Goal: Task Accomplishment & Management: Manage account settings

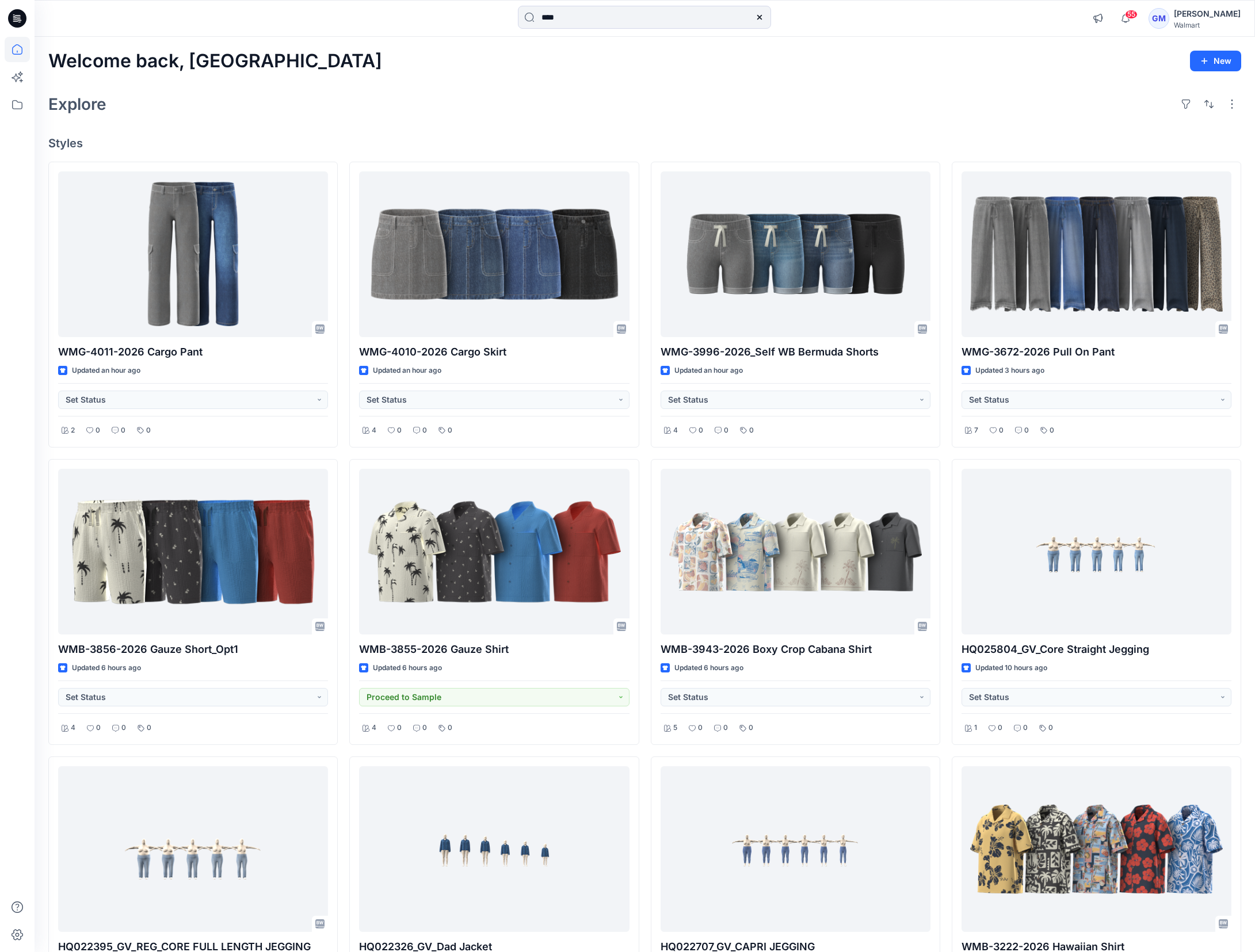
click at [344, 108] on div "Explore" at bounding box center [645, 104] width 1193 height 28
click at [18, 107] on icon at bounding box center [17, 105] width 25 height 25
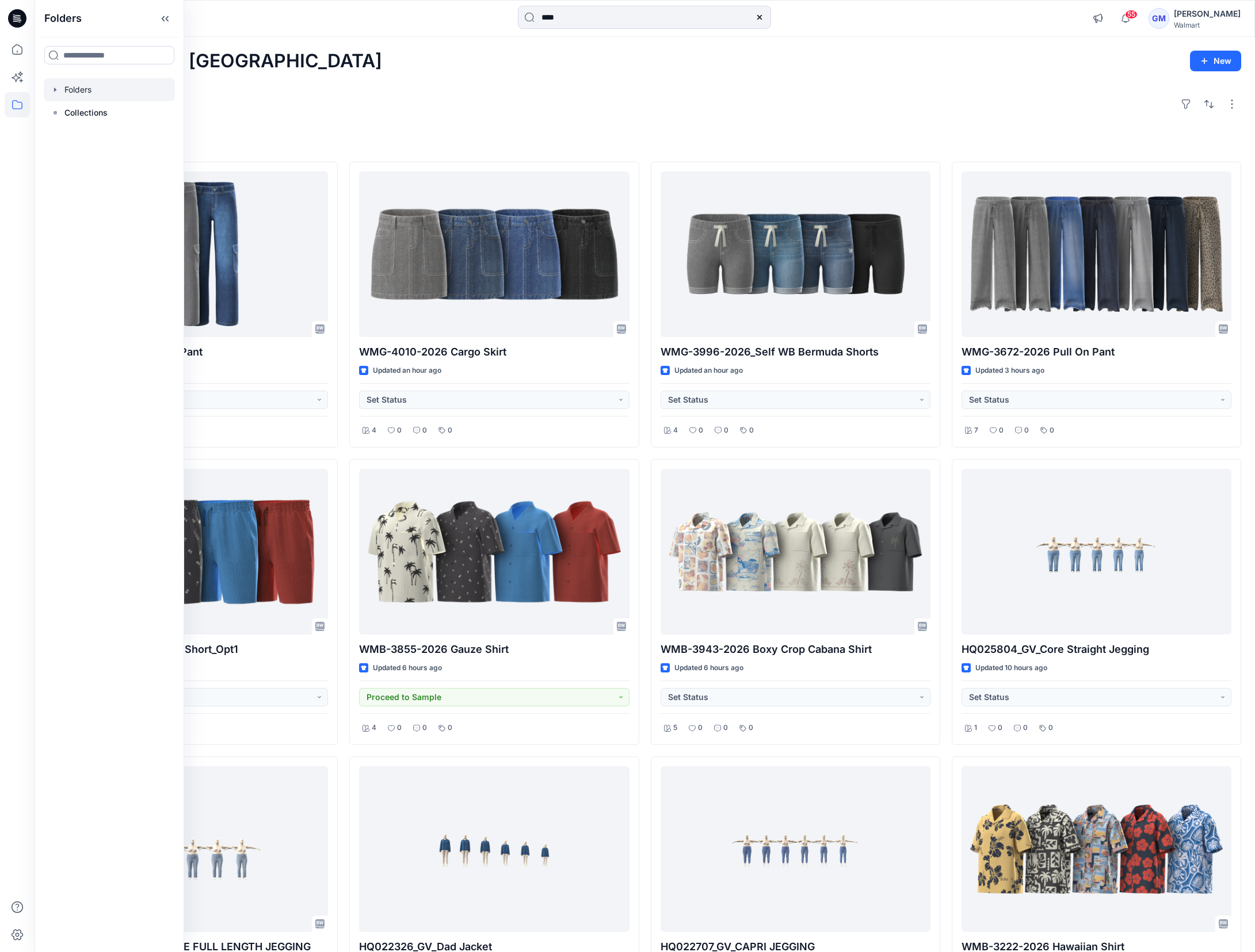
click at [89, 87] on div at bounding box center [109, 90] width 131 height 23
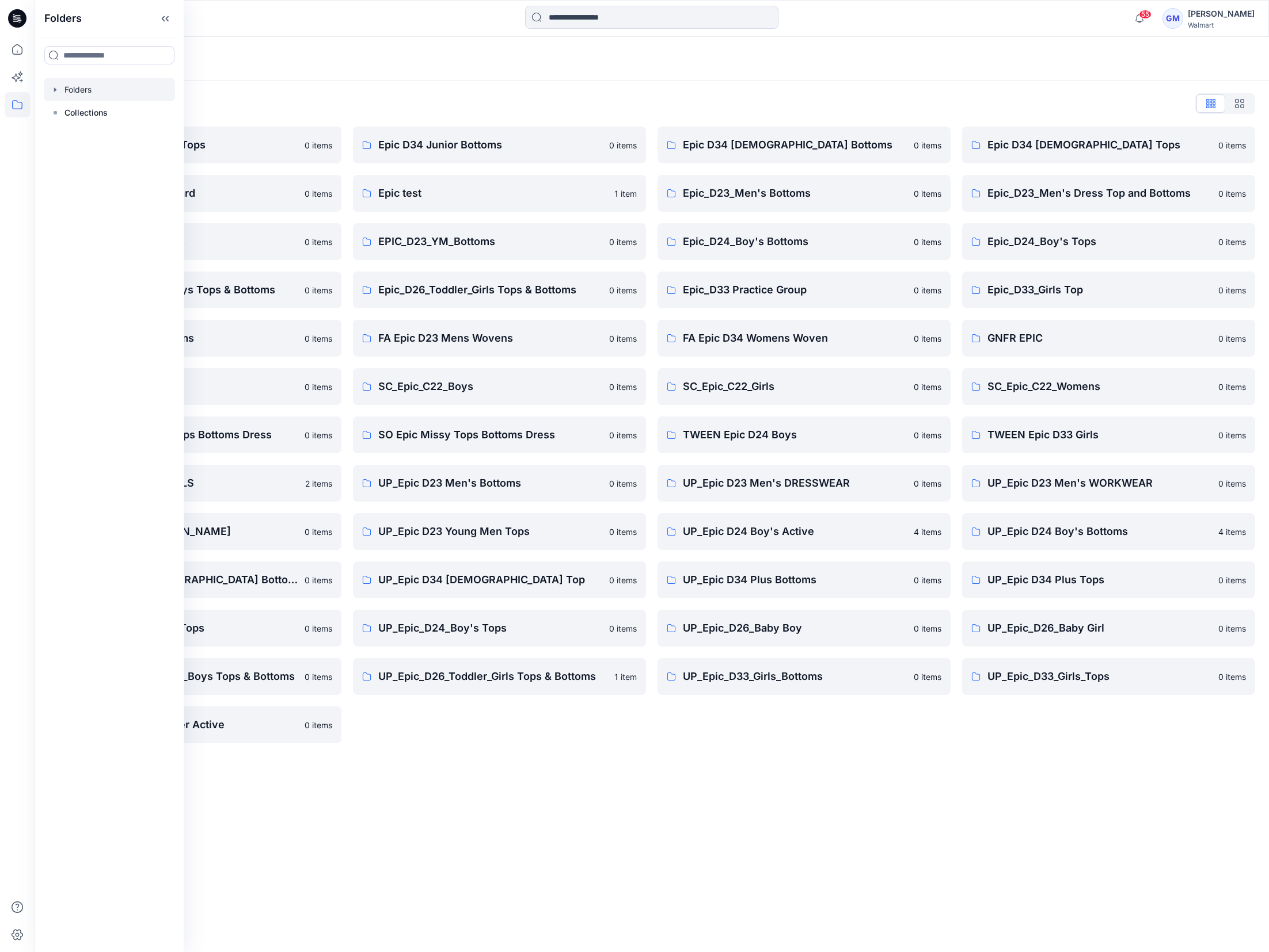
click at [542, 768] on div "Folders Folders List Epic D23 Young Men Tops 0 items Epic NYC practice board 0 …" at bounding box center [652, 494] width 1234 height 916
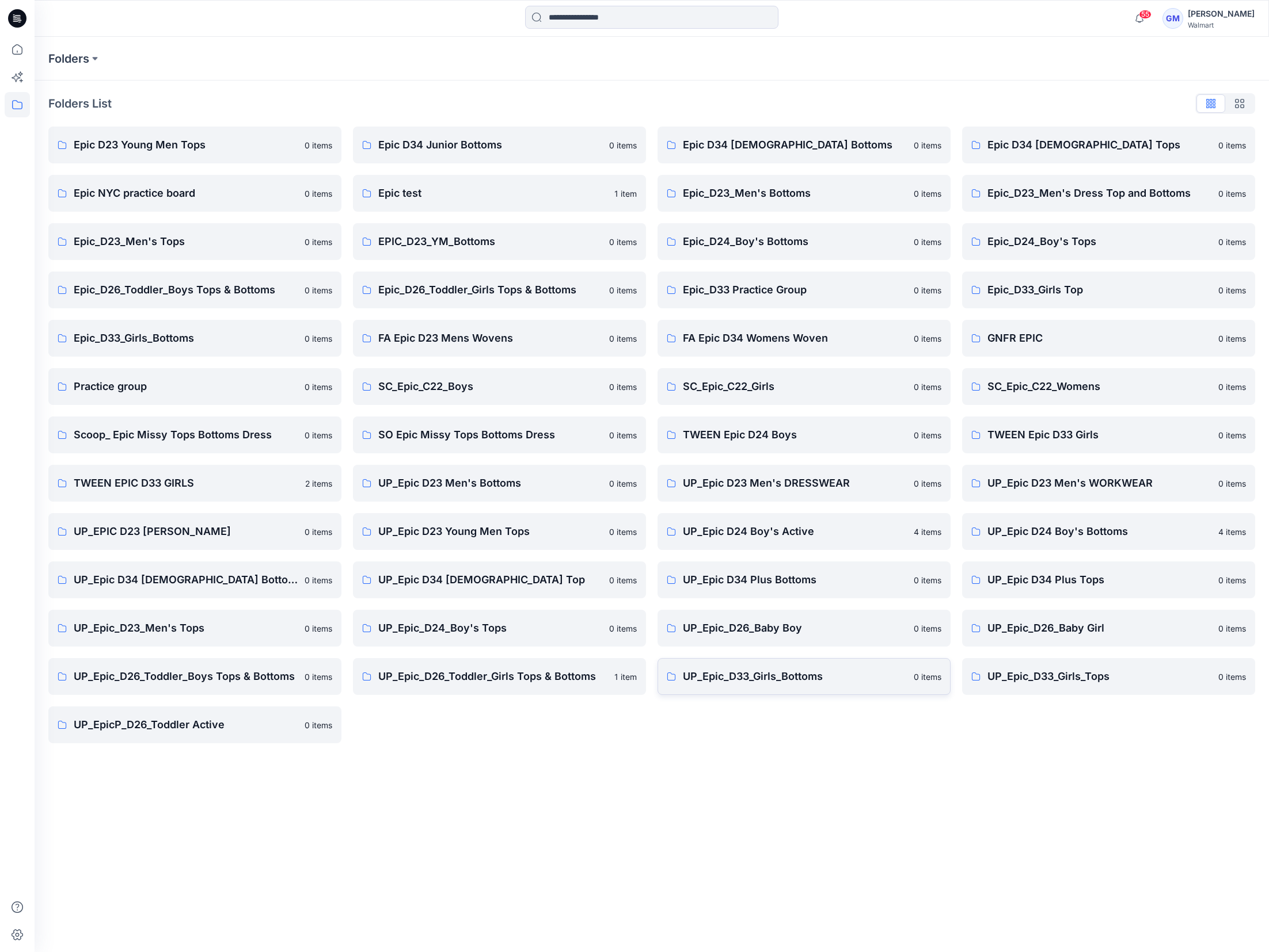
click at [741, 678] on p "UP_Epic_D33_Girls_Bottoms" at bounding box center [794, 676] width 224 height 16
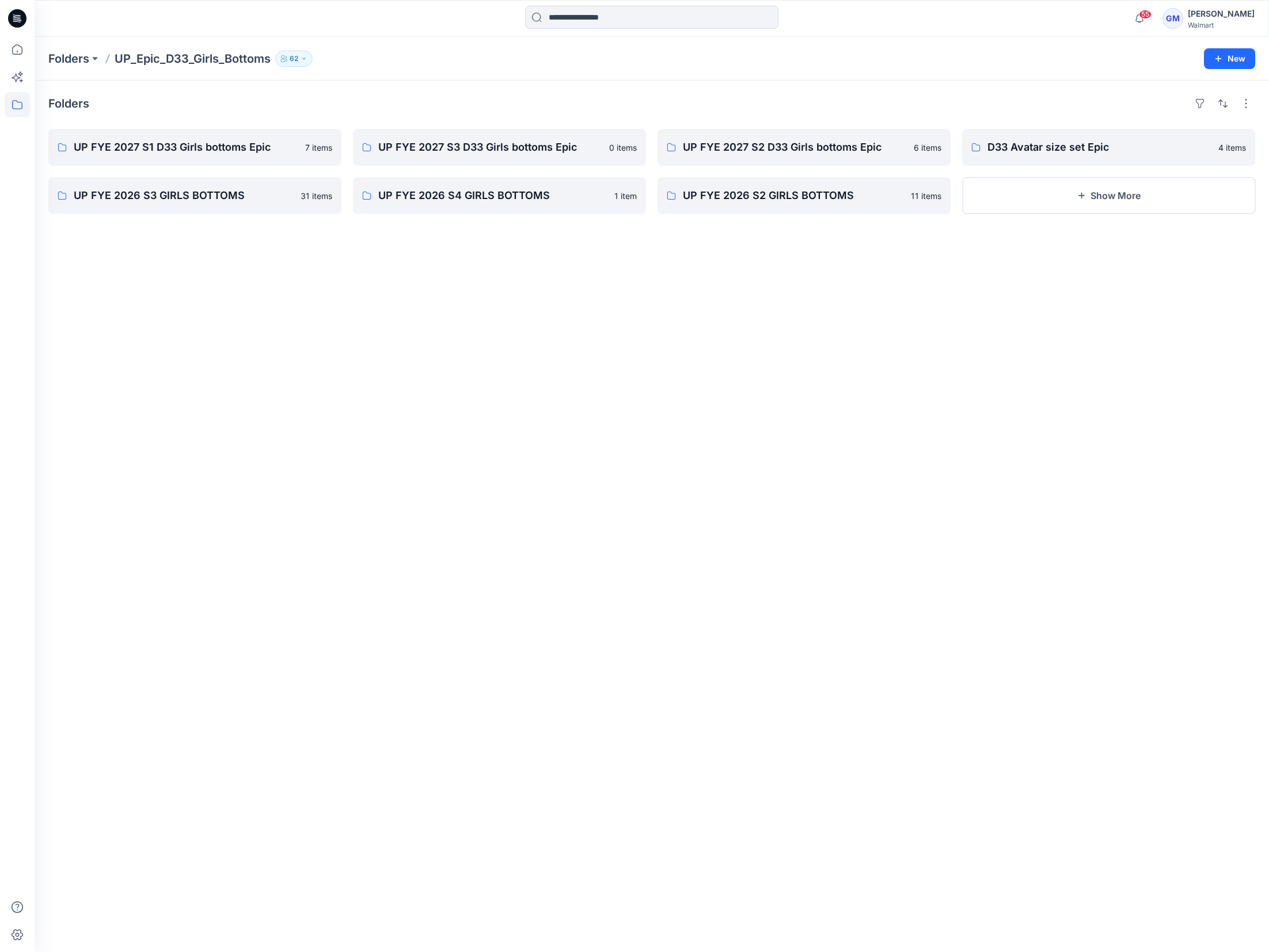
click at [458, 401] on div "Folders UP FYE 2027 S1 D33 Girls bottoms Epic 7 items UP FYE 2026 S3 GIRLS BOTT…" at bounding box center [652, 517] width 1234 height 872
click at [739, 149] on p "UP FYE 2027 S2 D33 Girls bottoms Epic" at bounding box center [803, 147] width 240 height 16
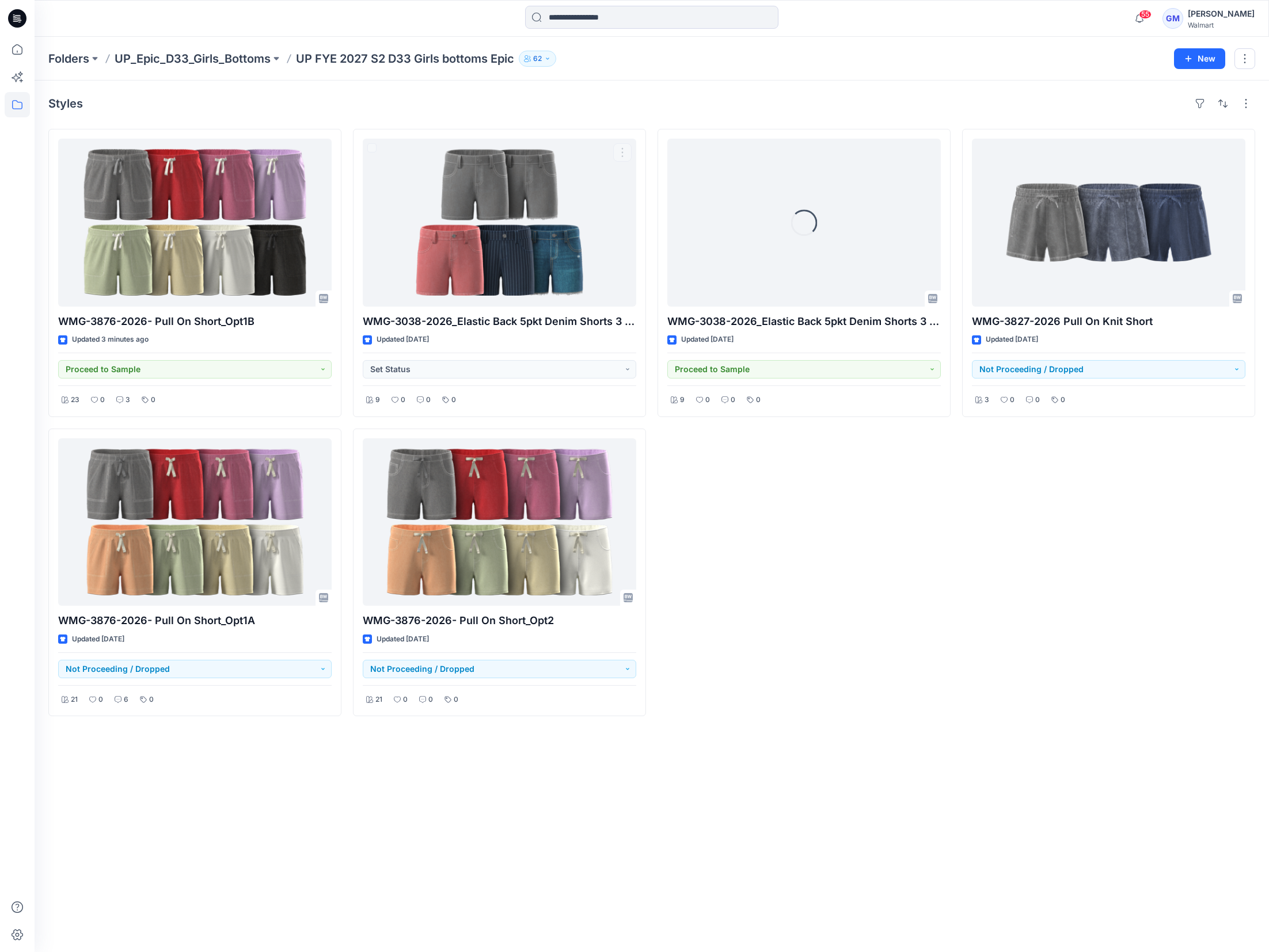
drag, startPoint x: 908, startPoint y: 711, endPoint x: 908, endPoint y: 694, distance: 17.0
click at [908, 709] on div "Loading... WMG-3038-2026_Elastic Back 5pkt Denim Shorts 3 Inseam Updated 21 day…" at bounding box center [804, 422] width 293 height 588
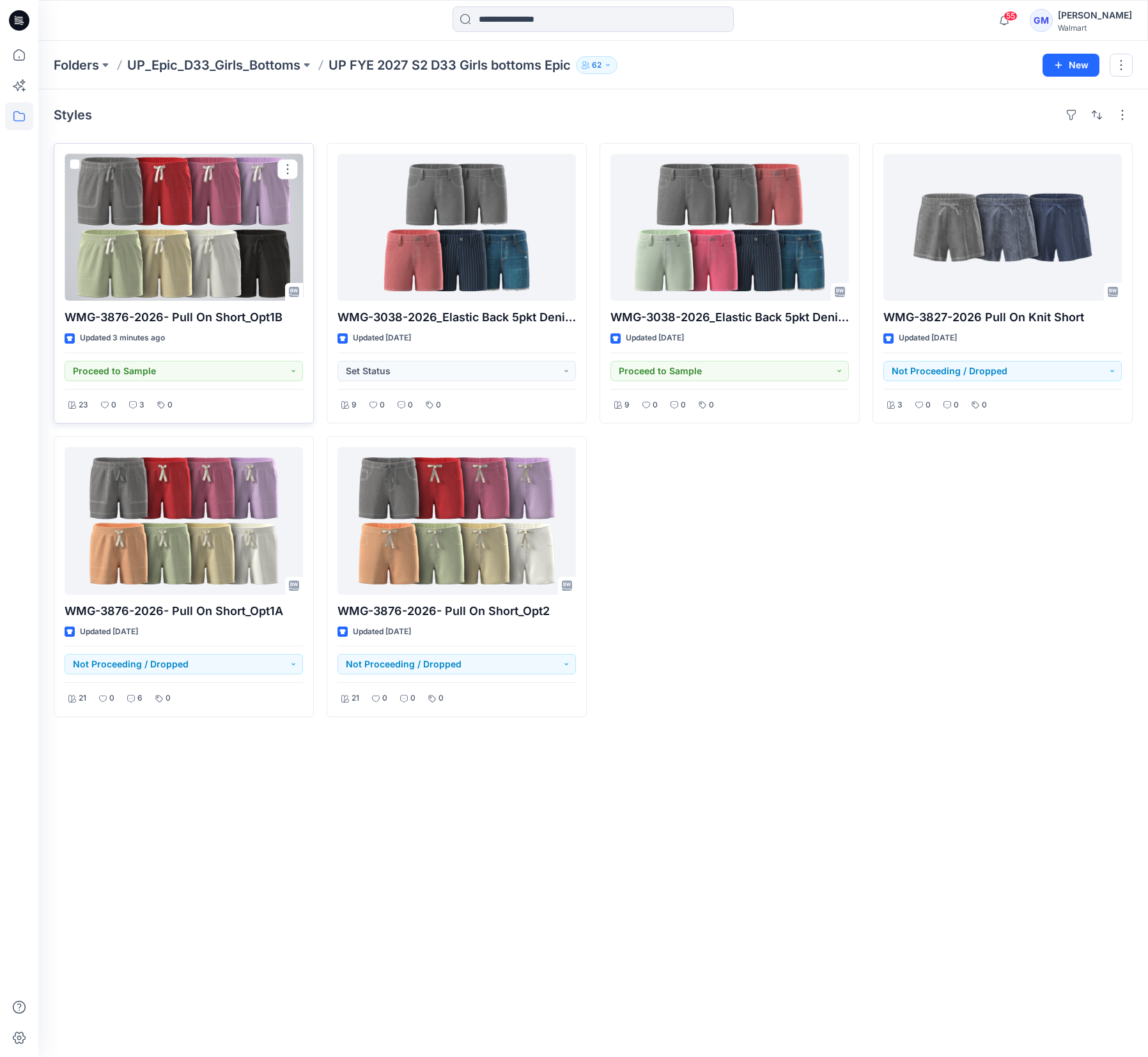
click at [182, 248] on div at bounding box center [183, 227] width 239 height 147
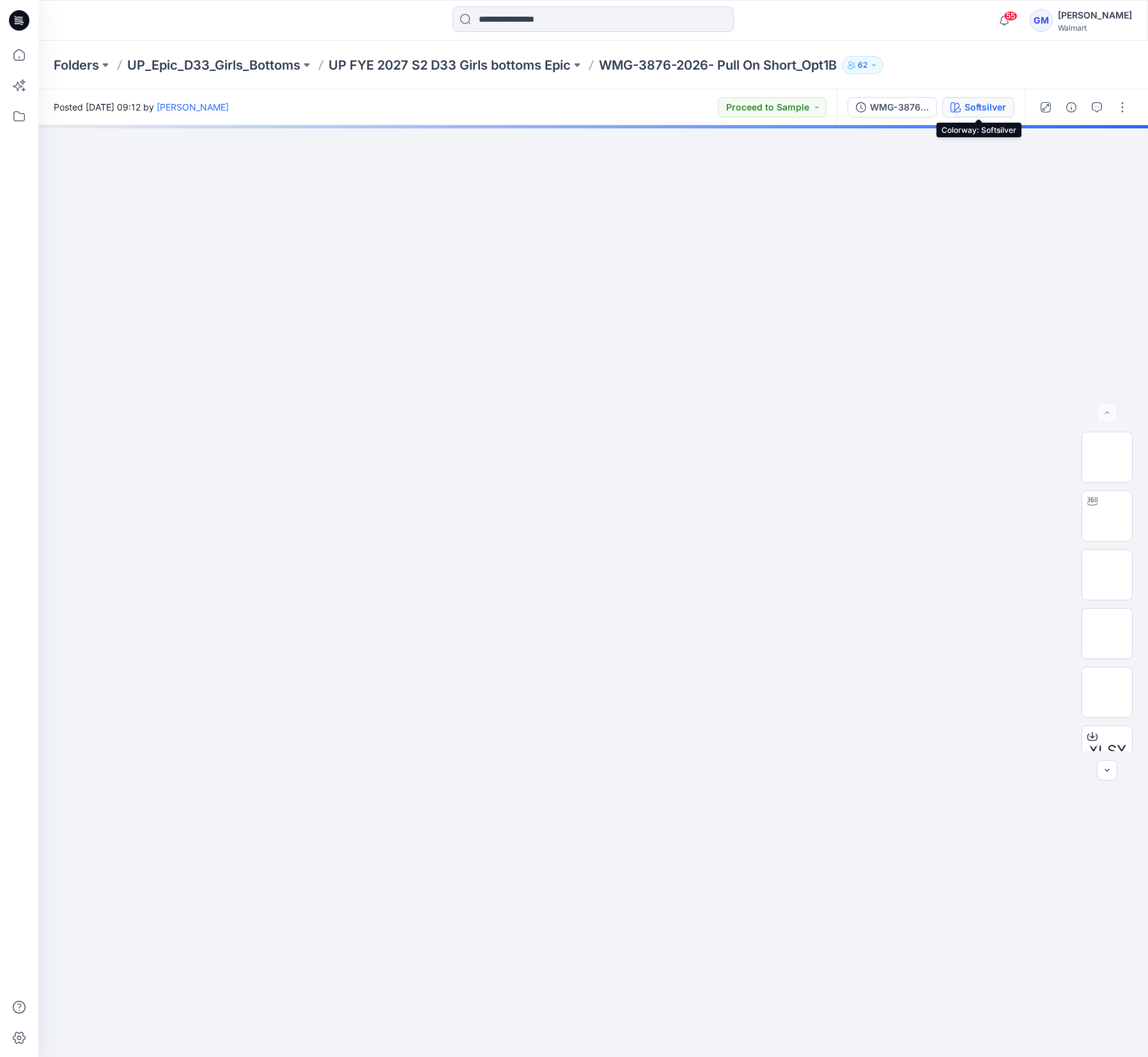
click at [982, 109] on div "Softsilver" at bounding box center [985, 107] width 42 height 14
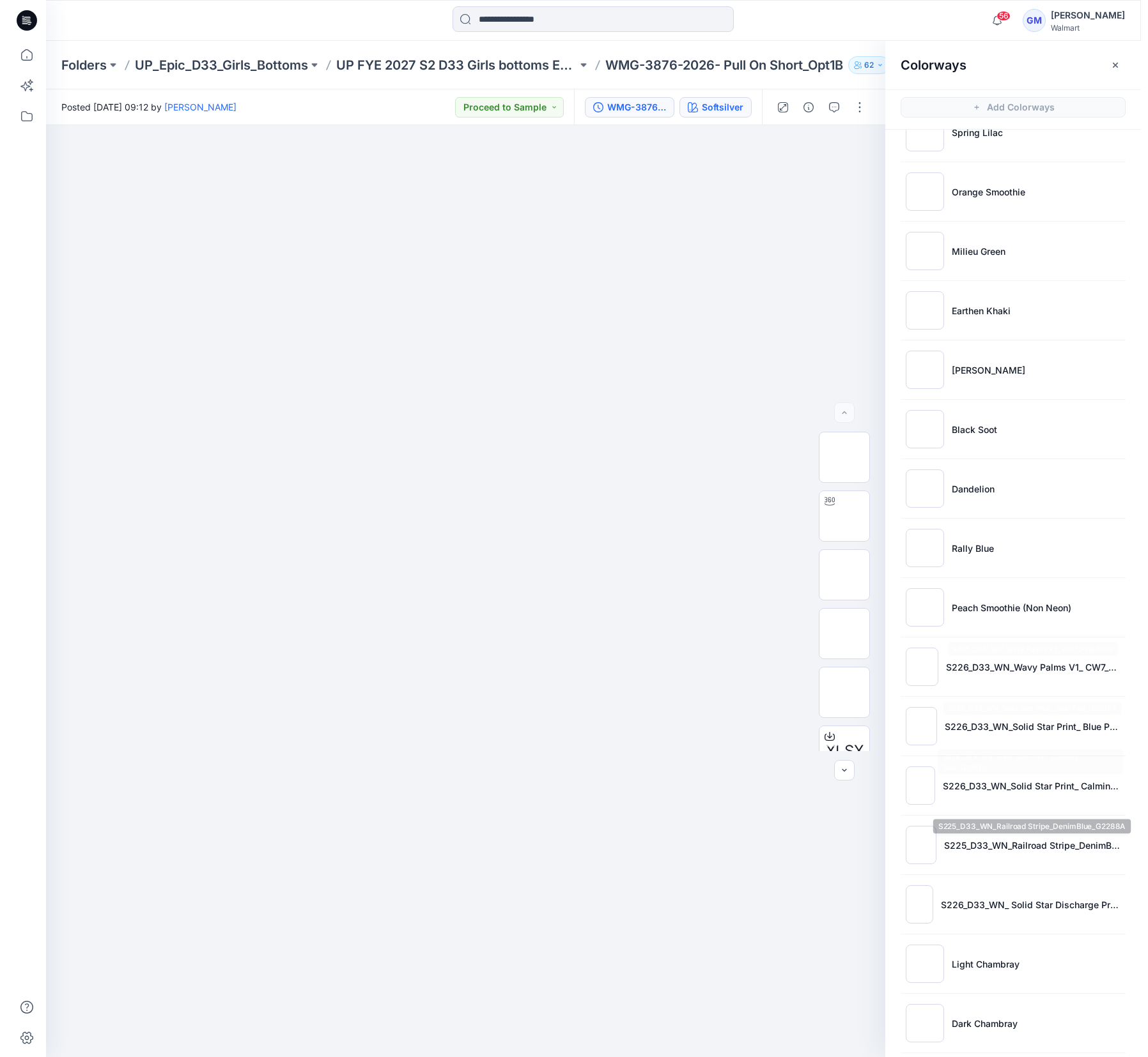
scroll to position [77, 0]
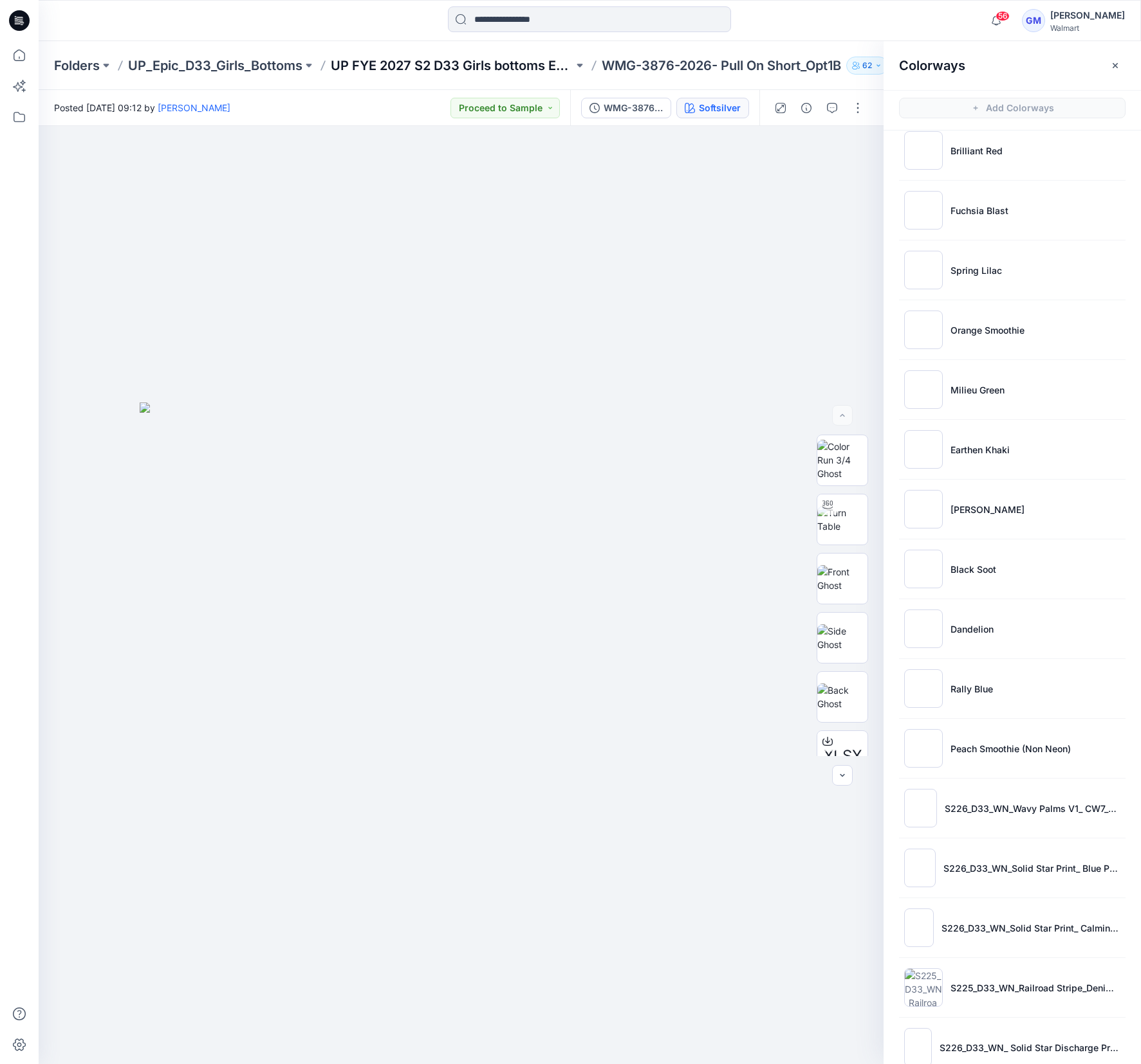
click at [477, 60] on p "UP FYE 2027 S2 D33 Girls bottoms Epic" at bounding box center [452, 65] width 243 height 18
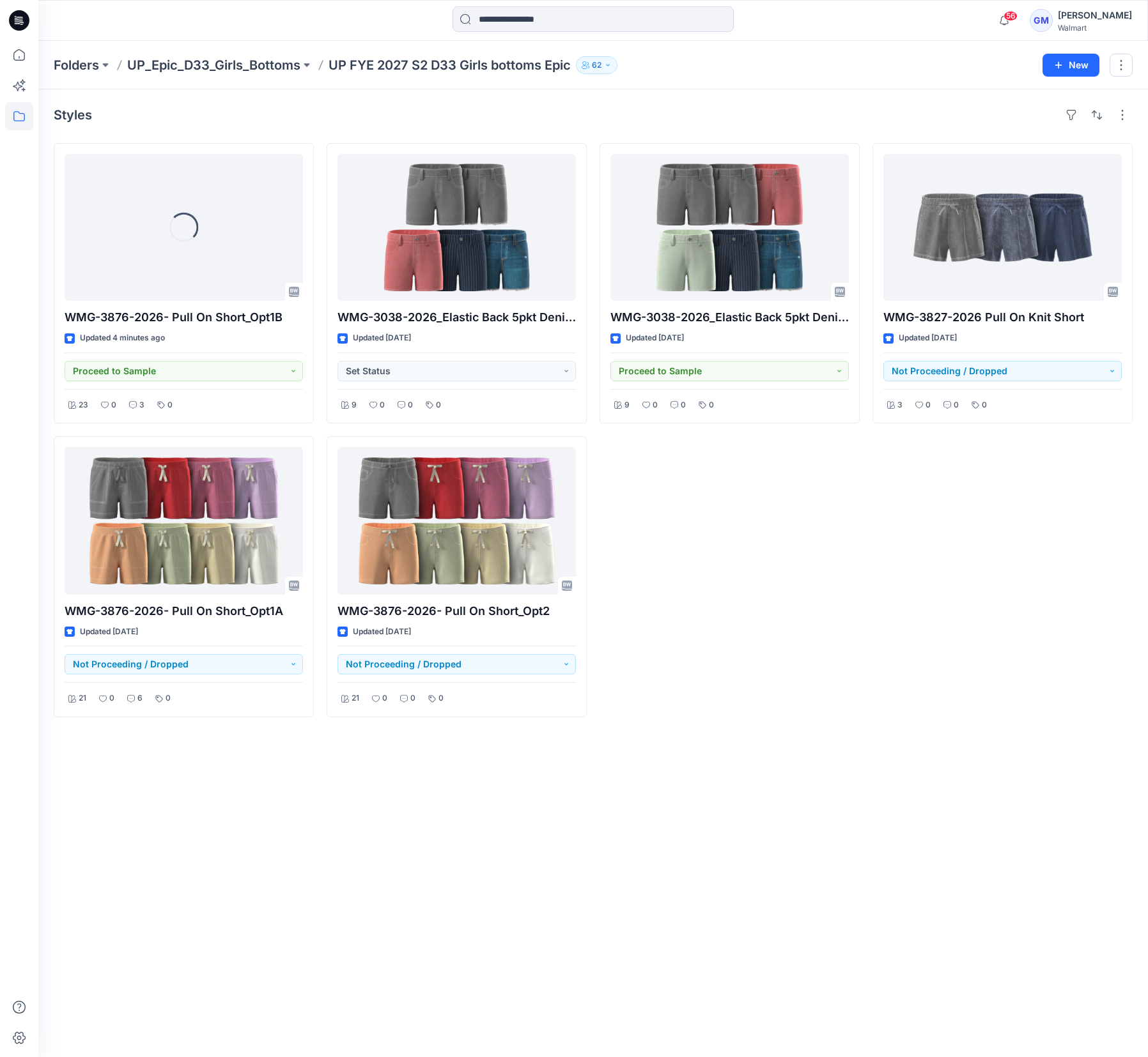
click at [811, 744] on div "Styles Loading... WMG-3876-2026- Pull On Short_Opt1B Updated 4 minutes ago Proc…" at bounding box center [593, 574] width 1110 height 968
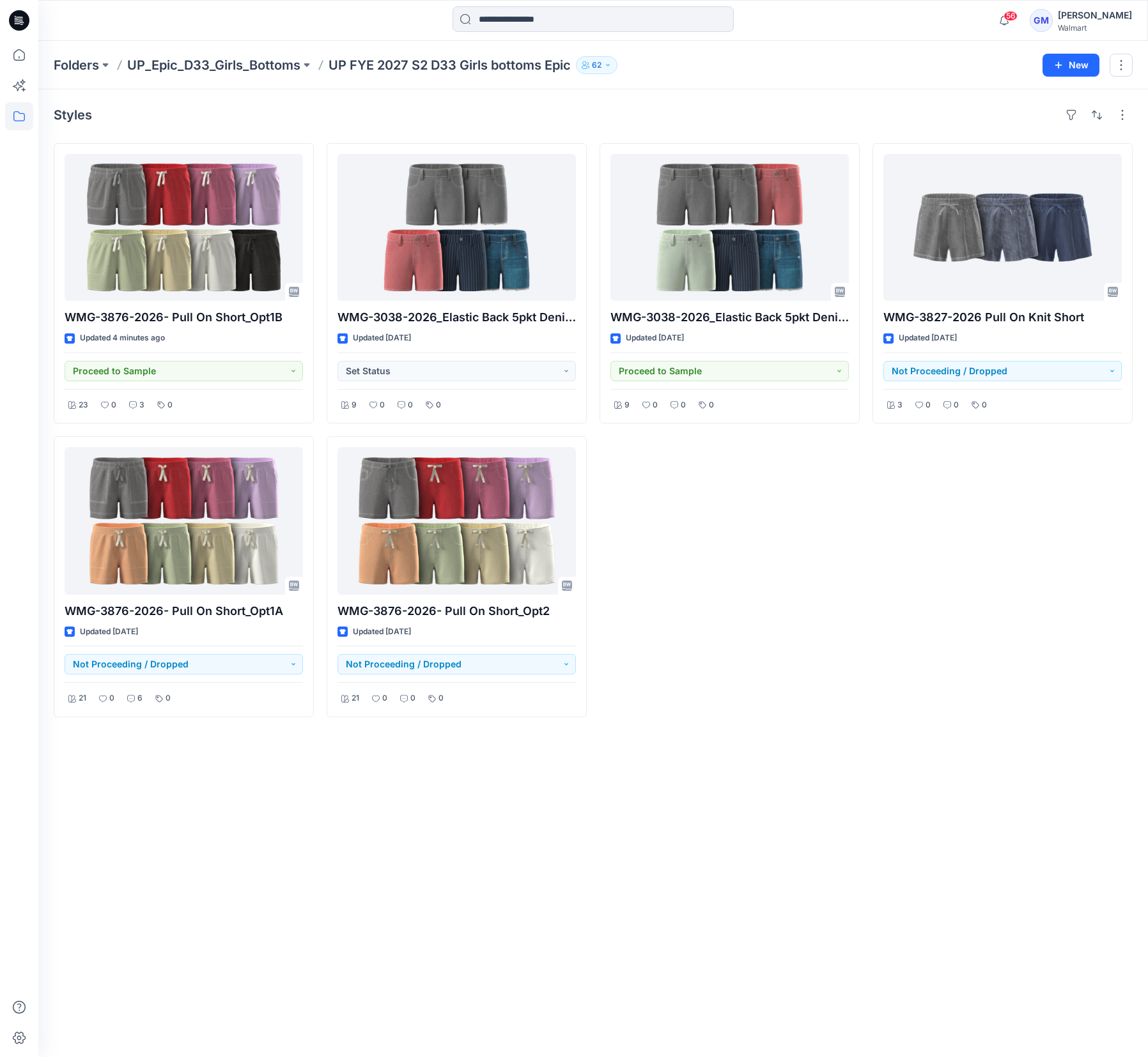
click at [683, 805] on div "Styles WMG-3876-2026- Pull On Short_Opt1B Updated 4 minutes ago Proceed to Samp…" at bounding box center [593, 574] width 1110 height 968
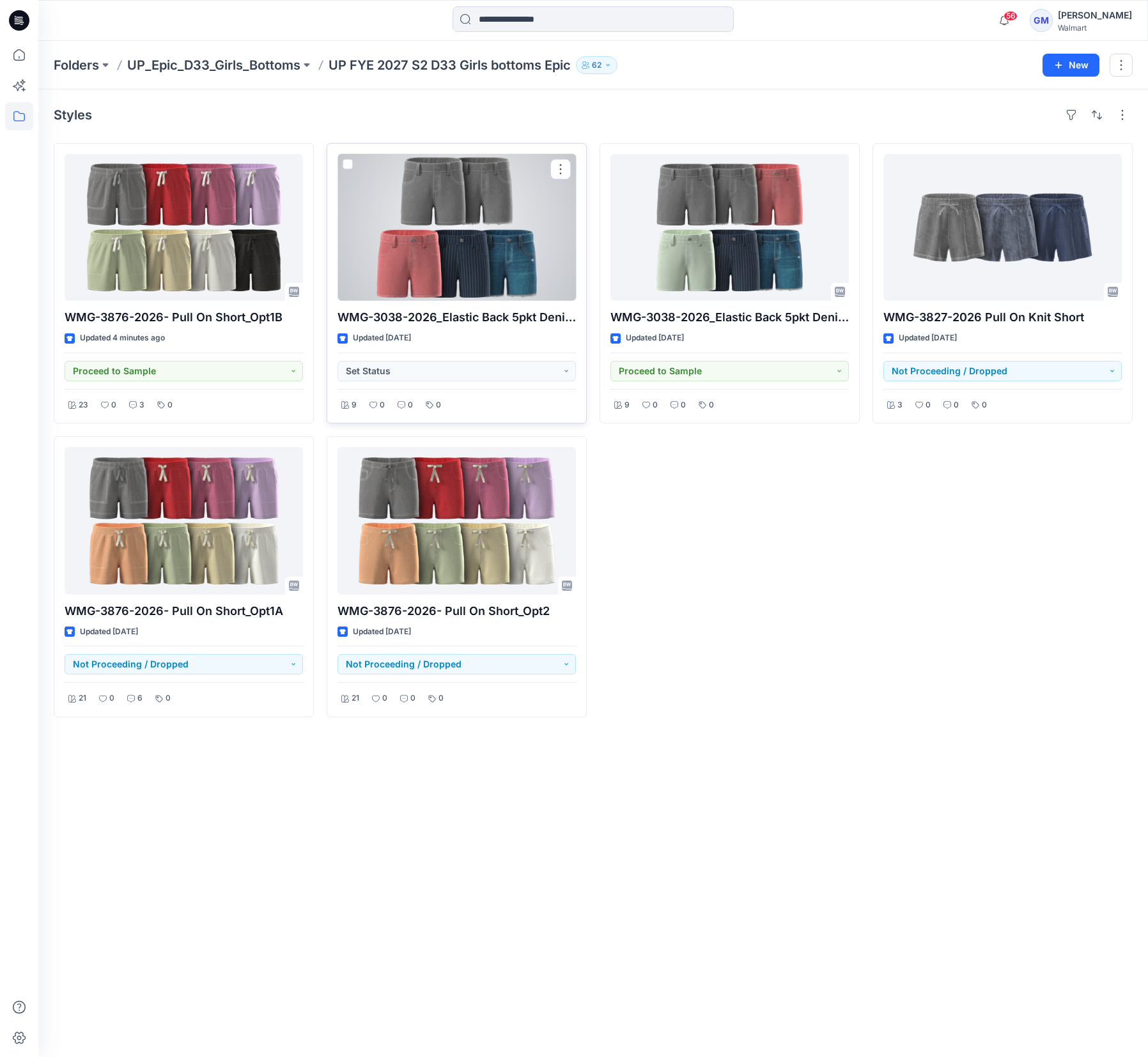
click at [453, 267] on div at bounding box center [456, 227] width 239 height 147
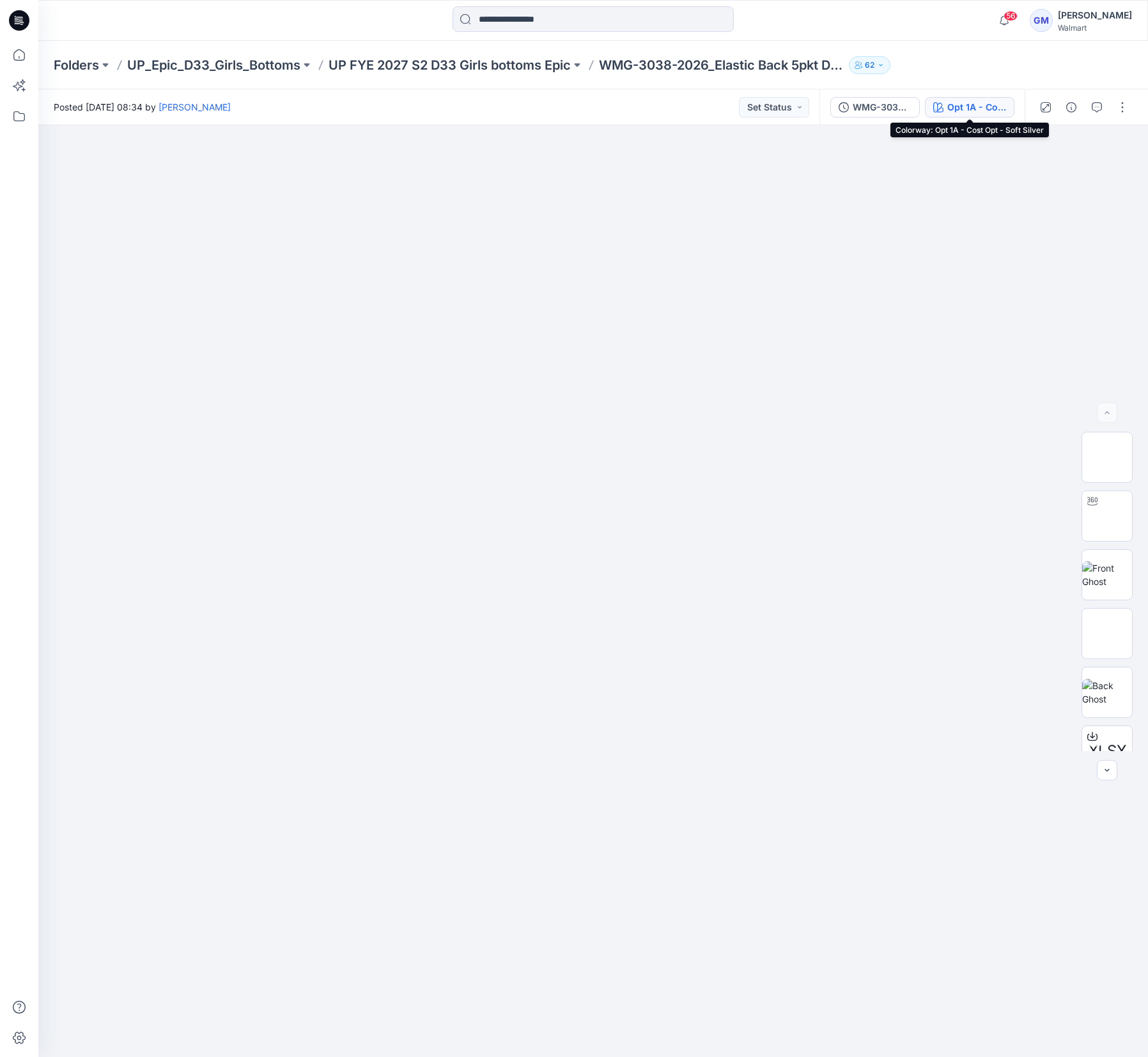
click at [965, 110] on div "Opt 1A - Cost Opt - Soft Silver" at bounding box center [976, 107] width 59 height 14
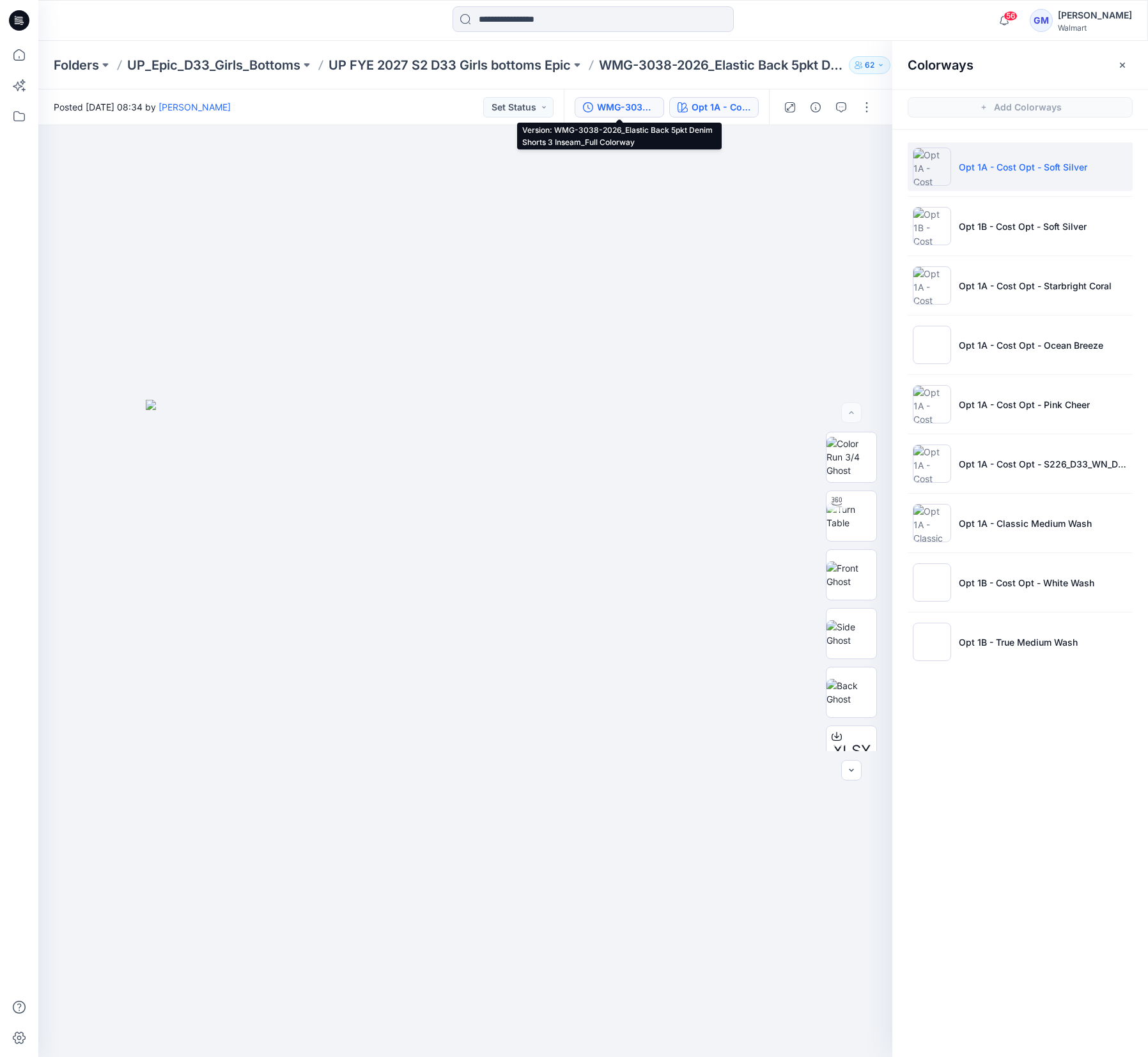
click at [622, 104] on div "WMG-3038-2026_Elastic Back 5pkt Denim Shorts 3 Inseam_Full Colorway" at bounding box center [626, 107] width 59 height 14
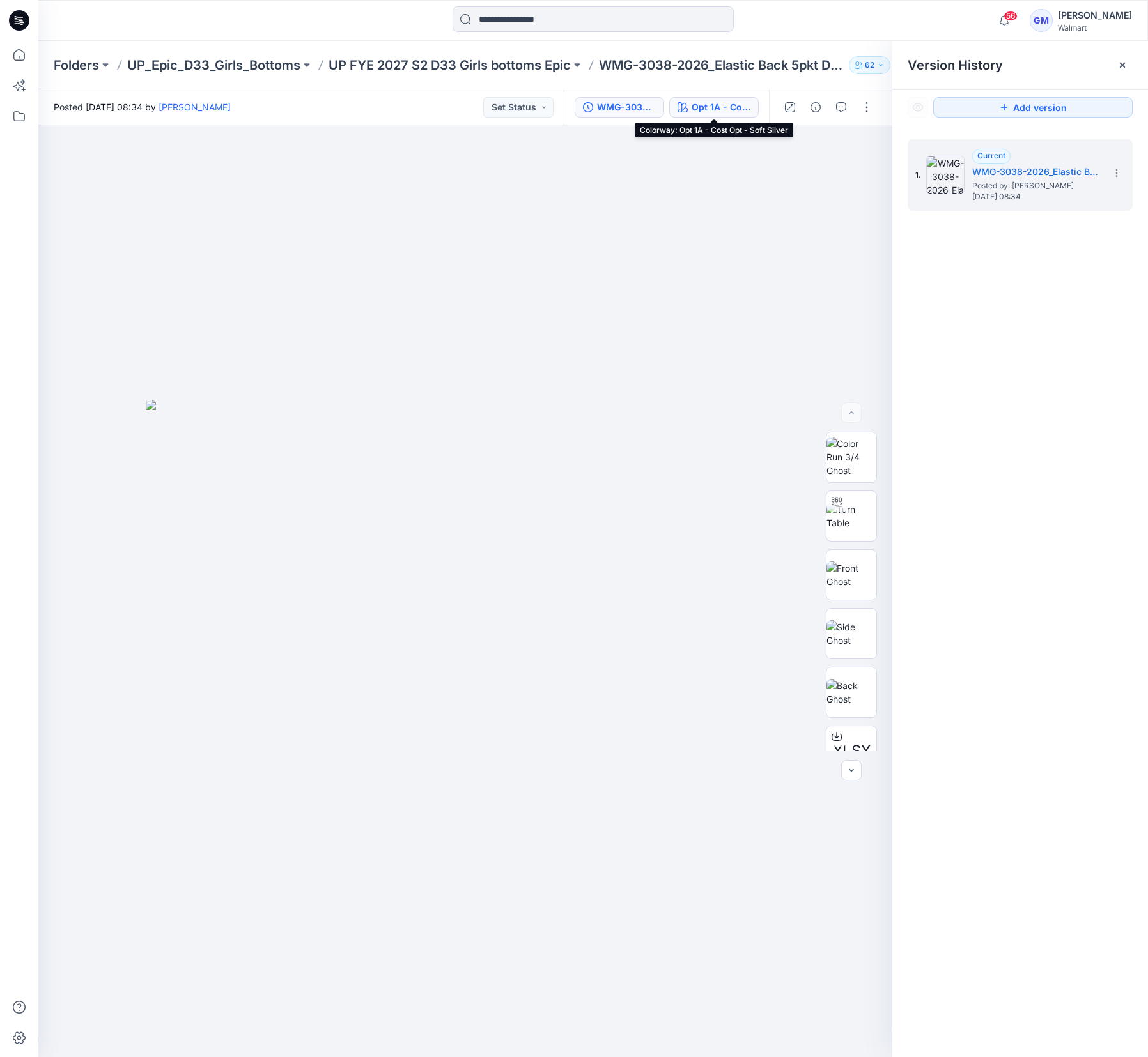
click at [694, 101] on div "Opt 1A - Cost Opt - Soft Silver" at bounding box center [720, 107] width 59 height 14
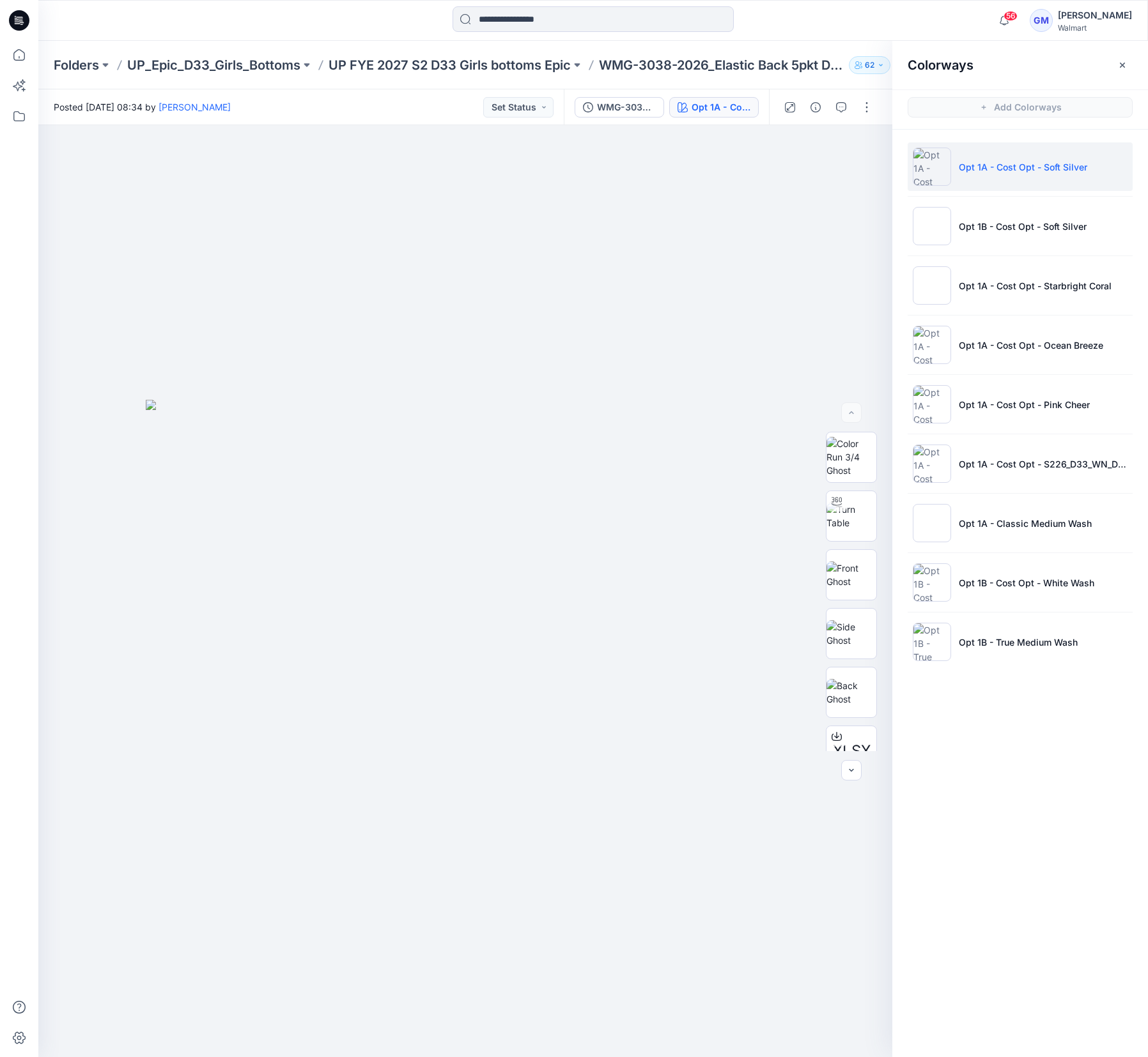
click at [1010, 864] on div "Colorways Add Colorways Opt 1A - Cost Opt - Soft Silver Opt 1B - Cost Opt - Sof…" at bounding box center [1020, 549] width 256 height 1017
click at [862, 104] on button "button" at bounding box center [867, 108] width 21 height 21
click at [787, 176] on p "Edit" at bounding box center [784, 173] width 16 height 14
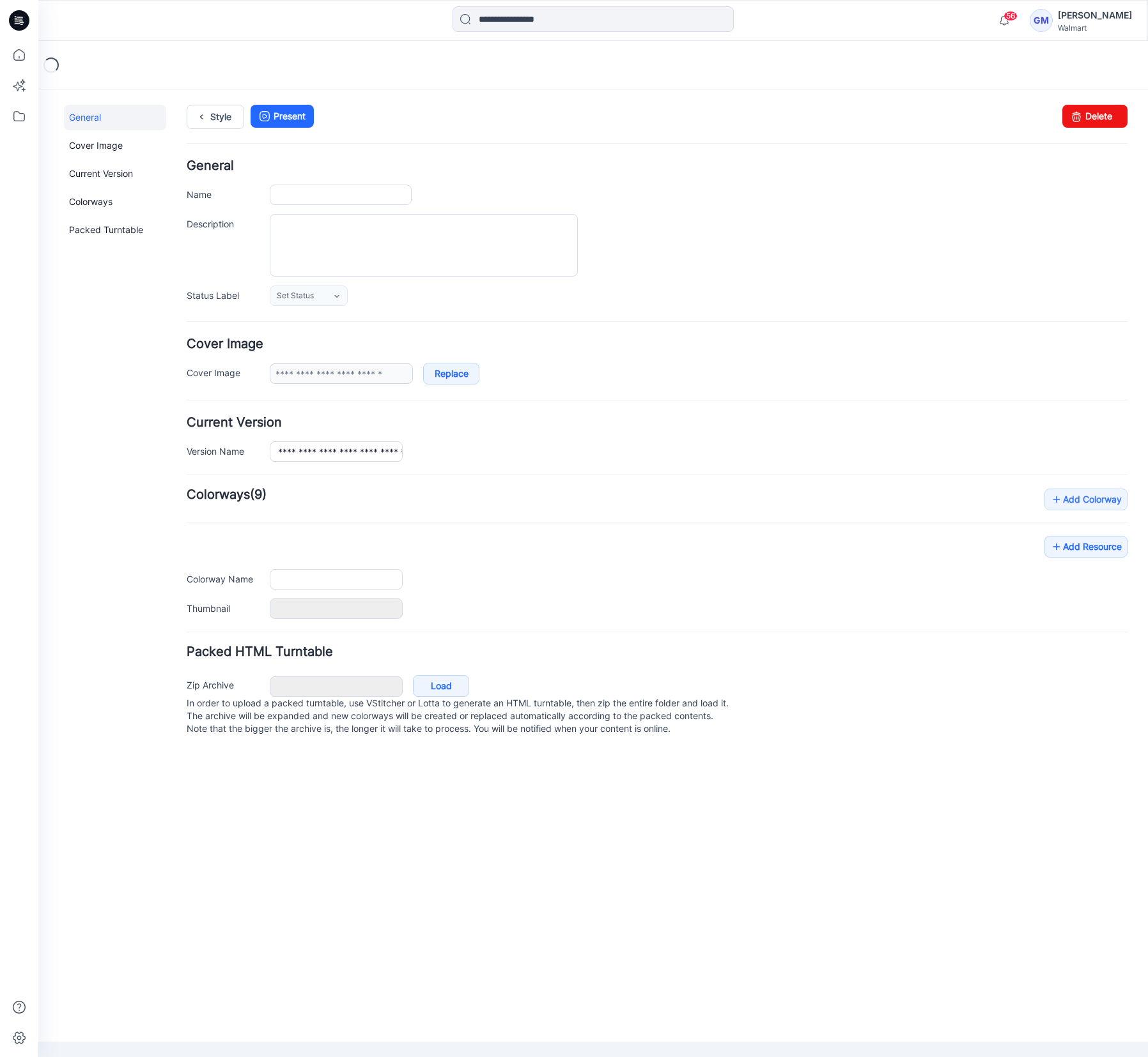
type input "**********"
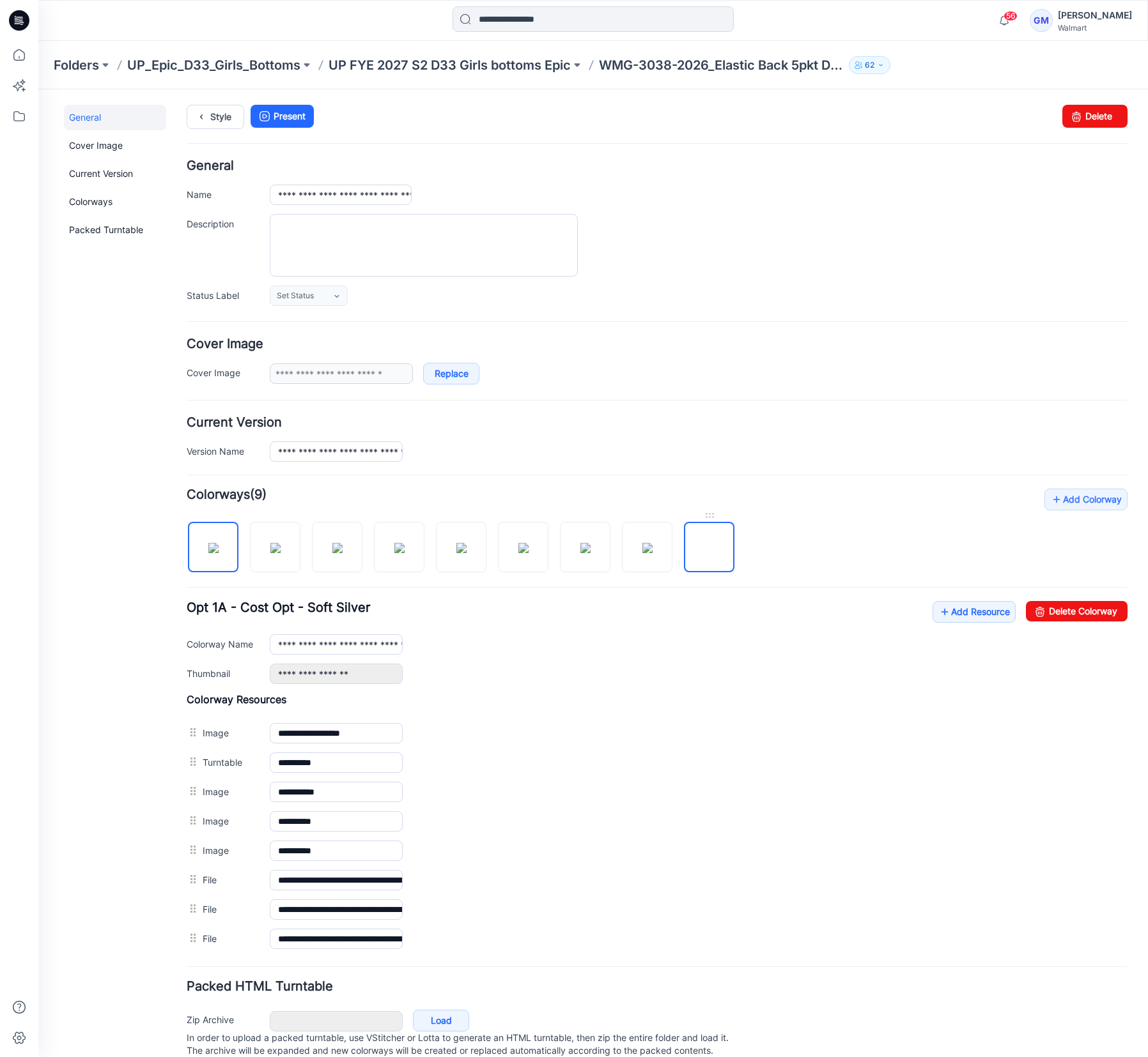
click at [709, 553] on img at bounding box center [709, 548] width 10 height 10
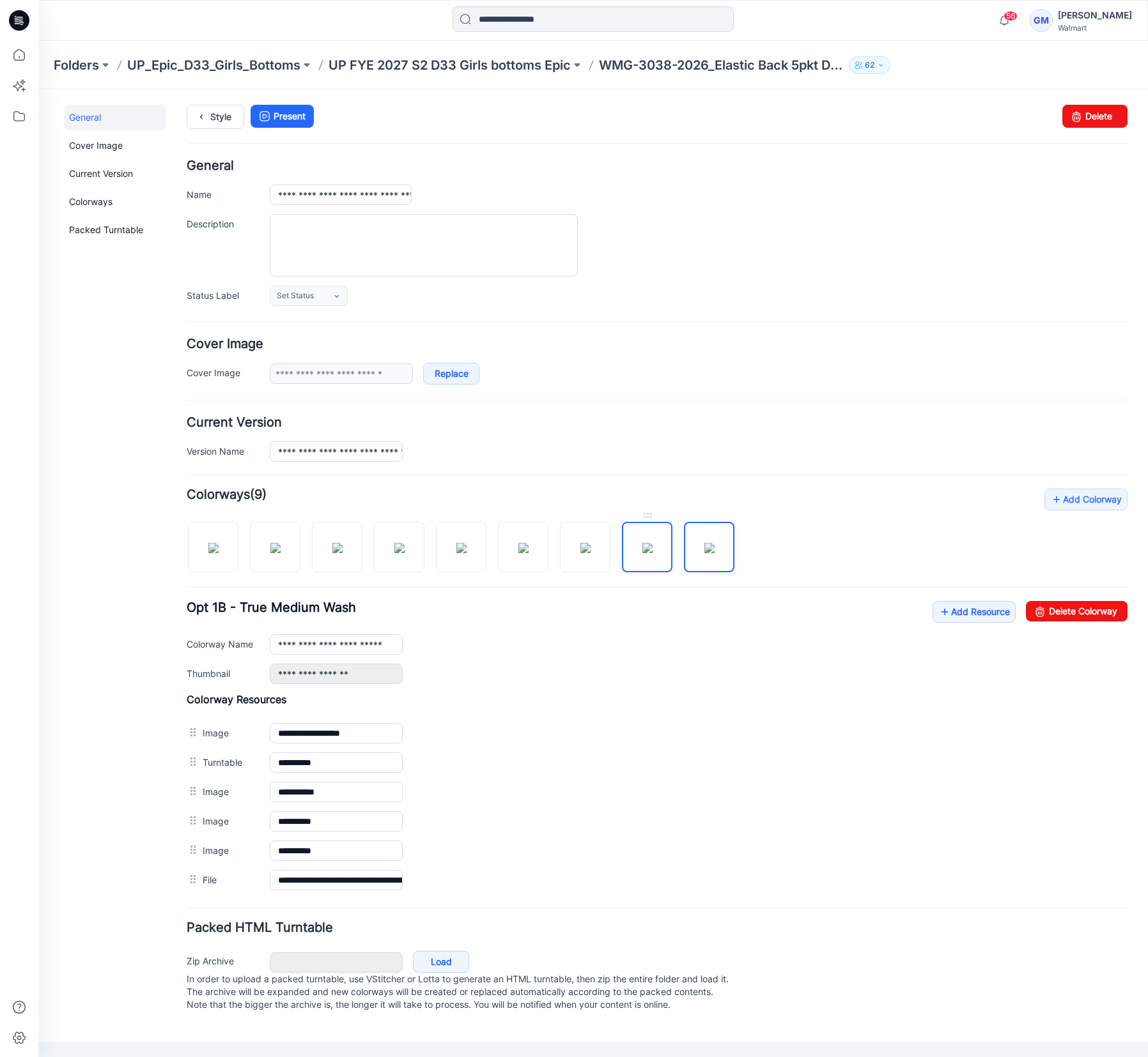
click at [653, 553] on img at bounding box center [648, 548] width 10 height 10
click at [1093, 609] on link "Delete Colorway" at bounding box center [1076, 611] width 102 height 21
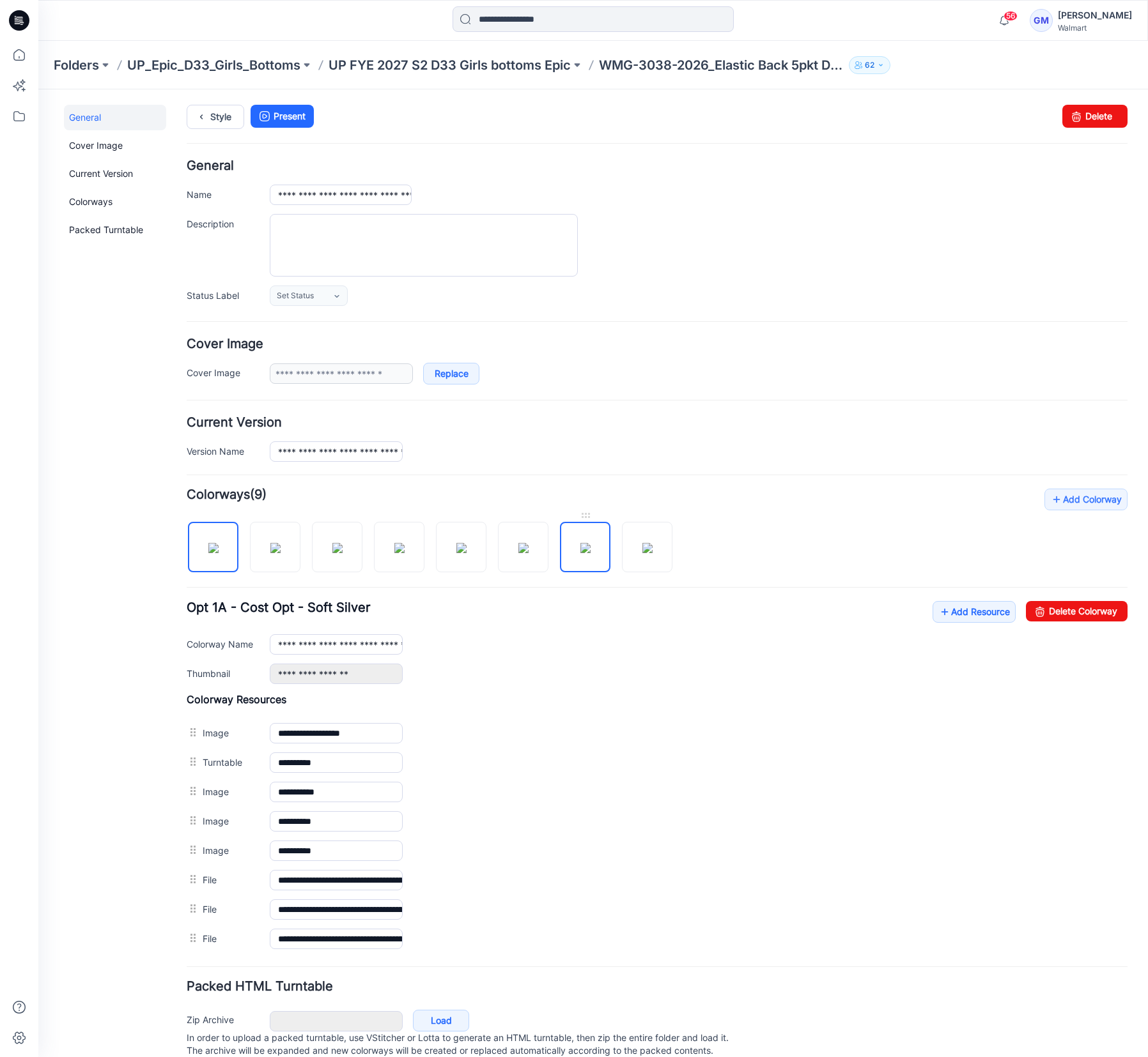
click at [583, 553] on img at bounding box center [585, 548] width 10 height 10
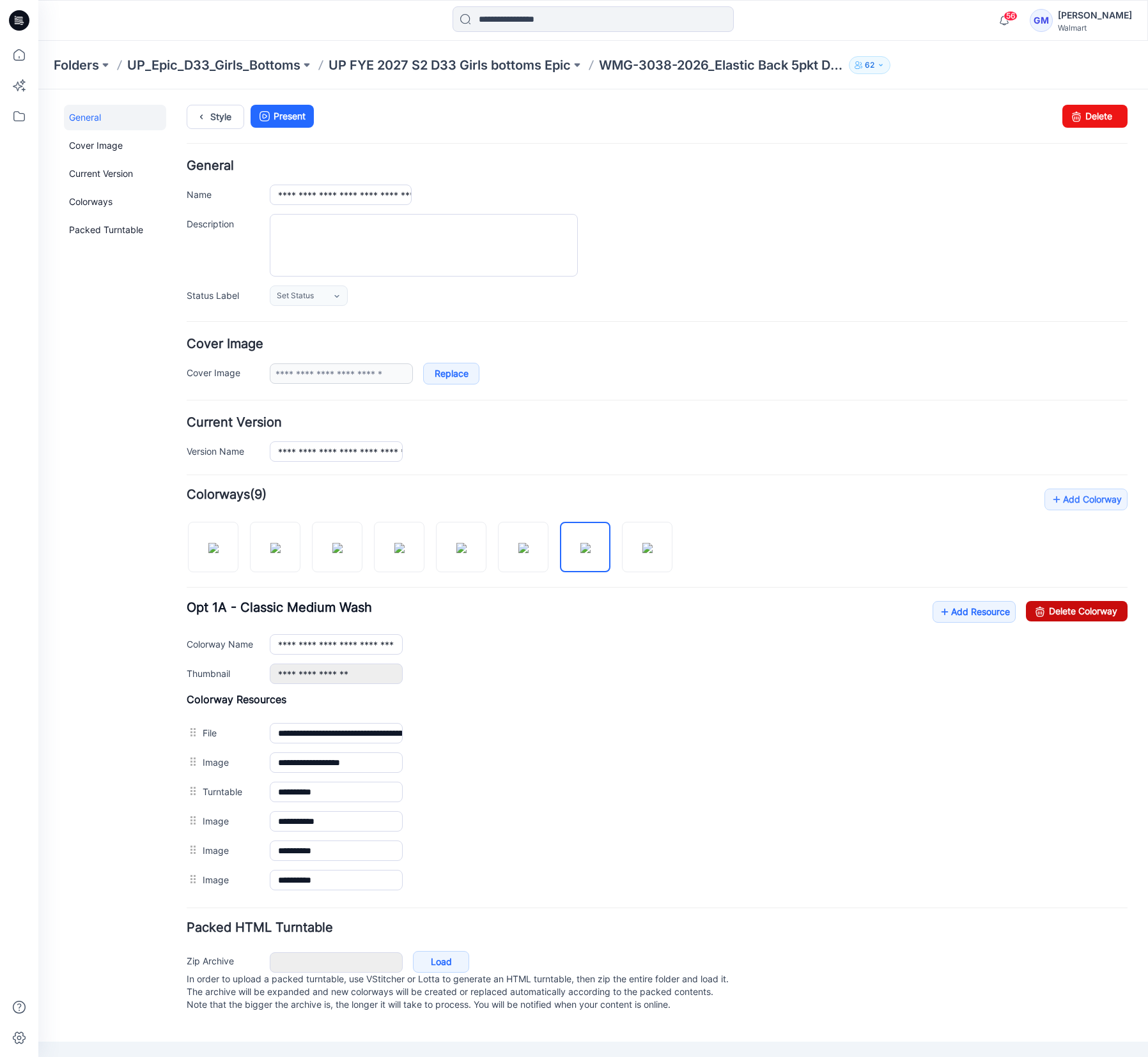
click at [1049, 612] on link "Delete Colorway" at bounding box center [1076, 611] width 102 height 21
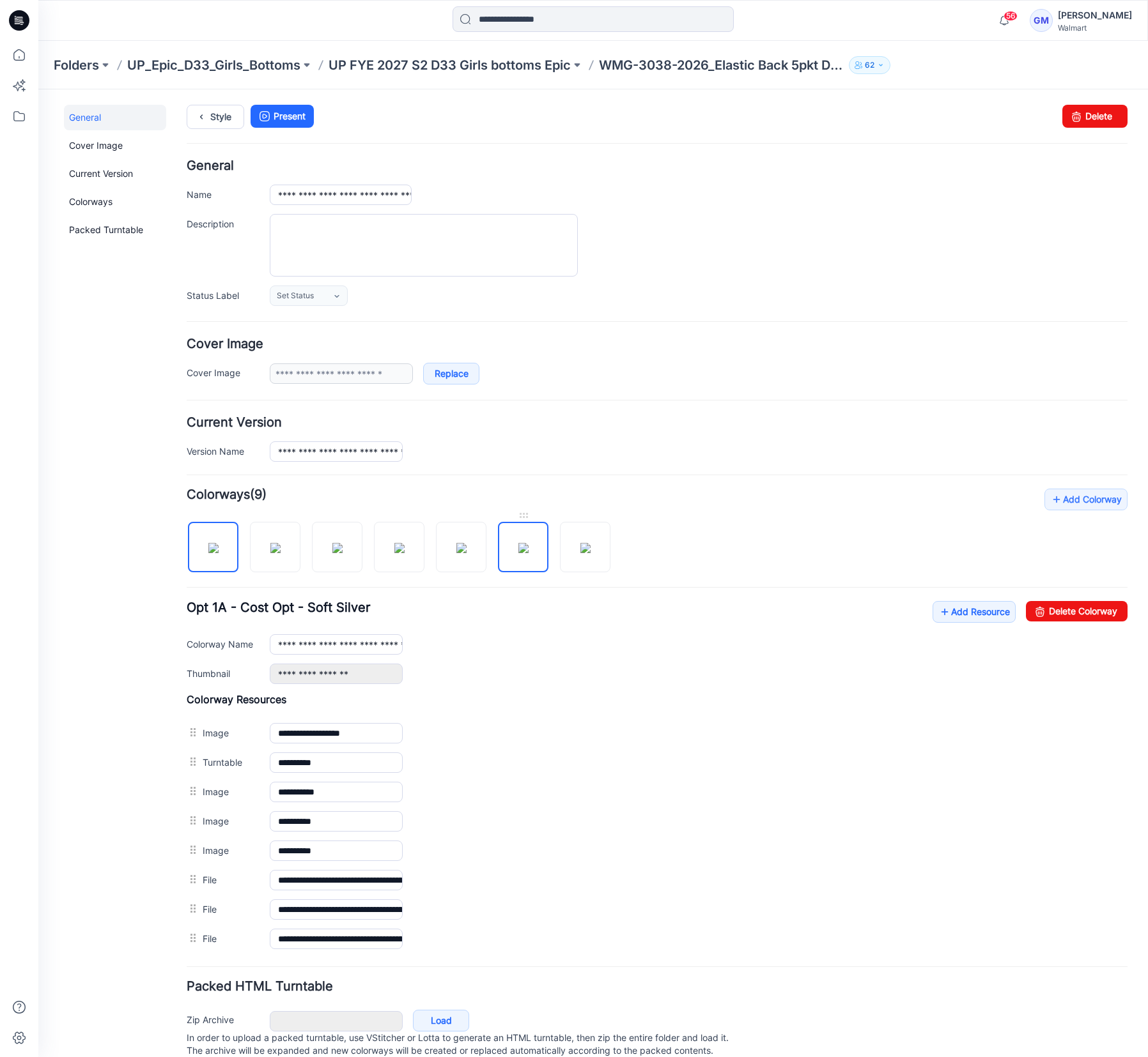
click at [521, 553] on img at bounding box center [524, 548] width 10 height 10
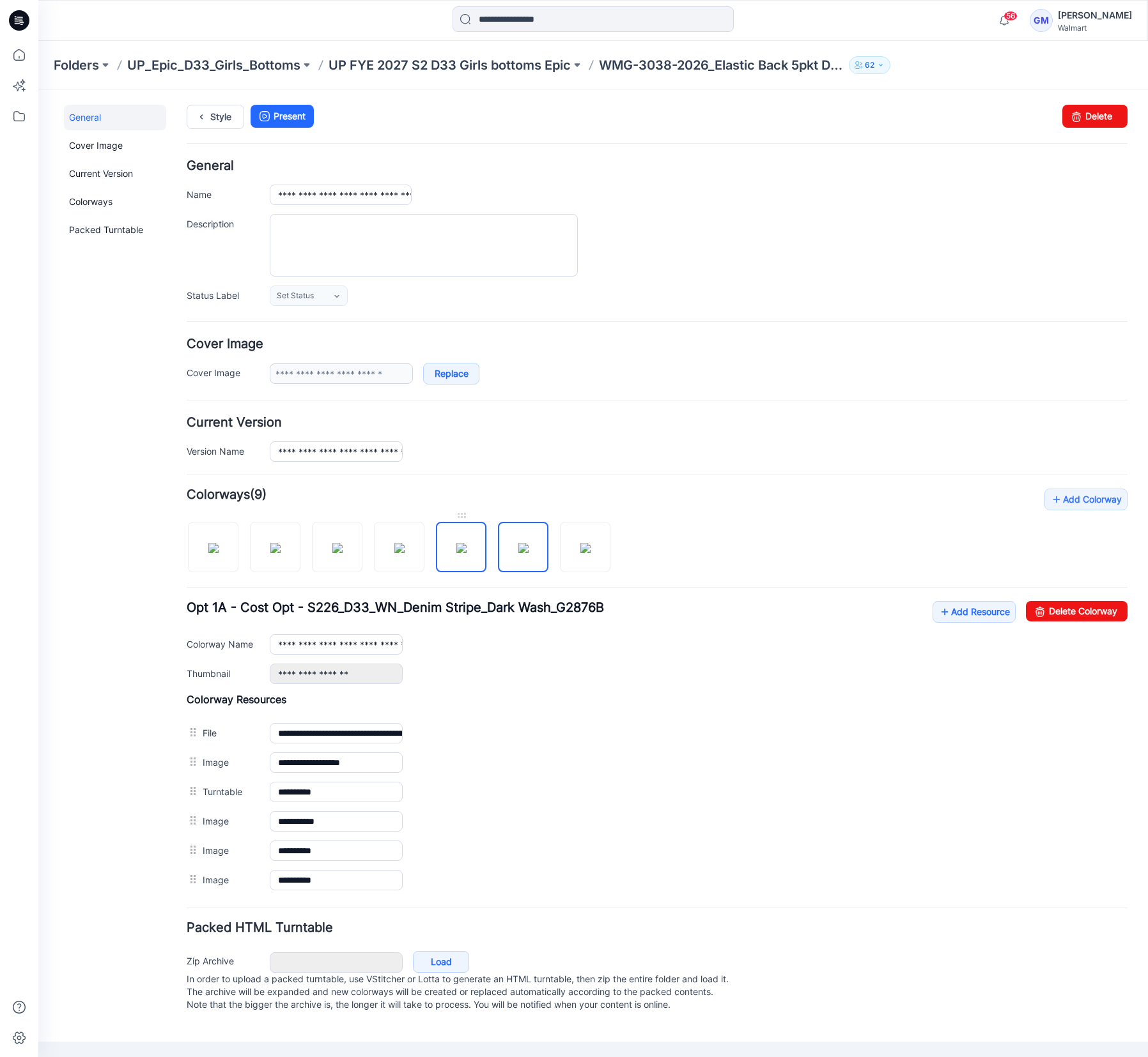
click at [465, 553] on img at bounding box center [461, 548] width 10 height 10
click at [405, 553] on img at bounding box center [399, 548] width 10 height 10
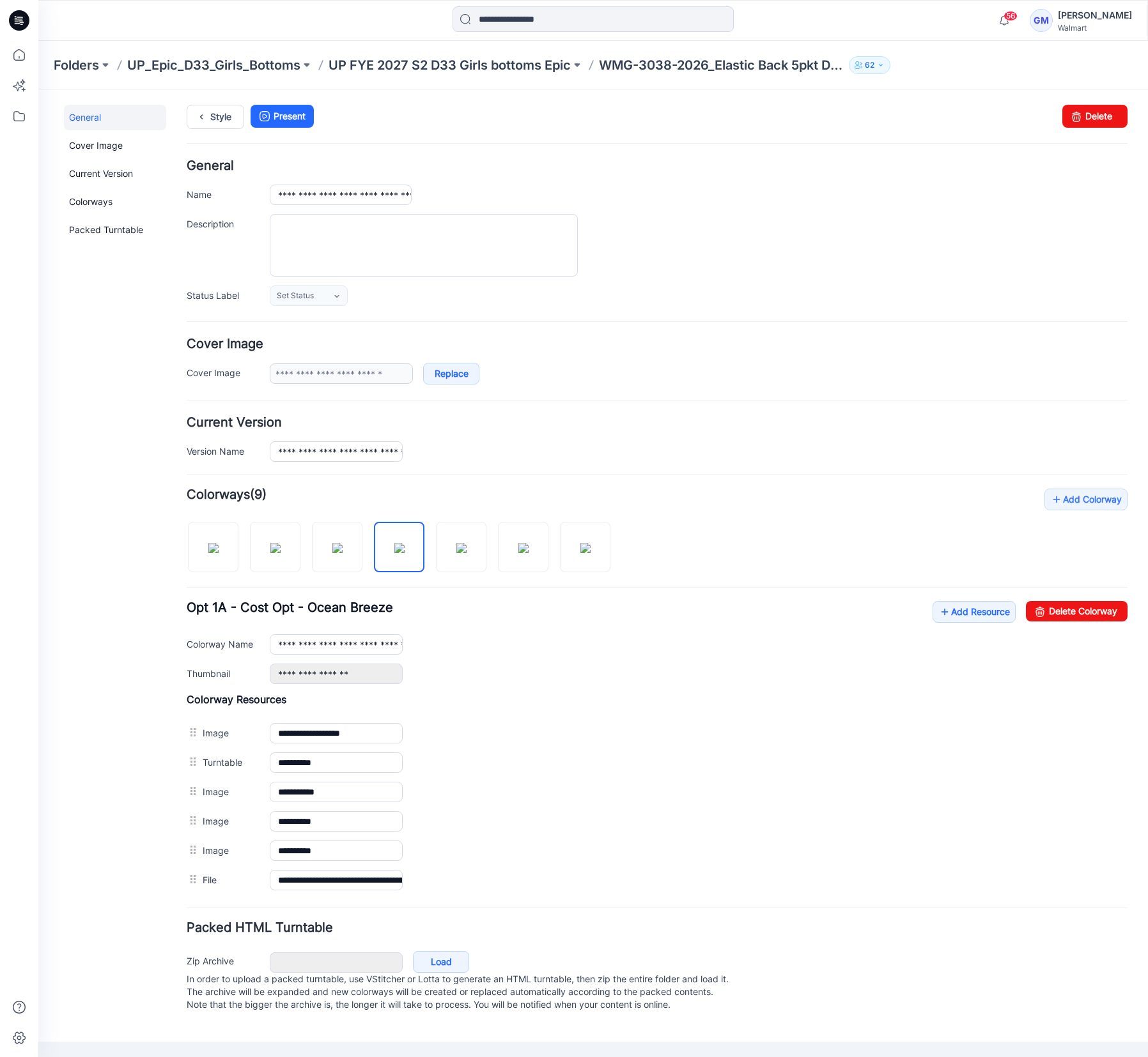
click at [1072, 622] on div "**********" at bounding box center [657, 642] width 941 height 83
click at [1072, 613] on link "Delete Colorway" at bounding box center [1076, 611] width 102 height 21
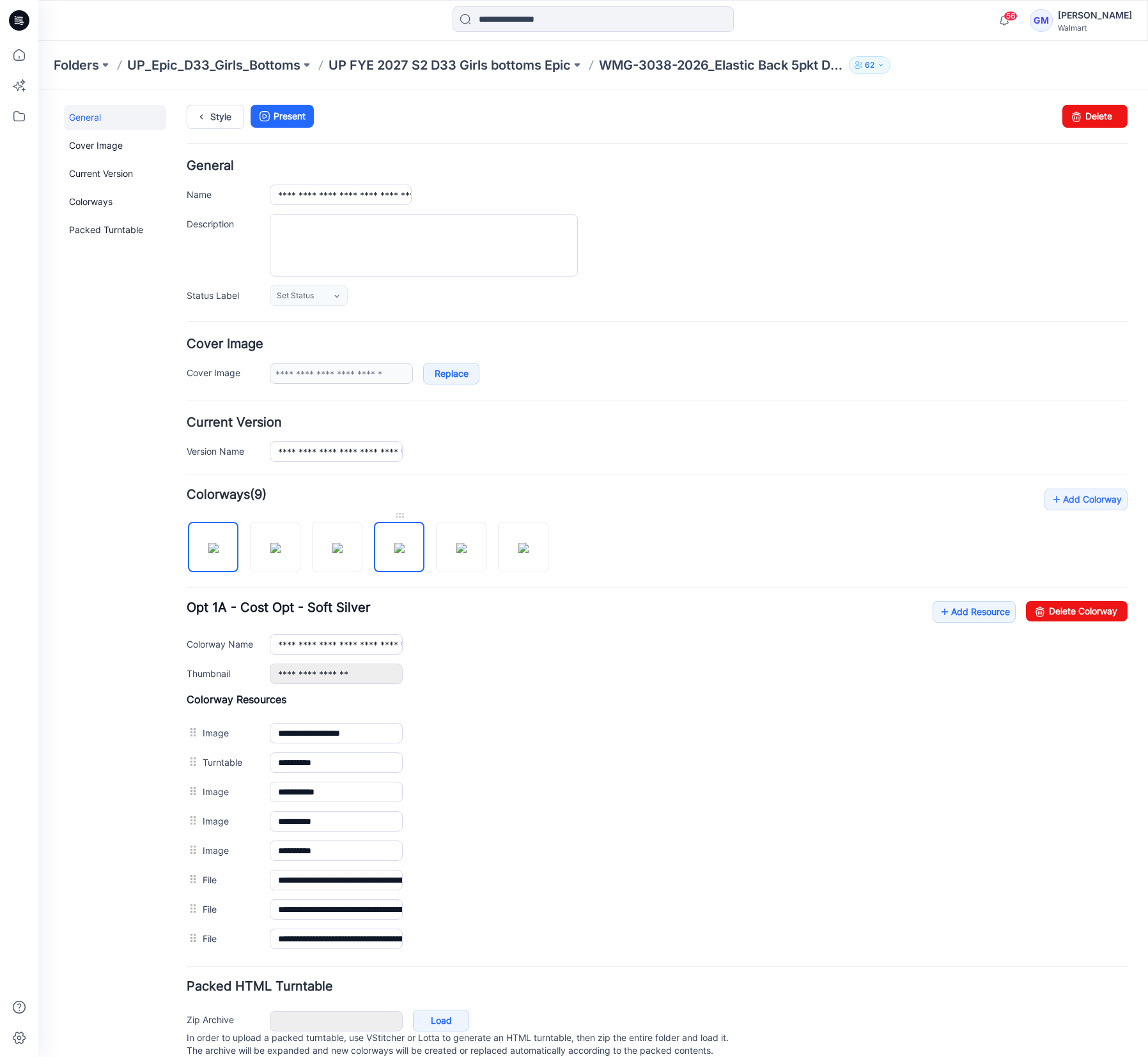
click at [394, 543] on img at bounding box center [399, 548] width 10 height 10
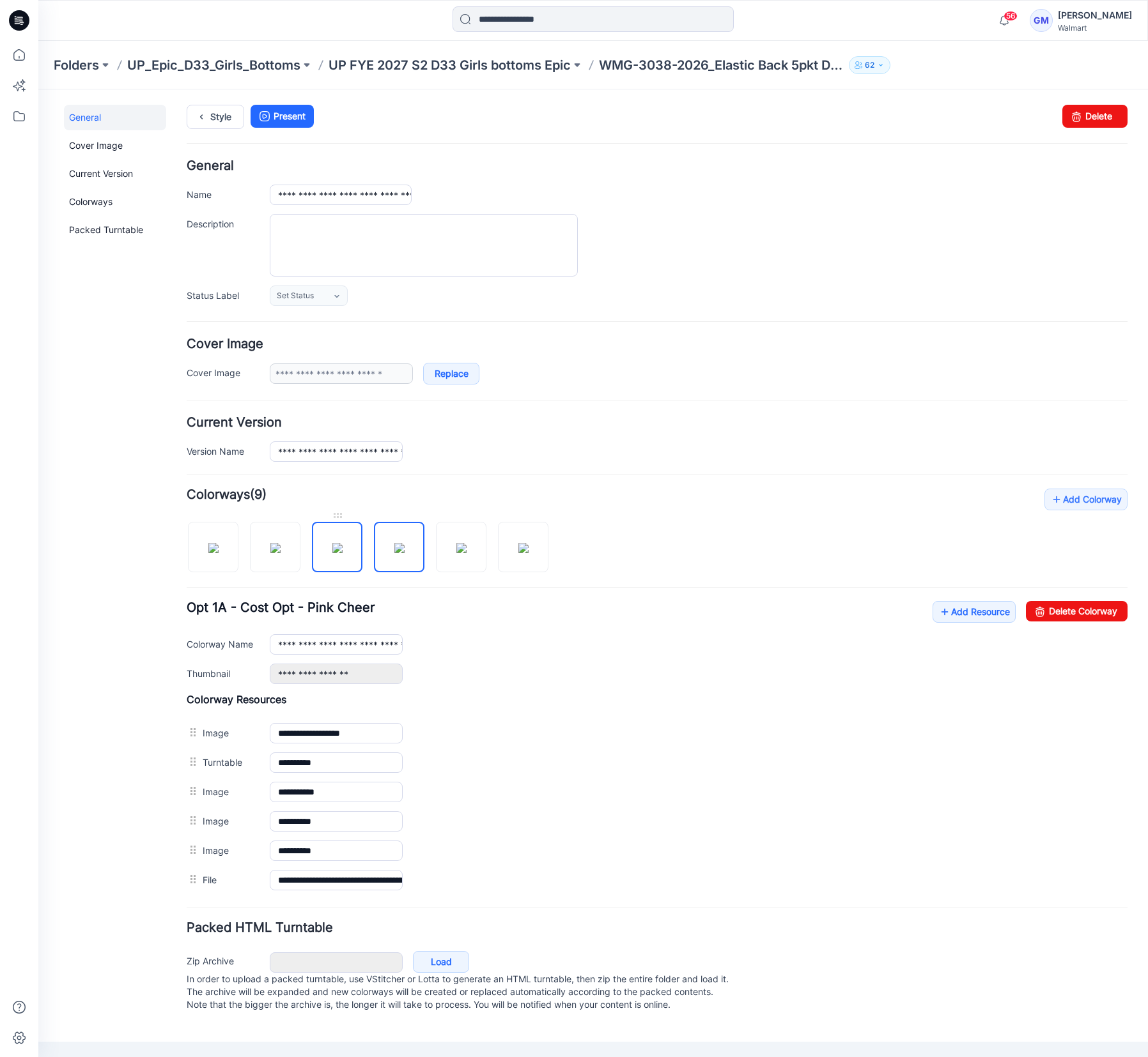
click at [342, 553] on img at bounding box center [337, 548] width 10 height 10
click at [395, 553] on img at bounding box center [399, 548] width 10 height 10
click at [1093, 610] on link "Delete Colorway" at bounding box center [1076, 611] width 102 height 21
type input "**********"
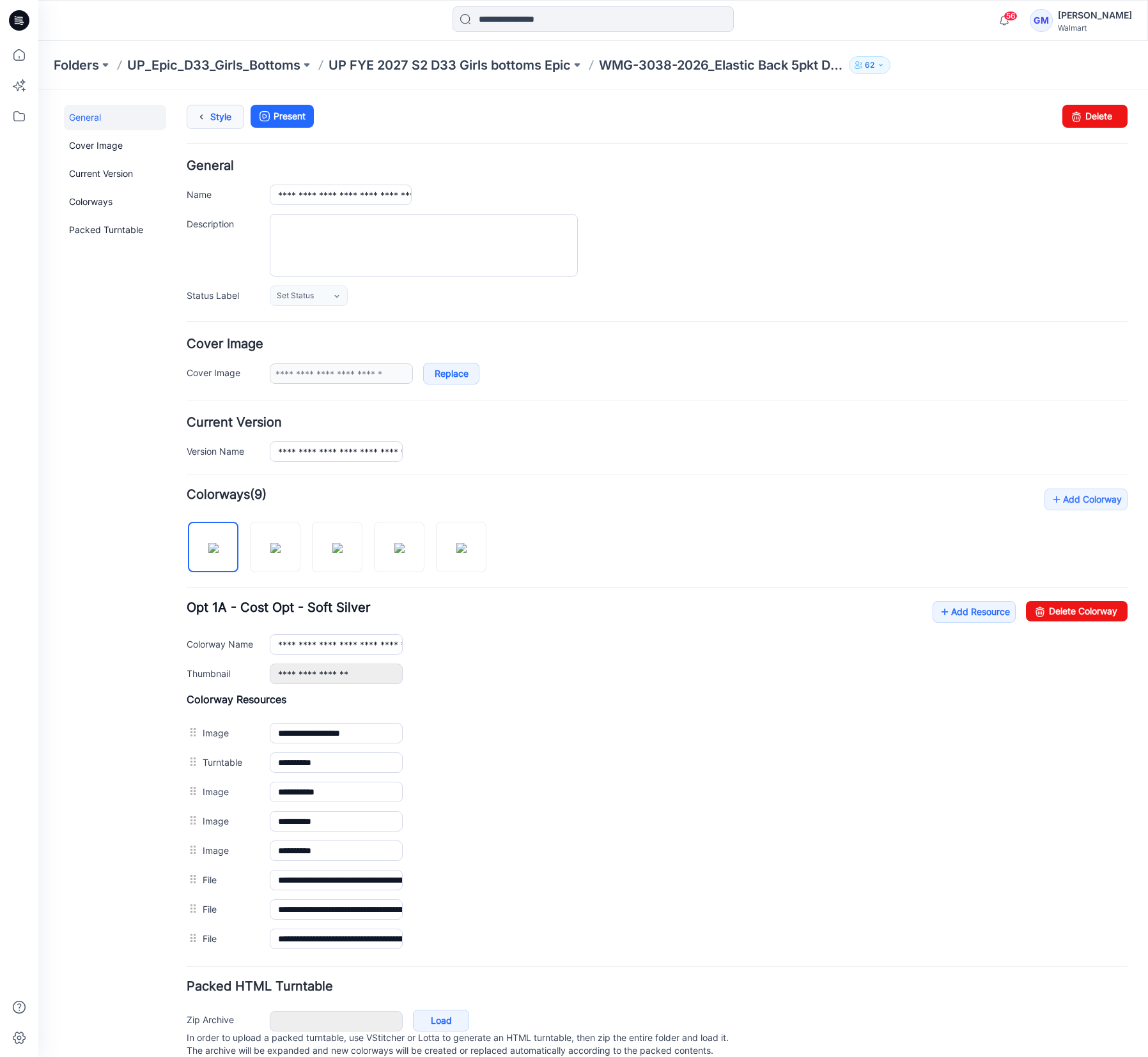
click at [212, 111] on link "Style" at bounding box center [215, 117] width 57 height 24
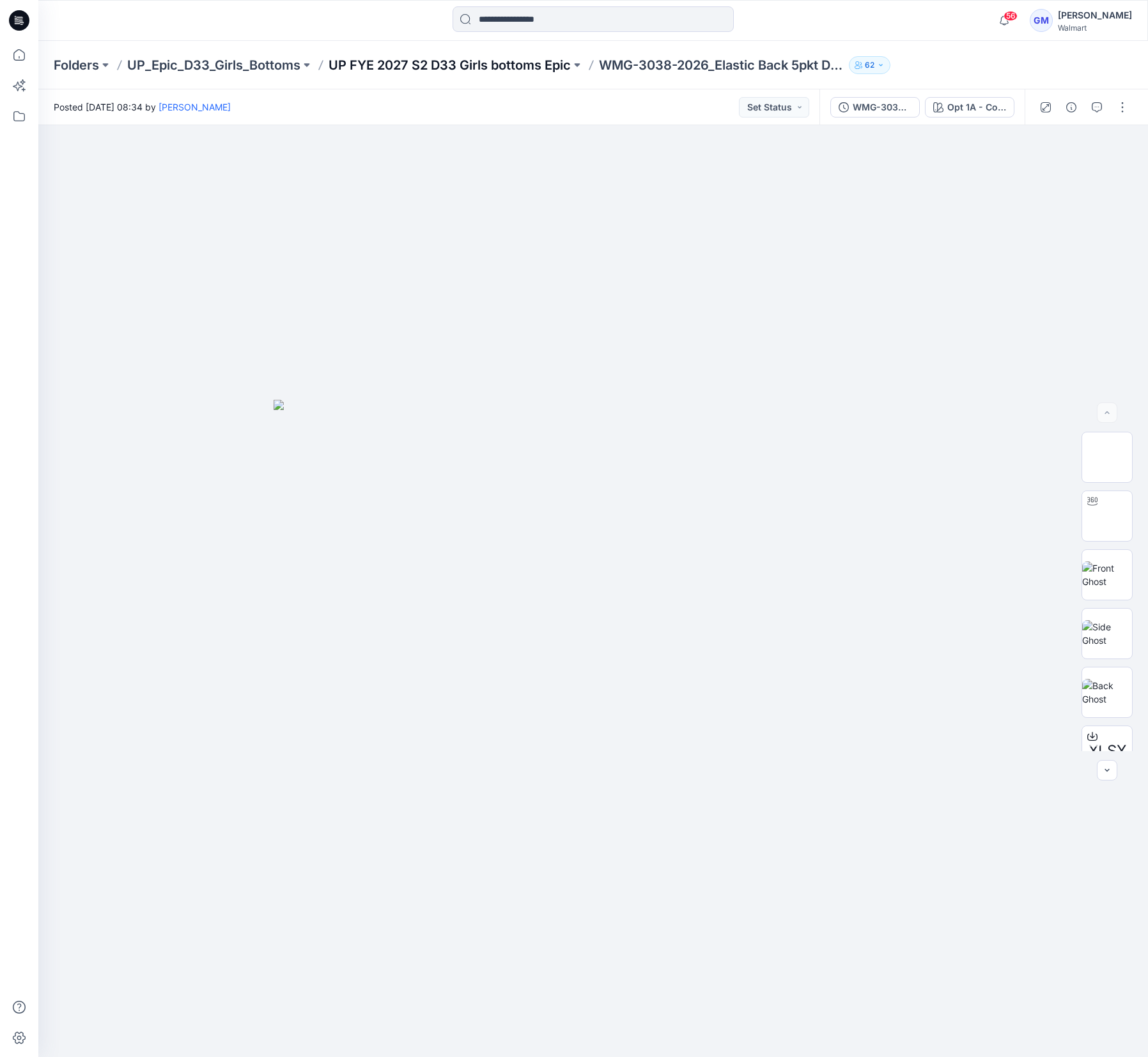
click at [506, 64] on p "UP FYE 2027 S2 D33 Girls bottoms Epic" at bounding box center [449, 65] width 242 height 18
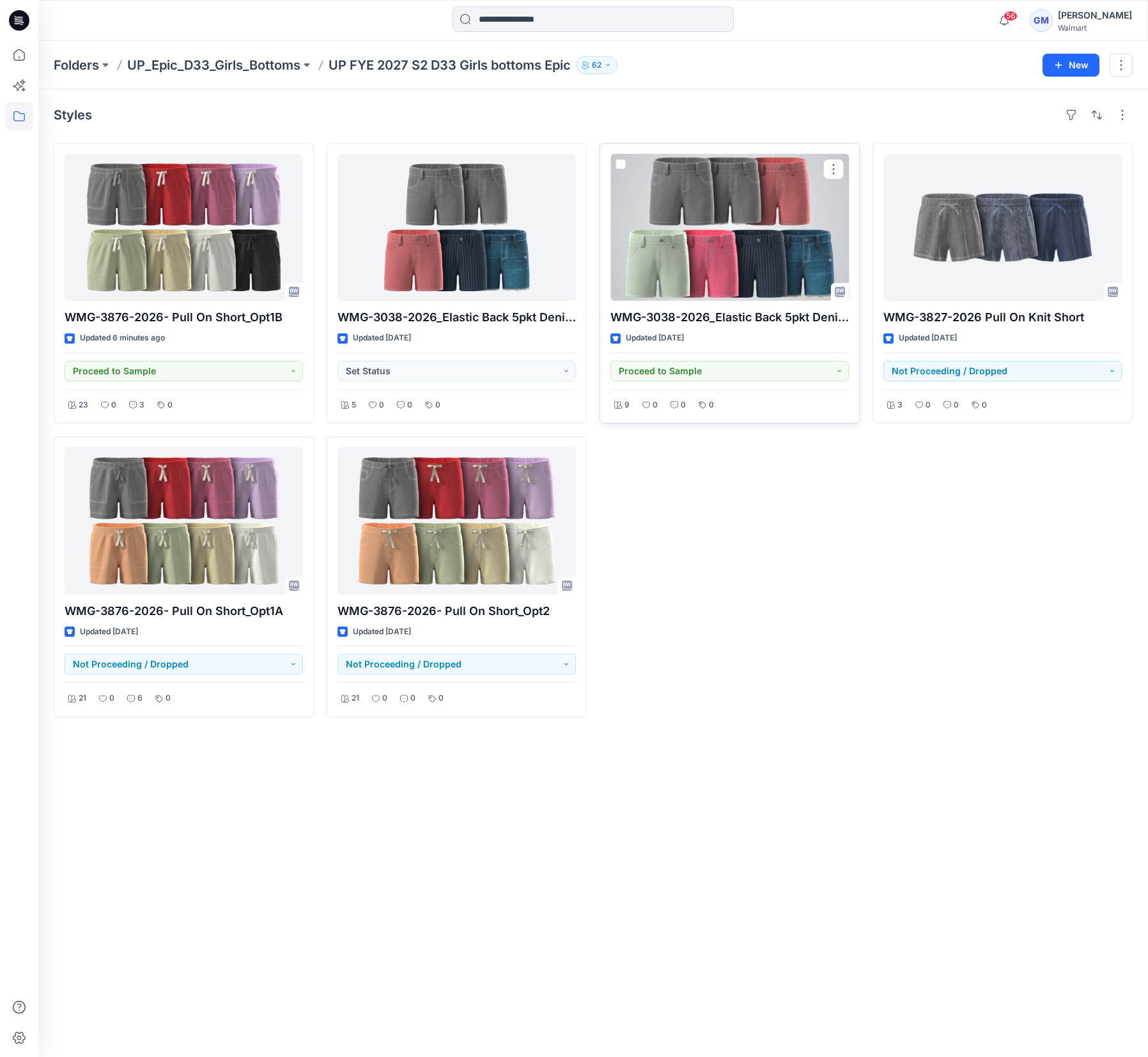
click at [726, 251] on div at bounding box center [729, 227] width 239 height 147
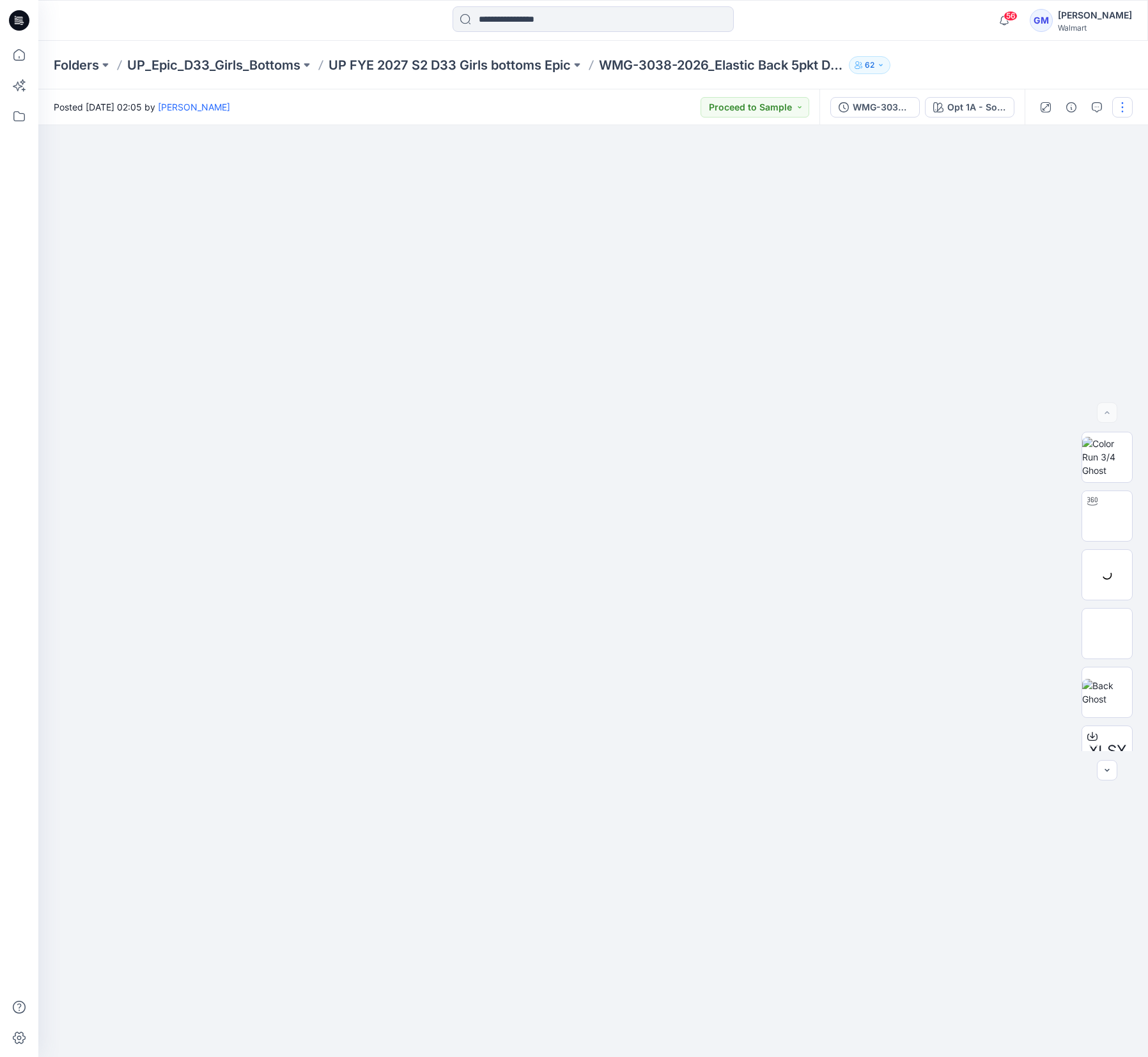
click at [1126, 109] on button "button" at bounding box center [1122, 108] width 21 height 21
click at [1047, 178] on p "Edit" at bounding box center [1040, 173] width 16 height 14
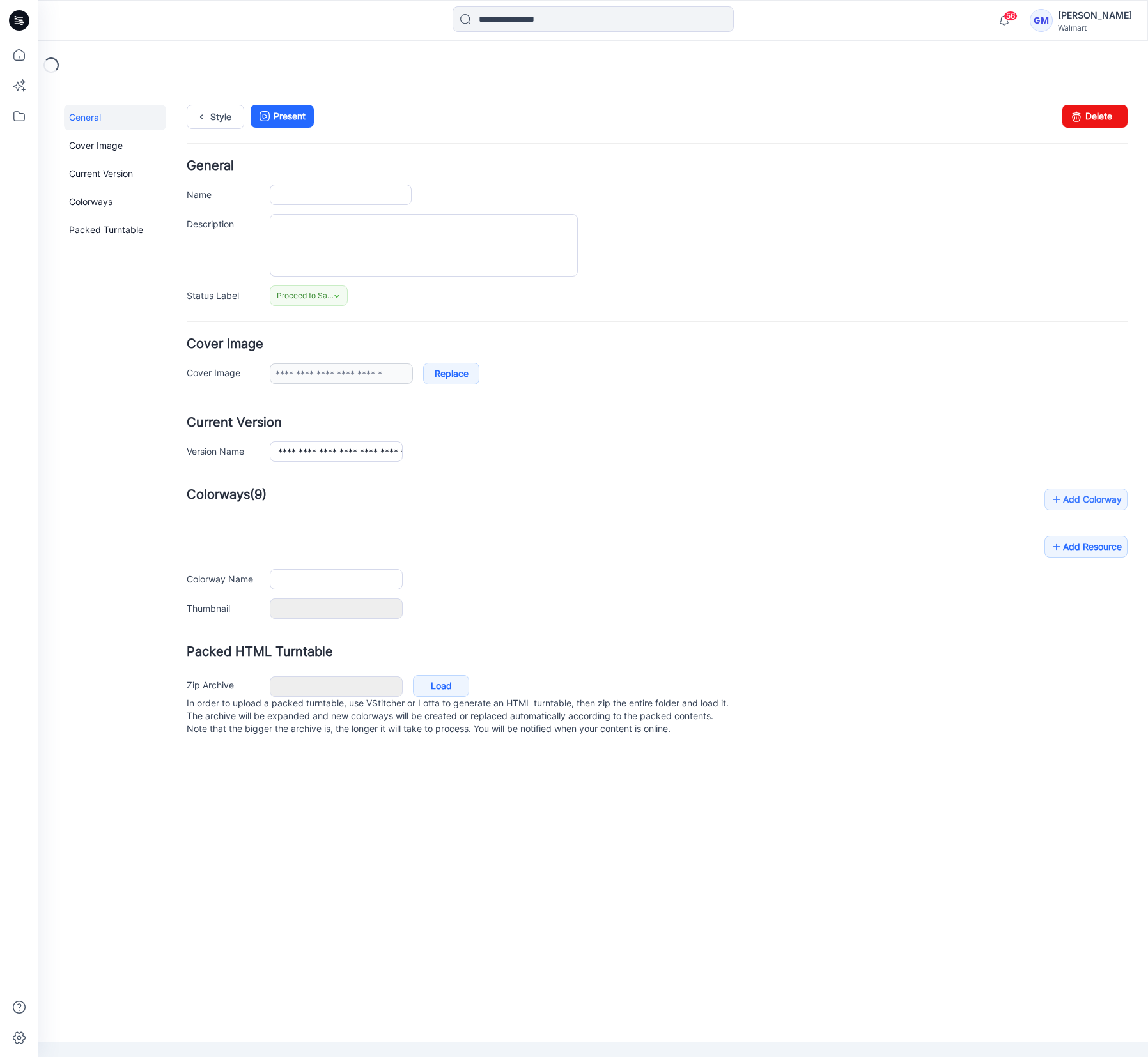
type input "**********"
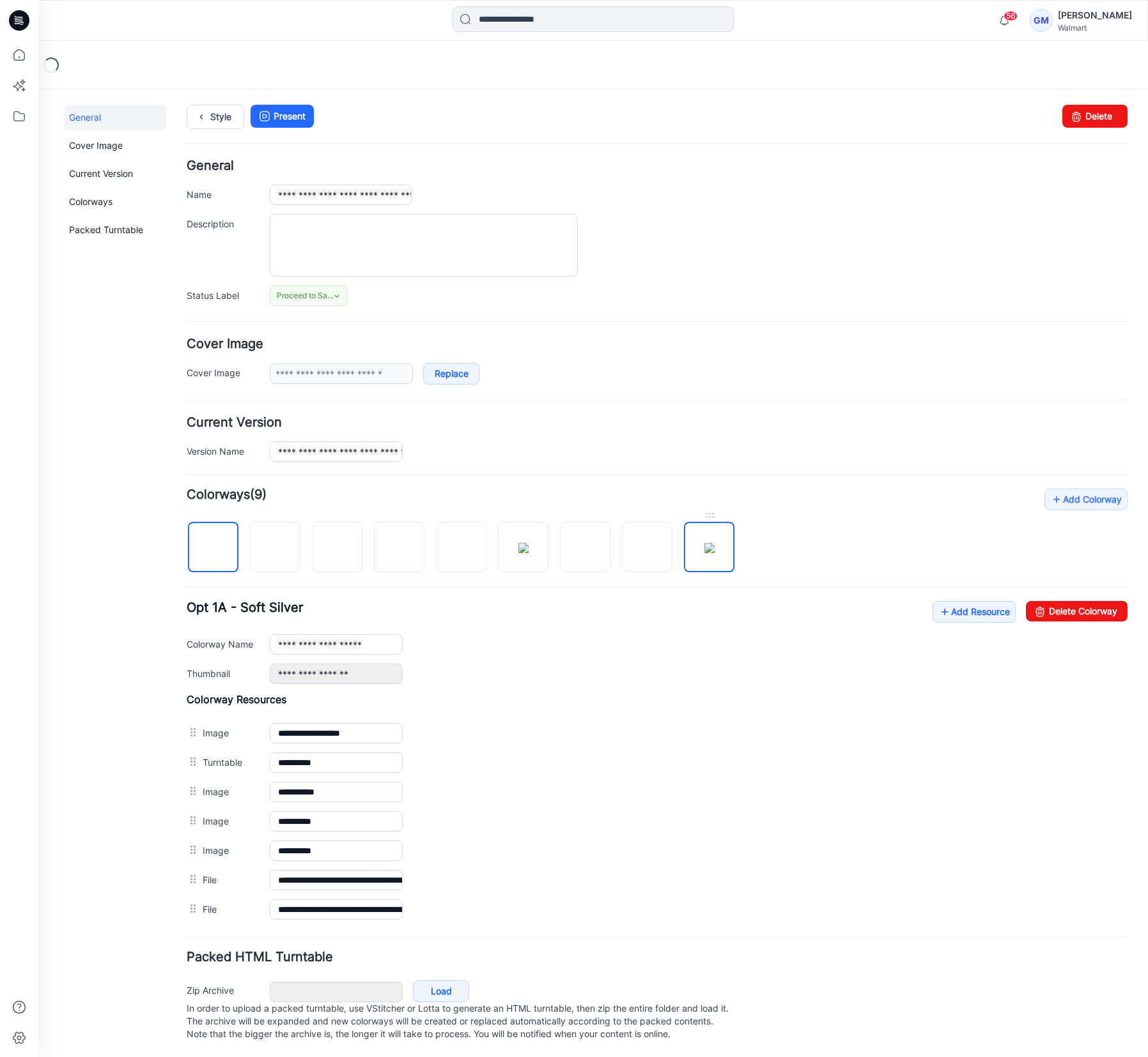
click at [712, 547] on img at bounding box center [709, 548] width 10 height 10
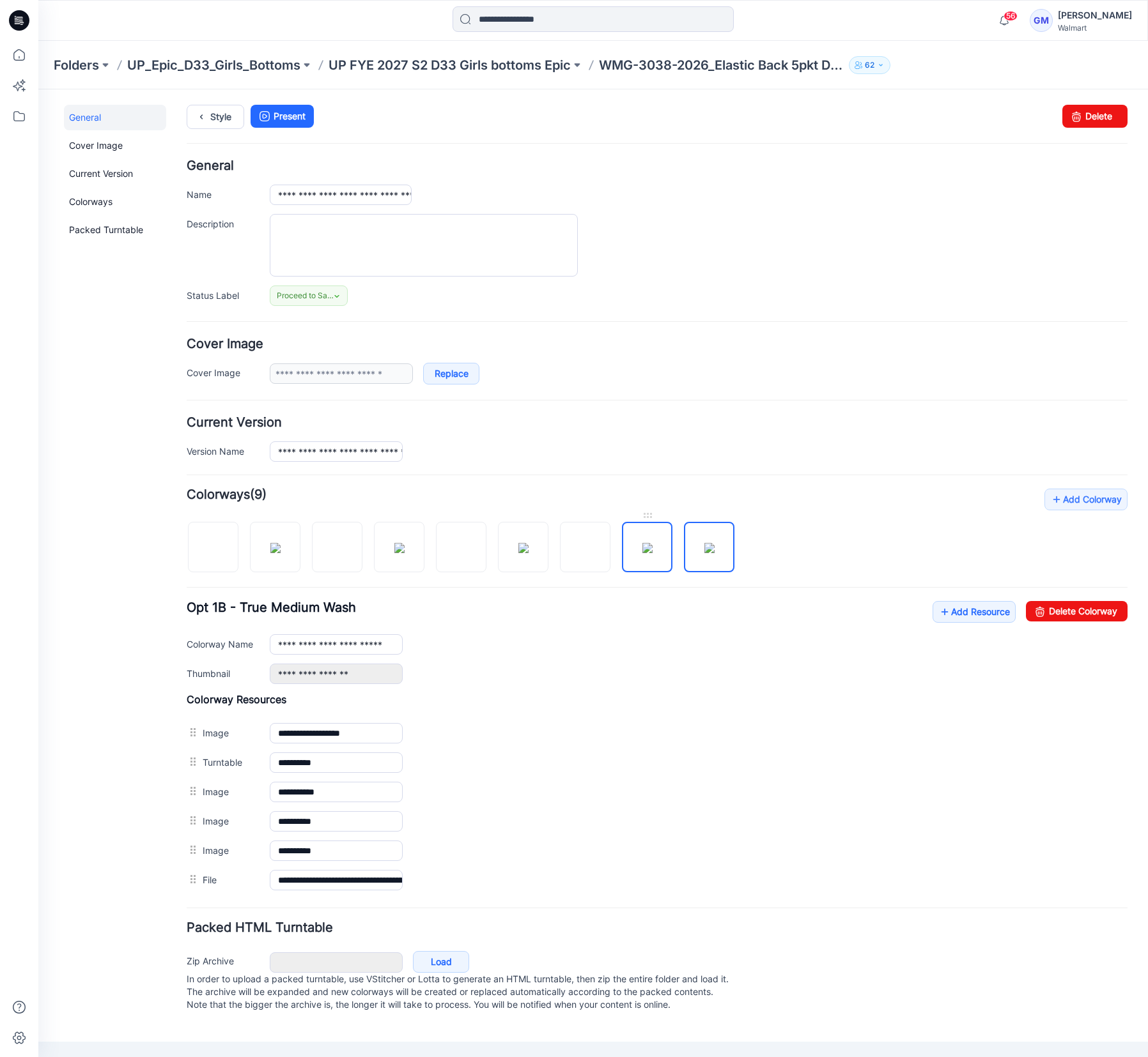
click at [642, 553] on img at bounding box center [648, 548] width 10 height 10
click at [1052, 612] on link "Delete Colorway" at bounding box center [1076, 611] width 102 height 21
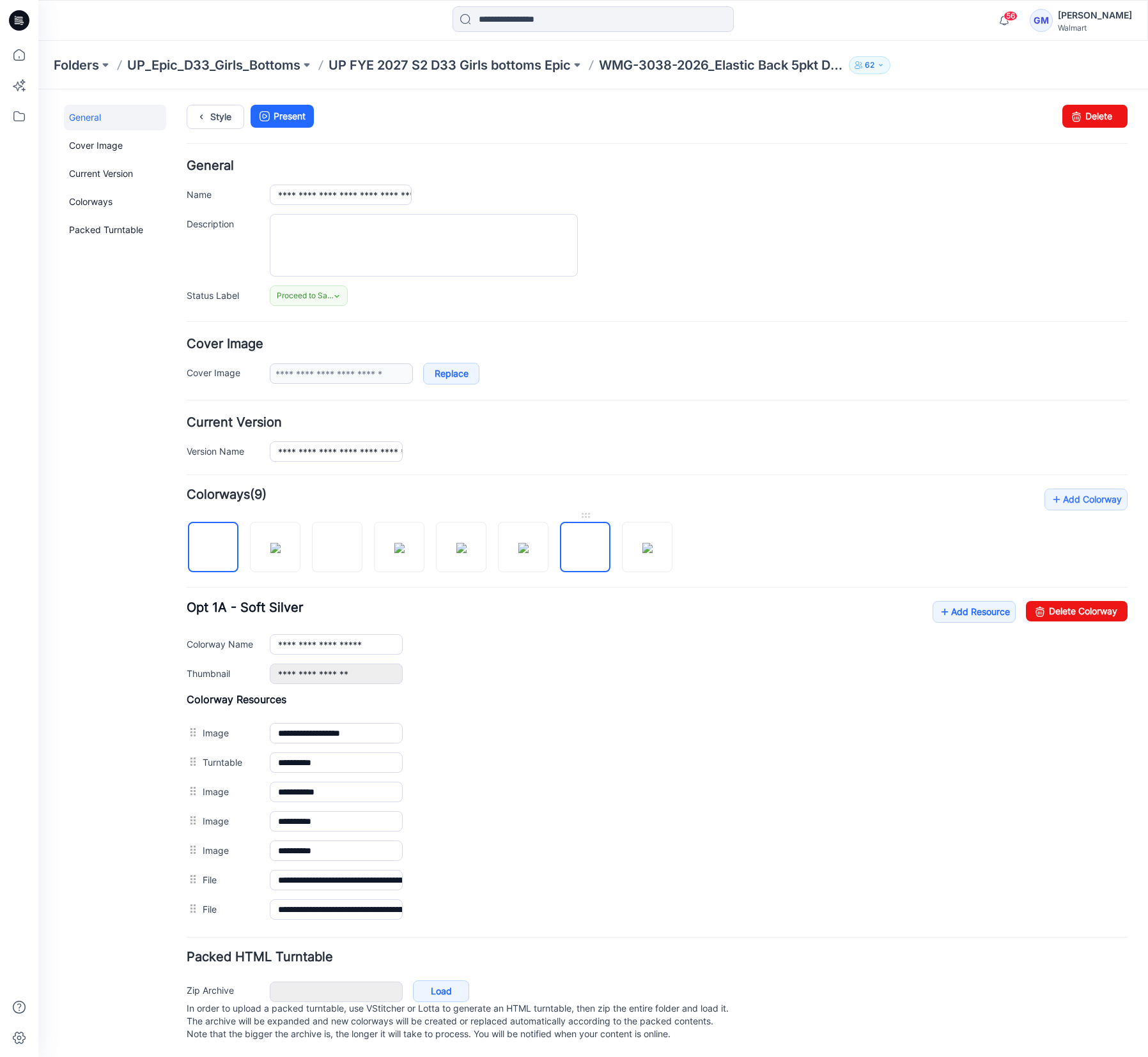
click at [591, 572] on link at bounding box center [584, 546] width 50 height 50
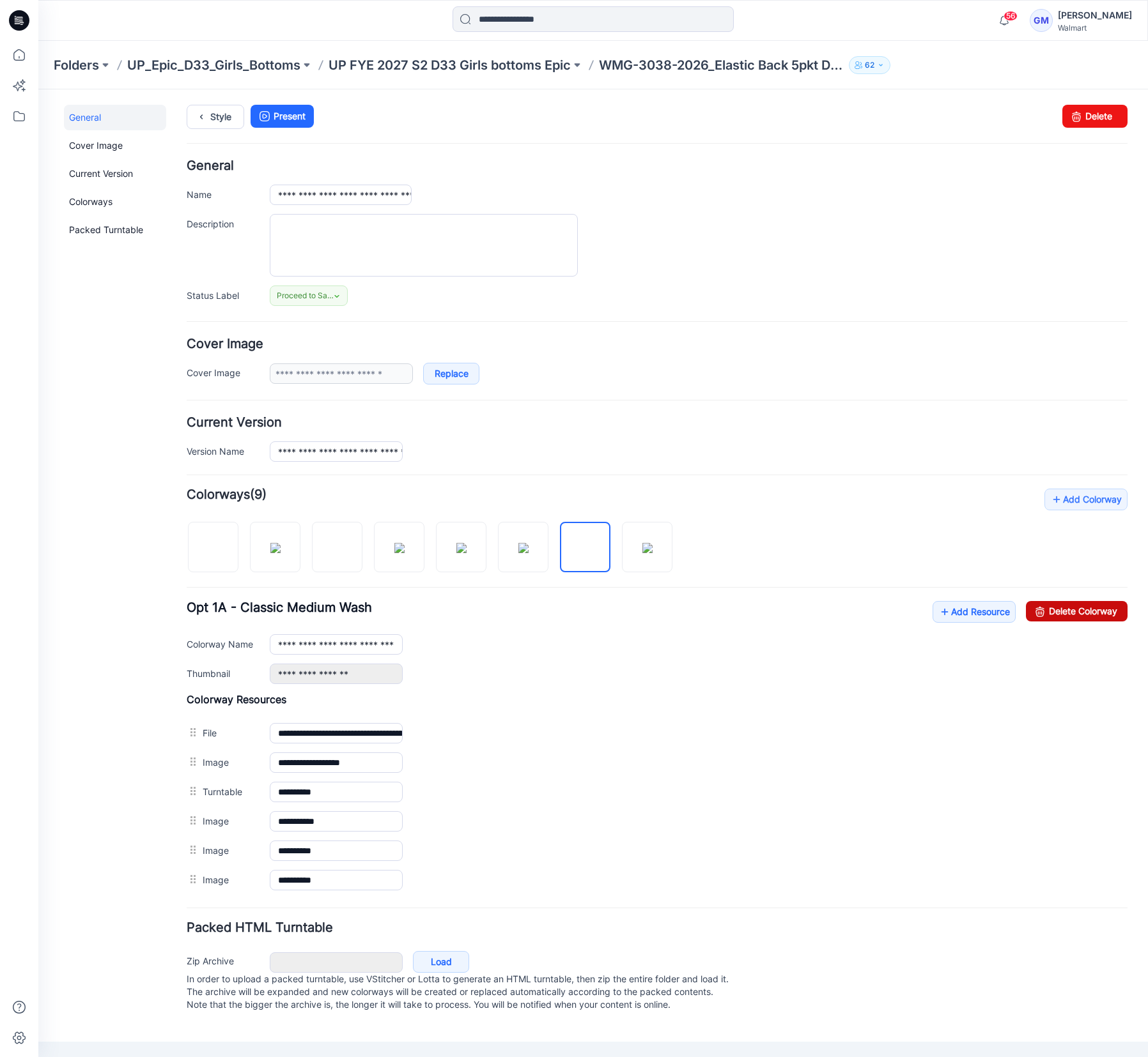
click at [1050, 618] on link "Delete Colorway" at bounding box center [1076, 611] width 102 height 21
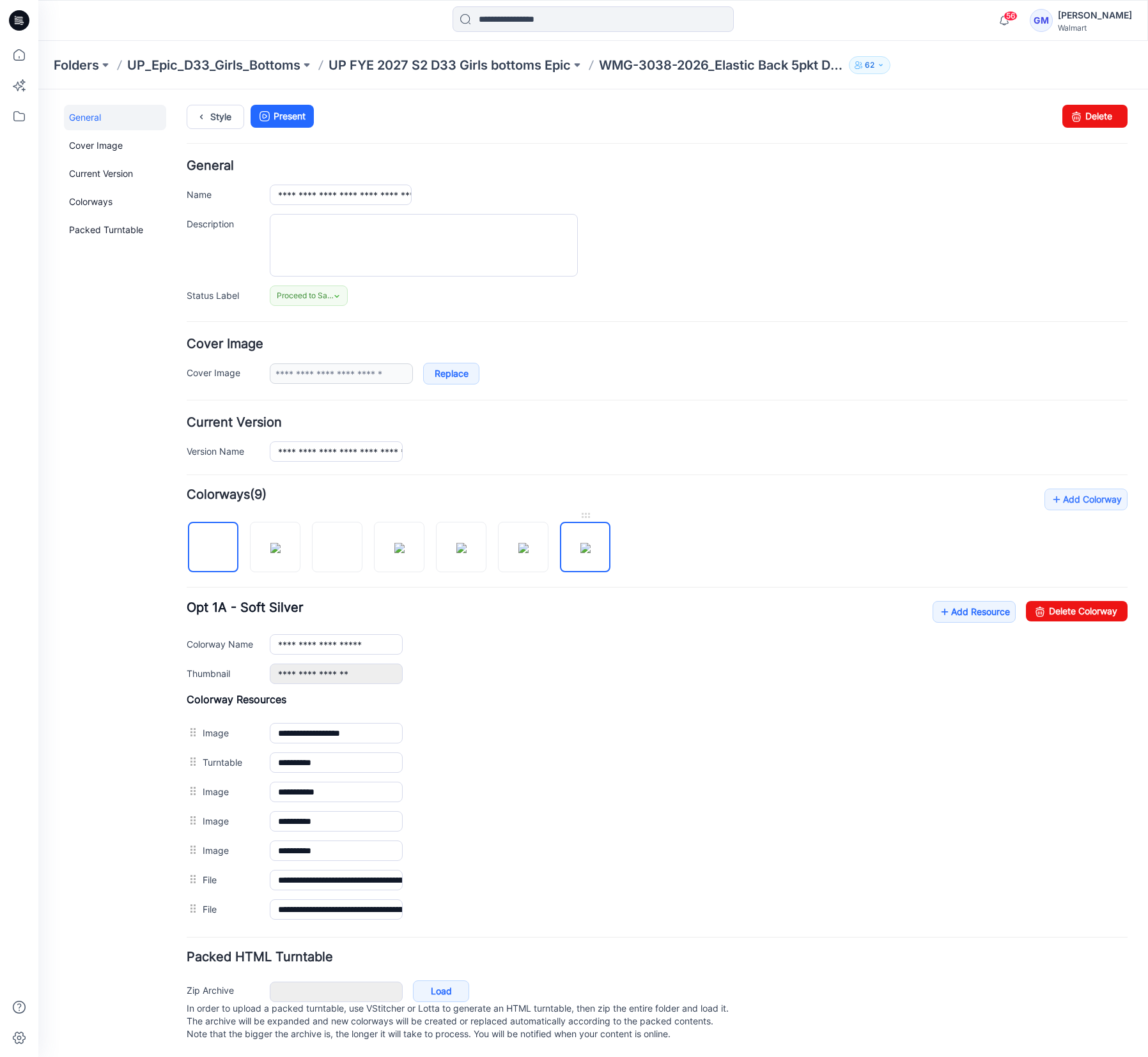
click at [582, 546] on img at bounding box center [585, 548] width 10 height 10
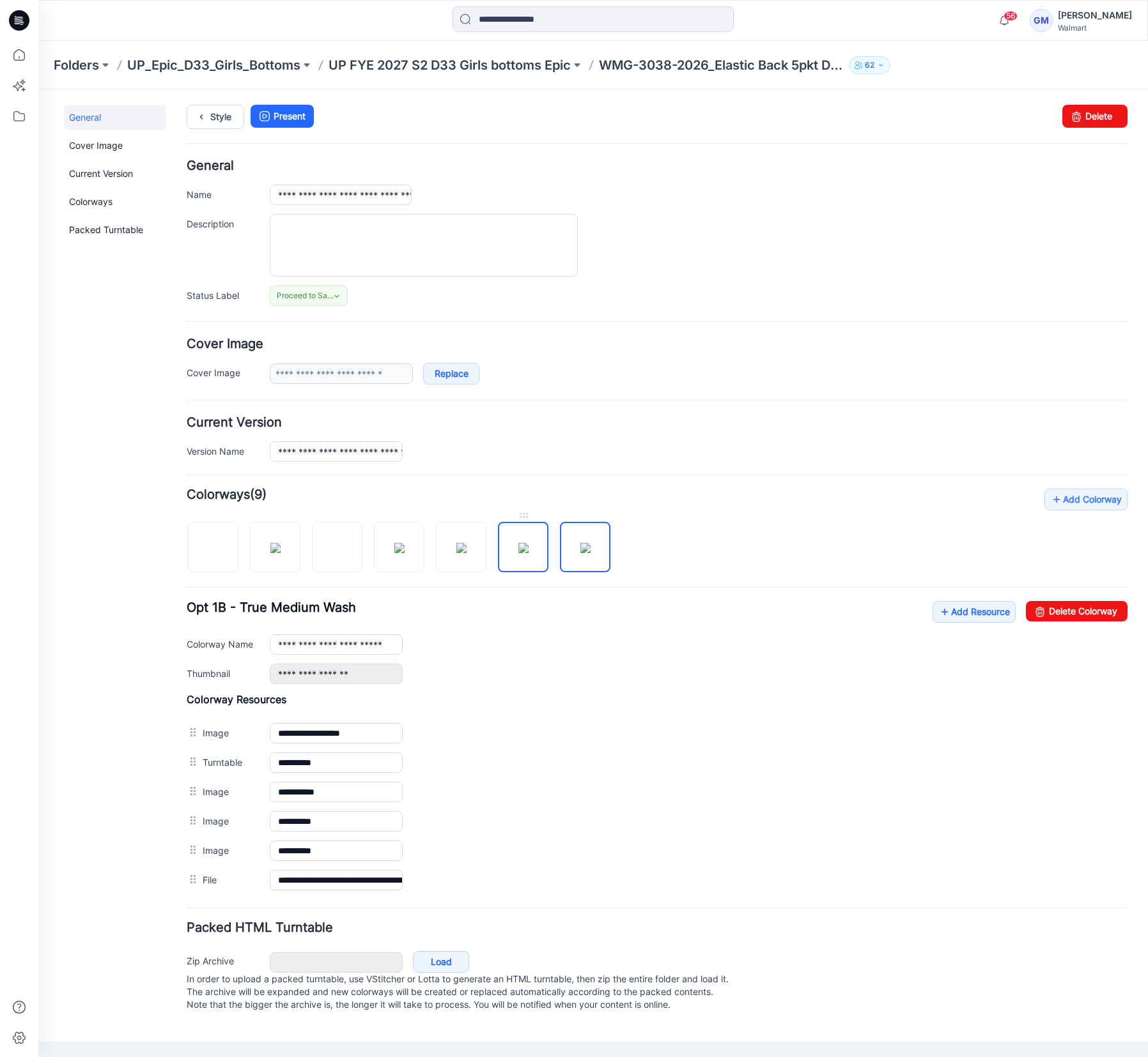
click at [526, 553] on img at bounding box center [524, 548] width 10 height 10
click at [461, 553] on img at bounding box center [461, 548] width 10 height 10
click at [1061, 606] on link "Delete Colorway" at bounding box center [1076, 611] width 102 height 21
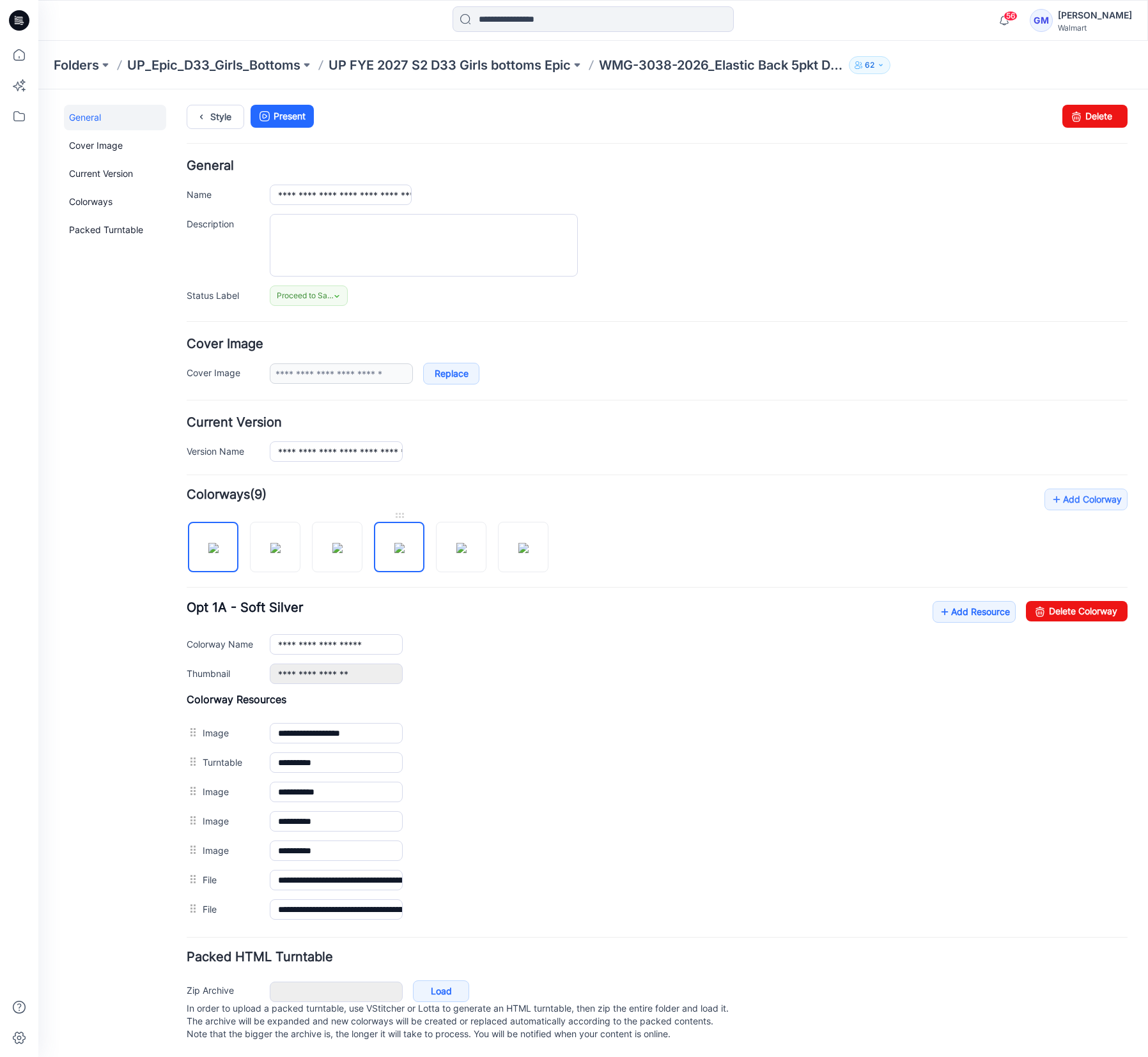
click at [405, 553] on img at bounding box center [399, 548] width 10 height 10
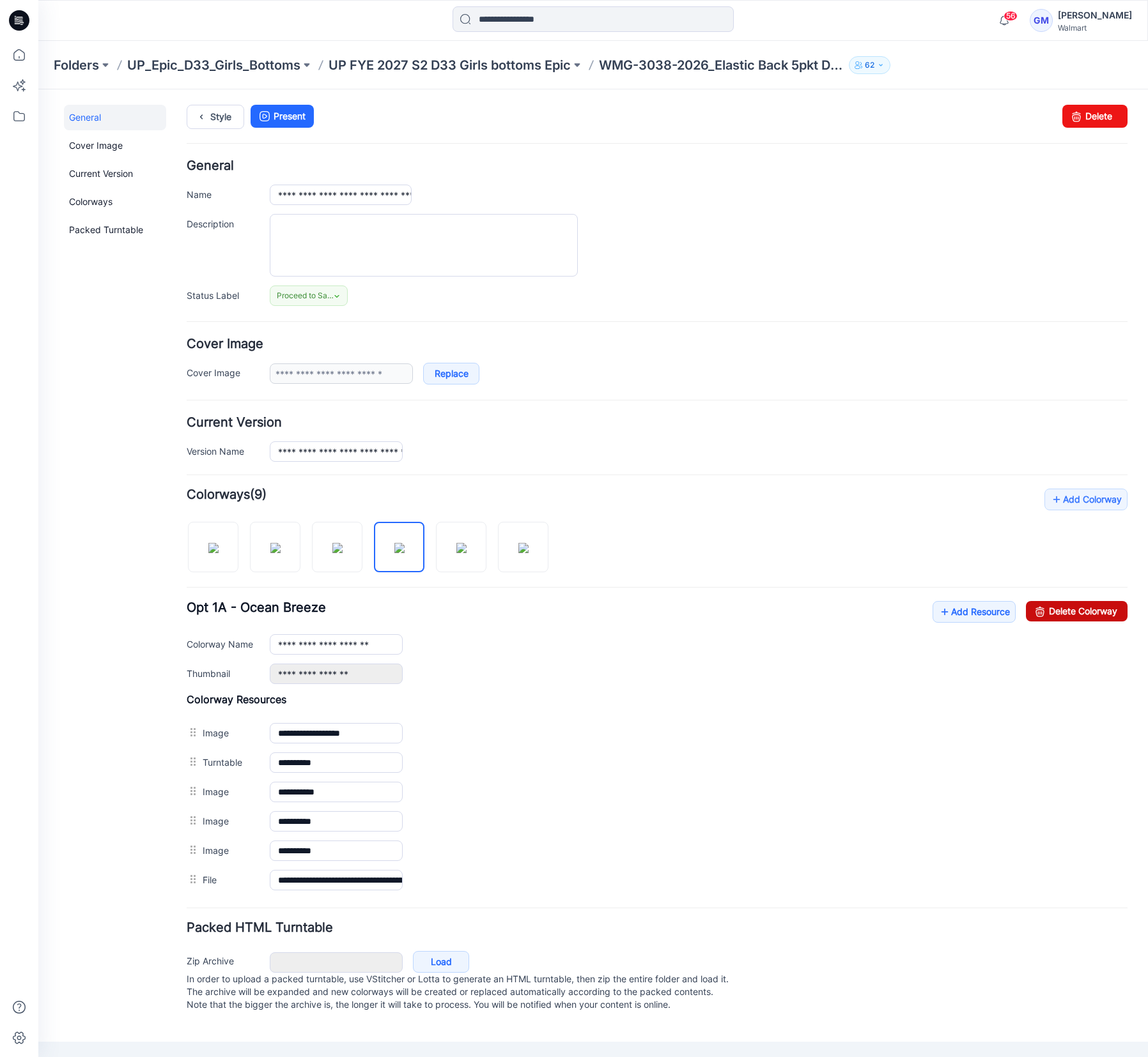
click at [1056, 612] on link "Delete Colorway" at bounding box center [1076, 611] width 102 height 21
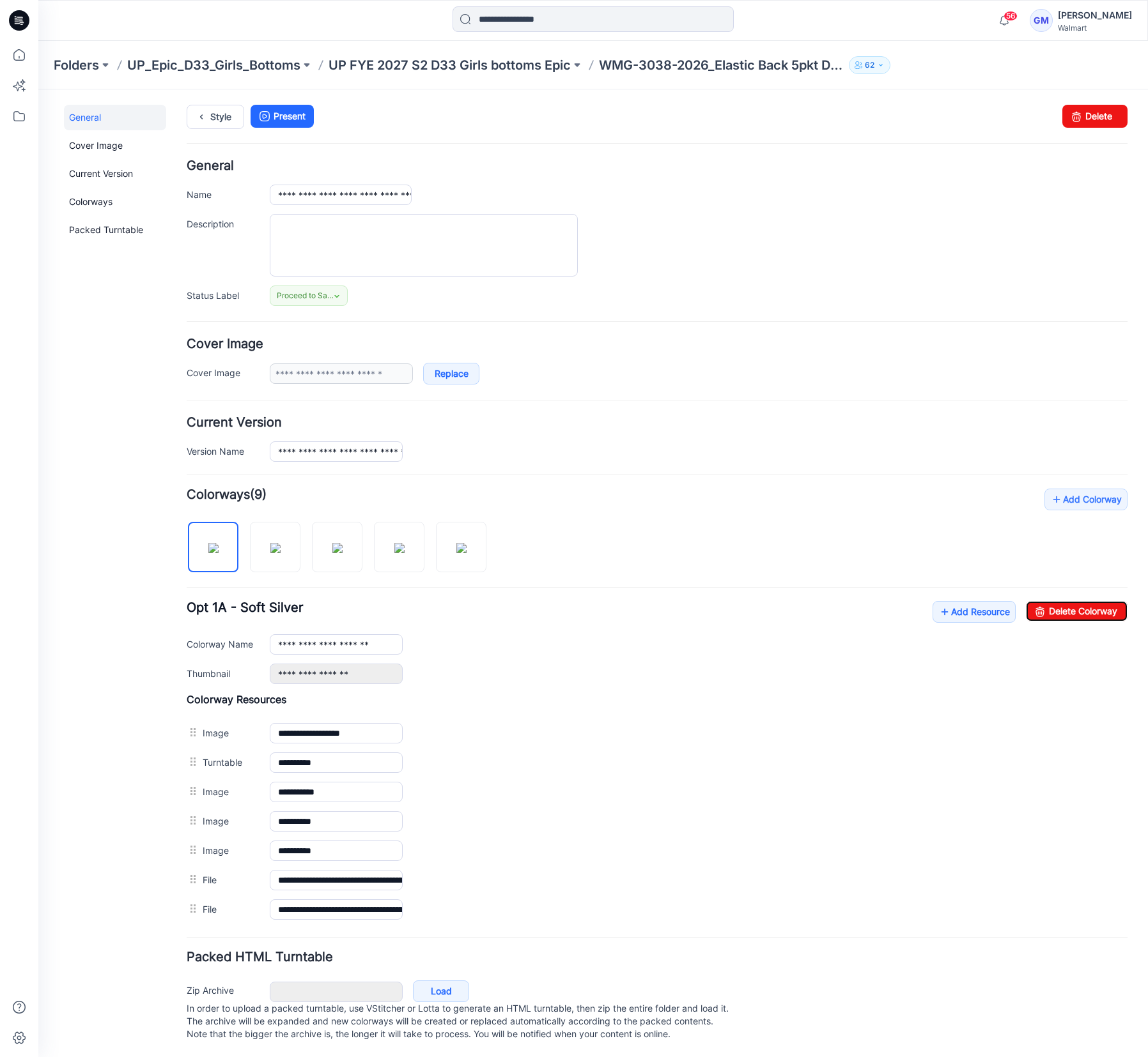
type input "**********"
click at [222, 119] on link "Style" at bounding box center [215, 117] width 57 height 24
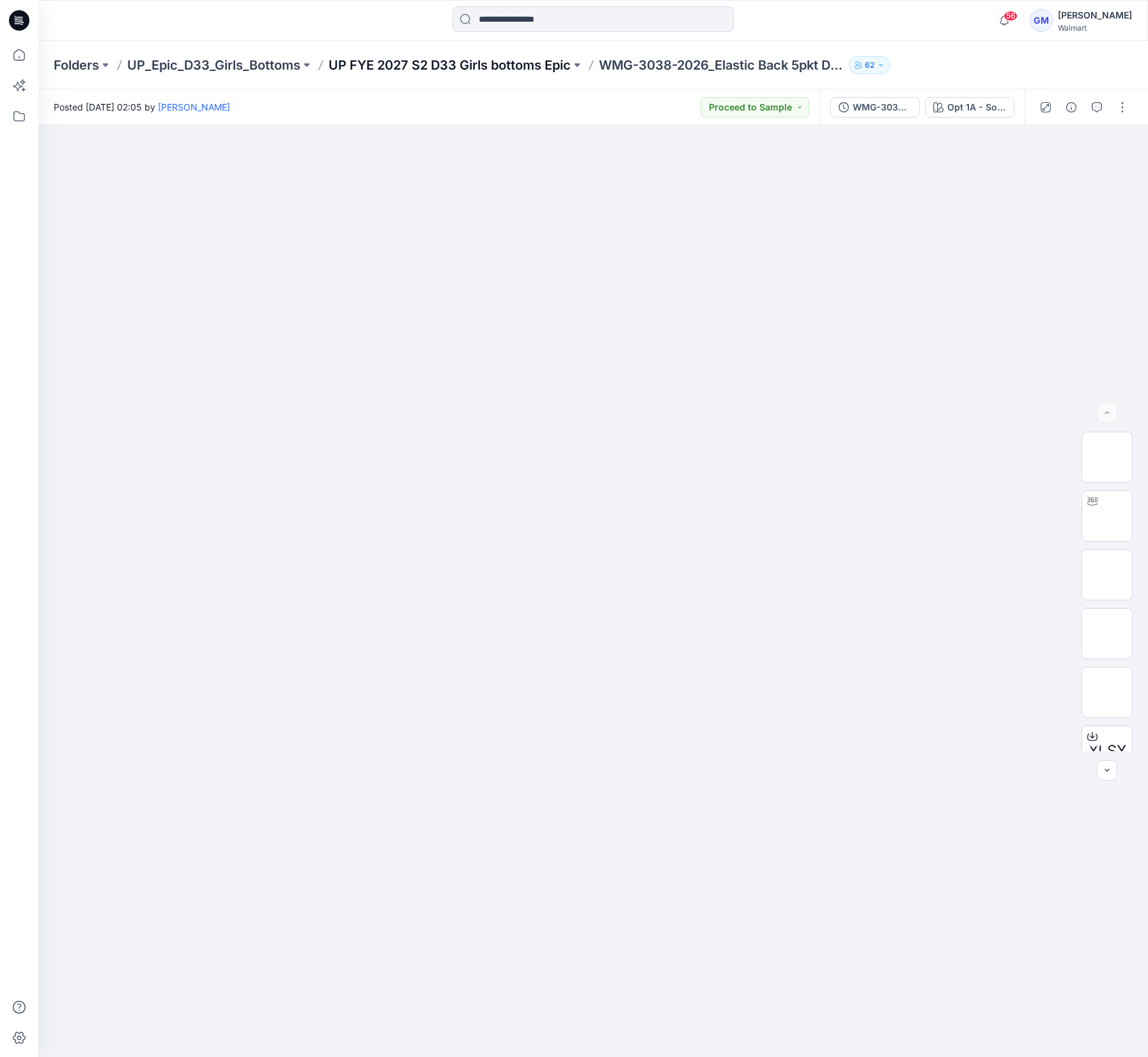
click at [435, 62] on p "UP FYE 2027 S2 D33 Girls bottoms Epic" at bounding box center [449, 65] width 242 height 18
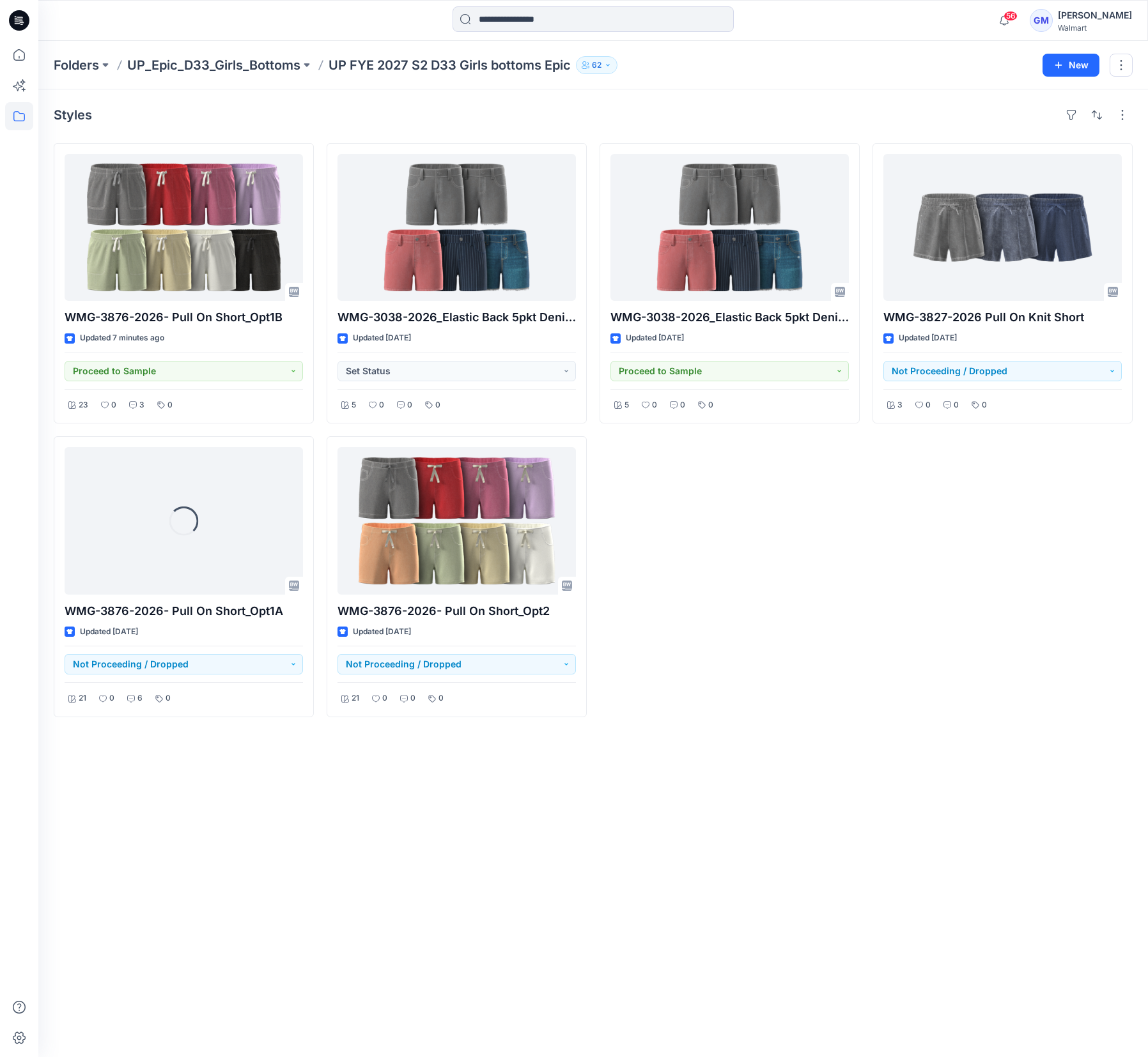
click at [776, 799] on div "Styles WMG-3876-2026- Pull On Short_Opt1B Updated 7 minutes ago Proceed to Samp…" at bounding box center [593, 574] width 1110 height 968
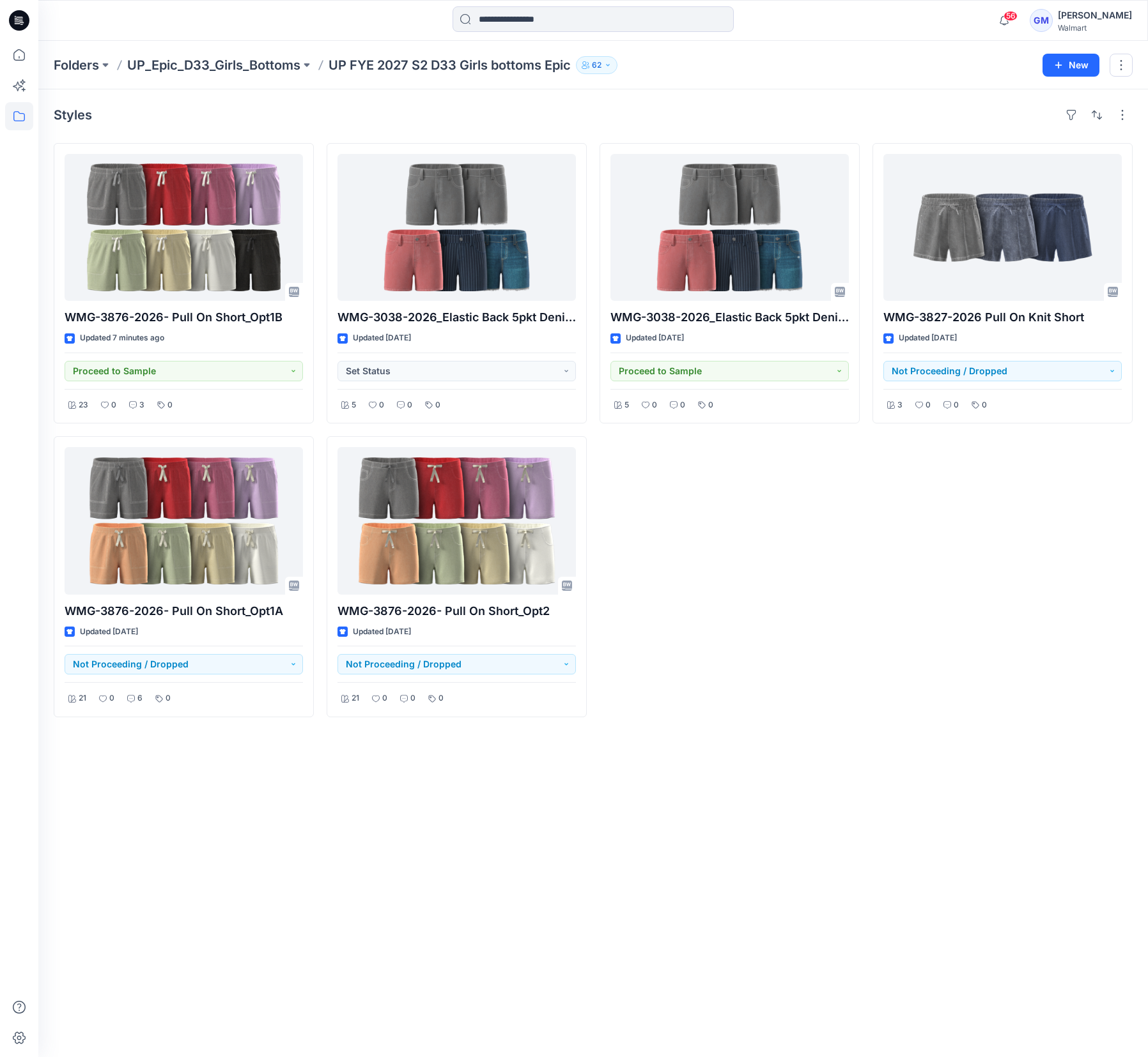
click at [953, 571] on div "WMG-3827-2026 Pull On Knit Short Updated [DATE] Not Proceeding / Dropped 3 0 0 0" at bounding box center [1003, 430] width 260 height 575
click at [959, 552] on div "WMG-3827-2026 Pull On Knit Short Updated [DATE] Not Proceeding / Dropped 3 0 0 0" at bounding box center [1003, 430] width 260 height 575
click at [861, 633] on div "WMG-3876-2026- Pull On Short_Opt1B Updated 7 minutes ago Proceed to Sample 23 0…" at bounding box center [593, 430] width 1079 height 575
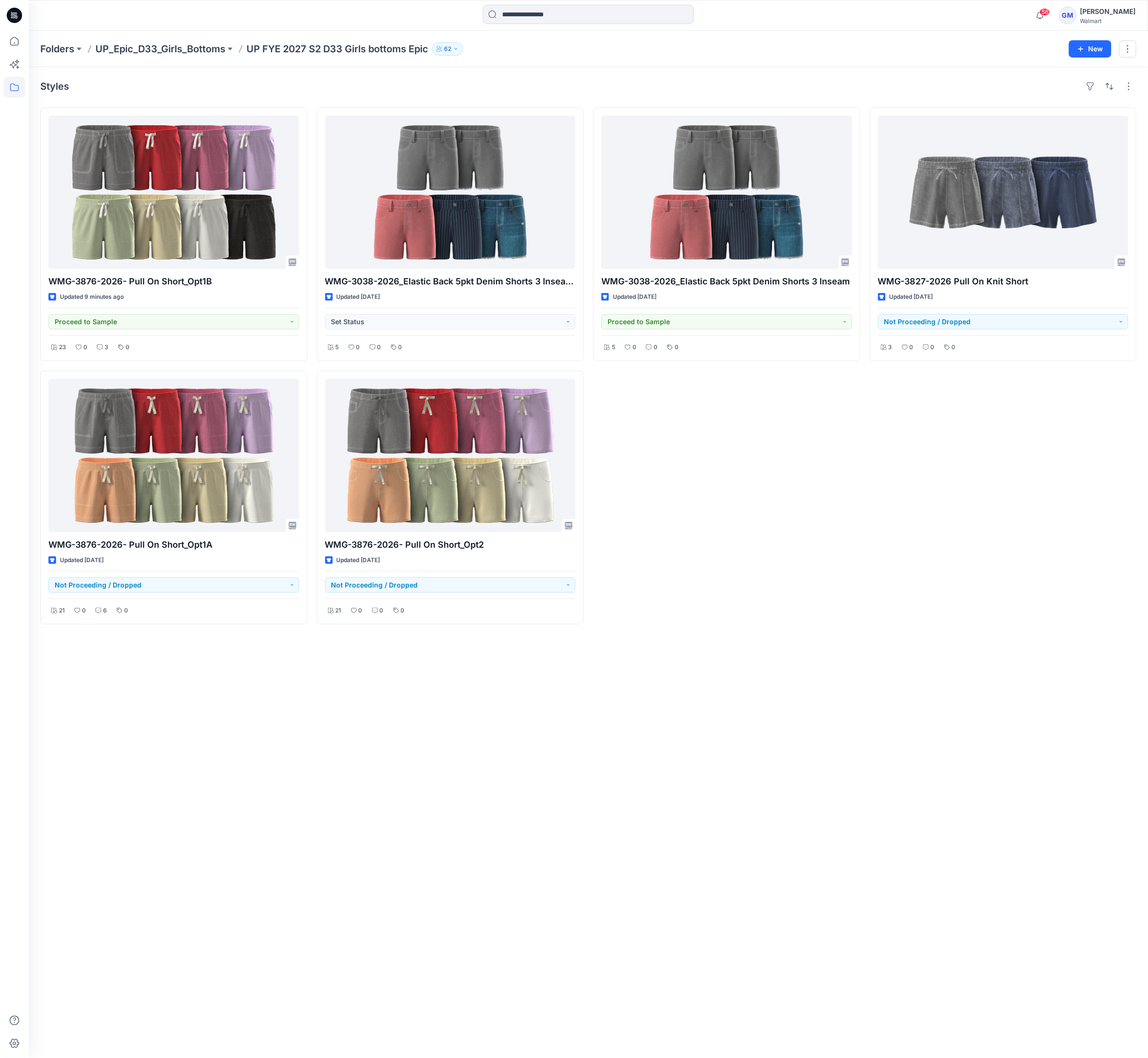
drag, startPoint x: 512, startPoint y: 782, endPoint x: 506, endPoint y: 751, distance: 31.6
click at [508, 761] on div "Styles WMG-3876-2026- Pull On Short_Opt1B Updated 9 minutes ago Proceed to Samp…" at bounding box center [588, 563] width 1119 height 991
click at [69, 53] on p "Folders" at bounding box center [57, 49] width 34 height 13
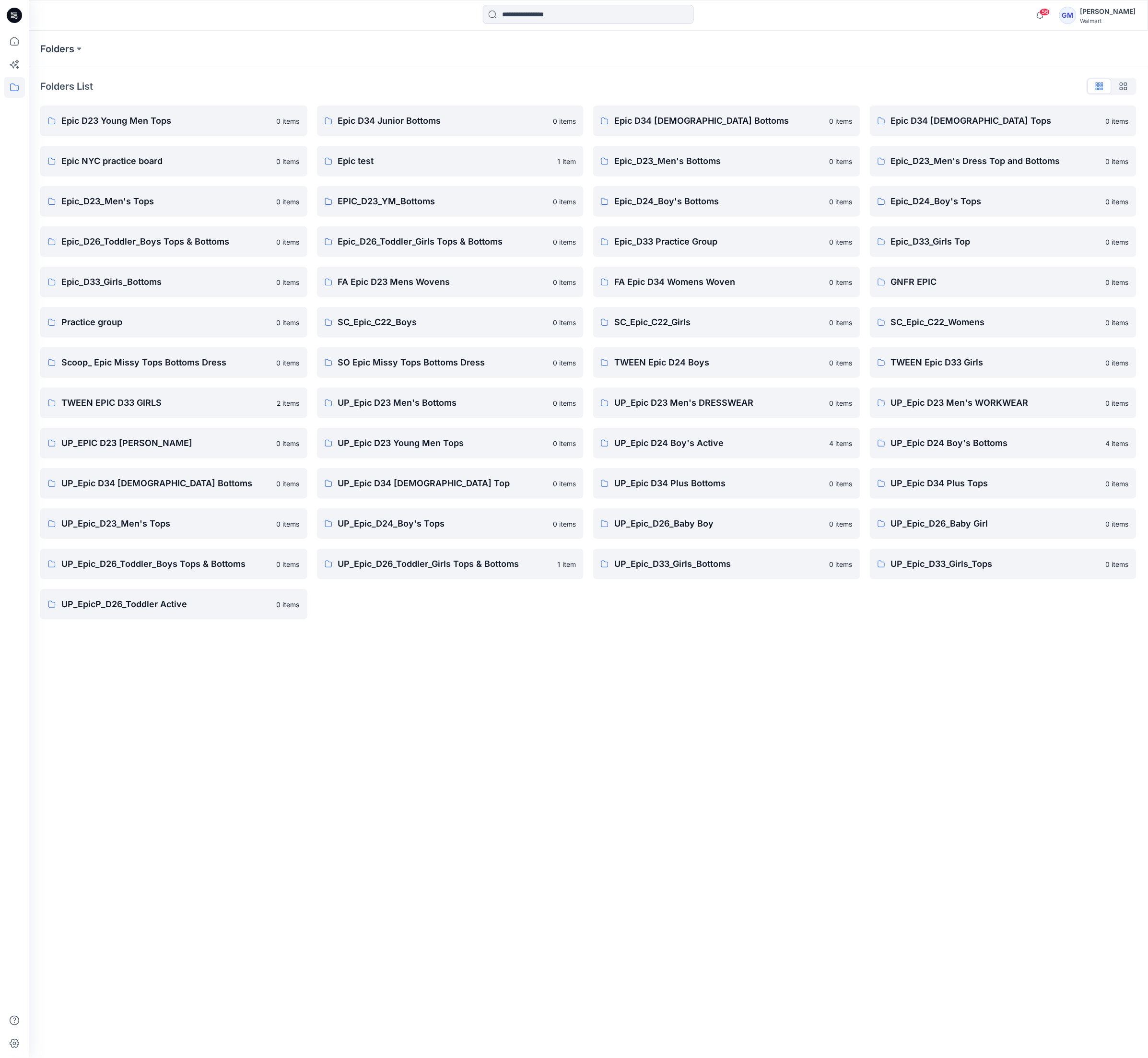
drag, startPoint x: 382, startPoint y: 750, endPoint x: 422, endPoint y: 682, distance: 78.9
click at [382, 752] on div "Folders Folders List Epic D23 Young Men Tops 0 items Epic NYC practice board 0 …" at bounding box center [588, 544] width 1119 height 1027
click at [159, 408] on p "TWEEN EPIC D33 GIRLS" at bounding box center [166, 403] width 210 height 13
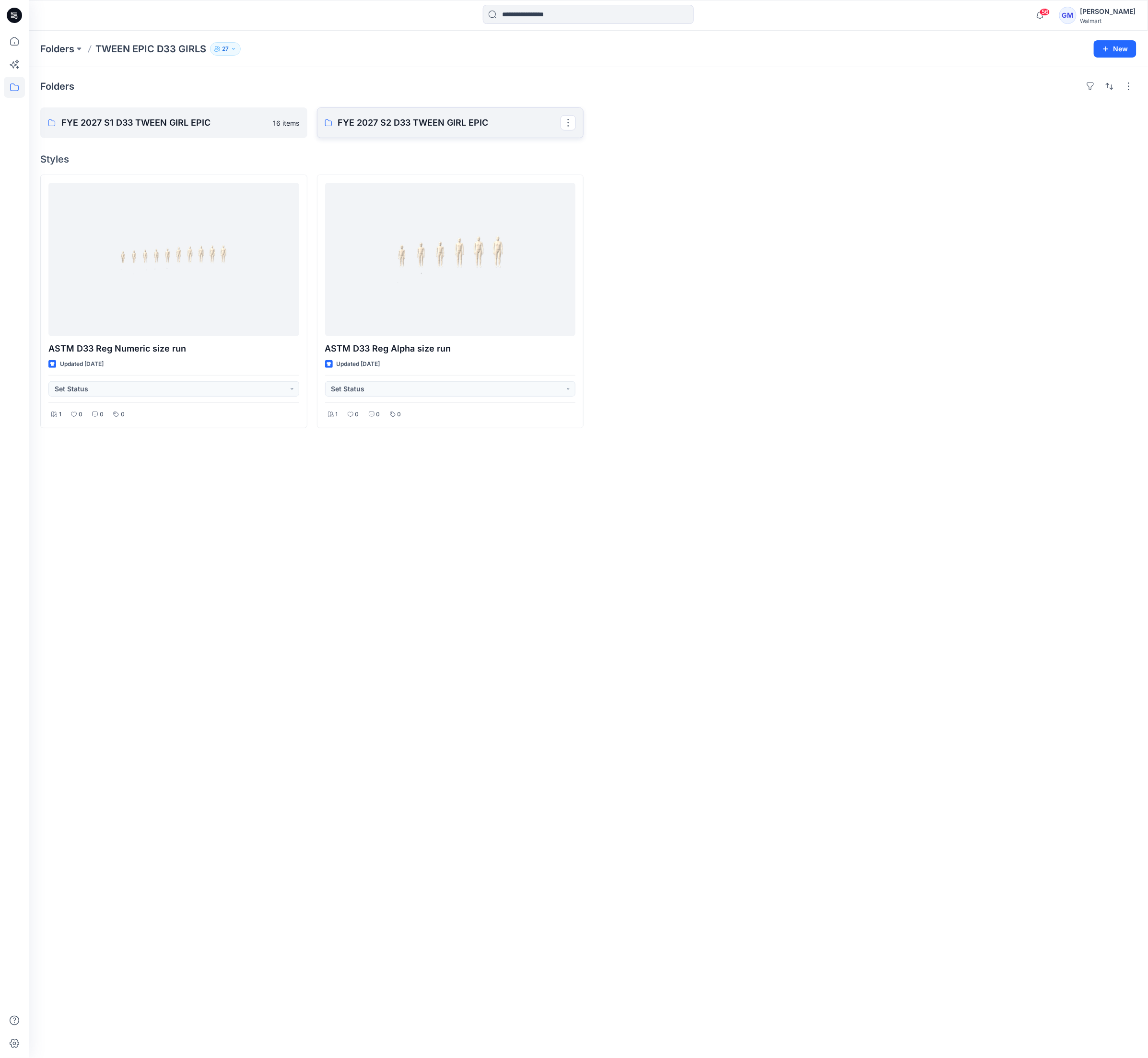
click at [418, 126] on p "FYE 2027 S2 D33 TWEEN GIRL EPIC" at bounding box center [449, 123] width 223 height 13
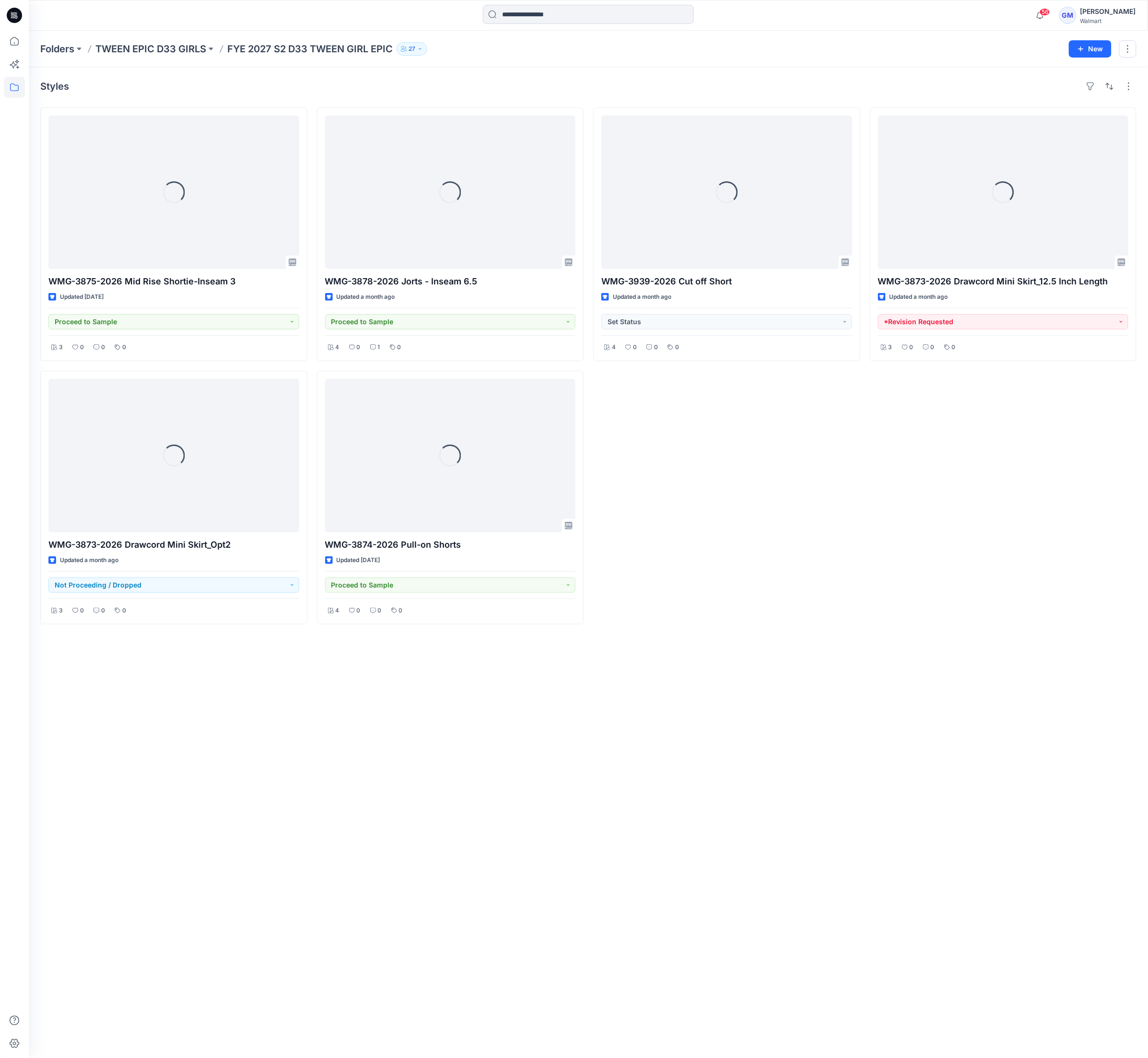
click at [861, 765] on div "Styles Loading... WMG-3875-2026 Mid Rise Shortie-Inseam 3 Updated 25 days ago P…" at bounding box center [588, 563] width 1119 height 991
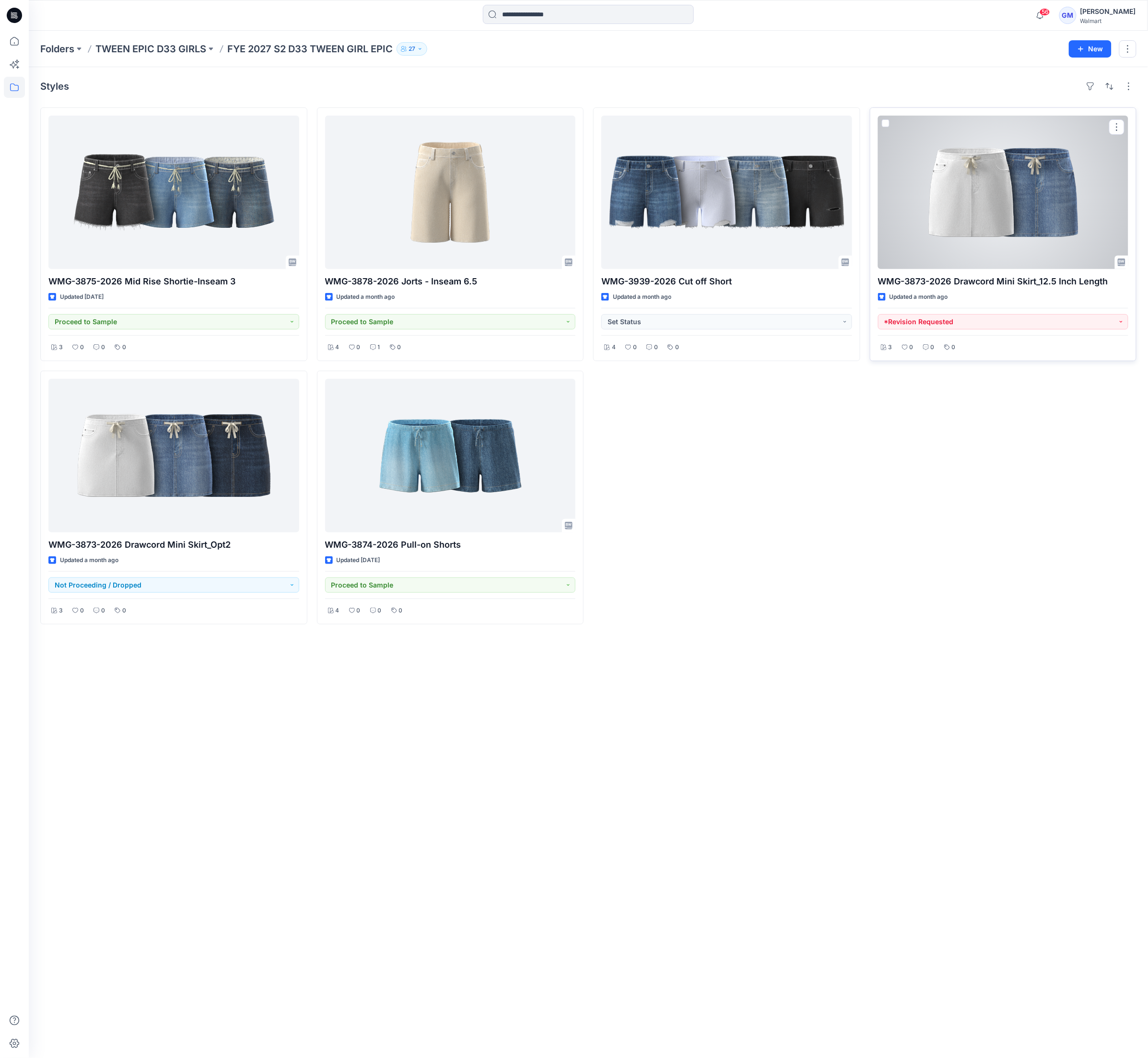
click at [861, 237] on div at bounding box center [1003, 192] width 251 height 153
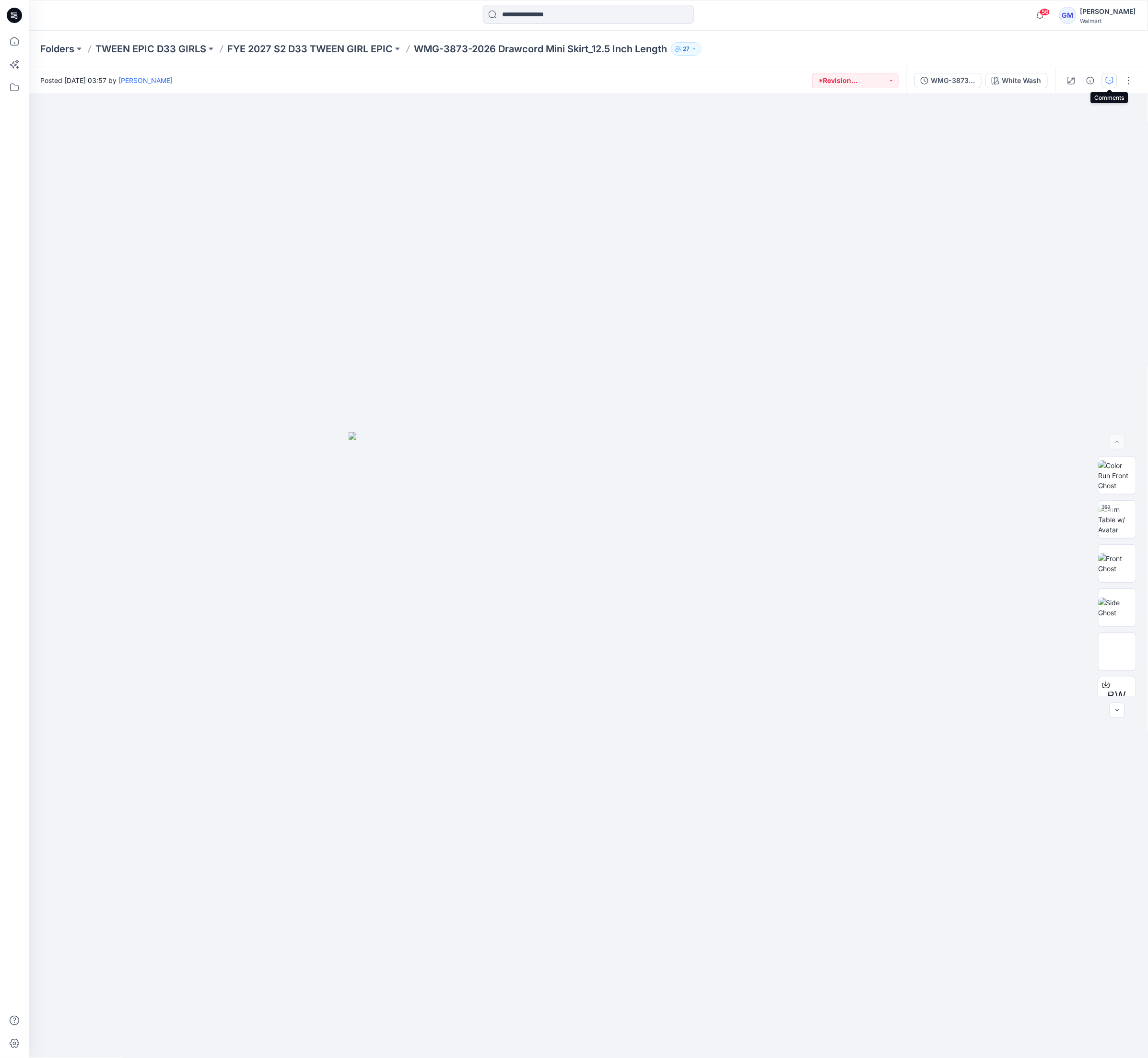
click at [861, 82] on icon "button" at bounding box center [1109, 81] width 8 height 8
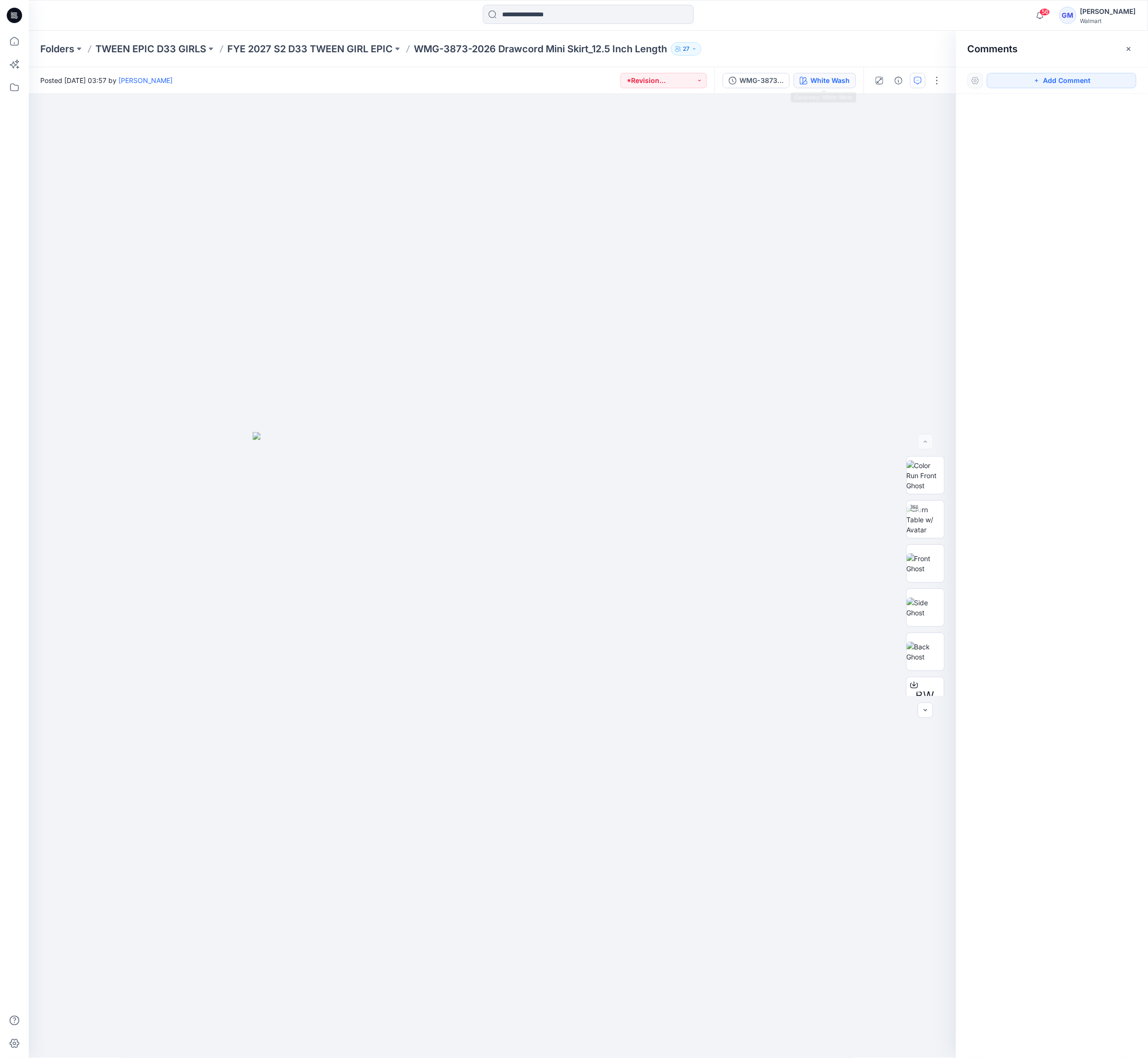
click at [815, 73] on button "White Wash" at bounding box center [824, 81] width 62 height 15
click at [861, 79] on button "button" at bounding box center [937, 81] width 15 height 15
click at [861, 128] on p "Edit" at bounding box center [875, 130] width 12 height 10
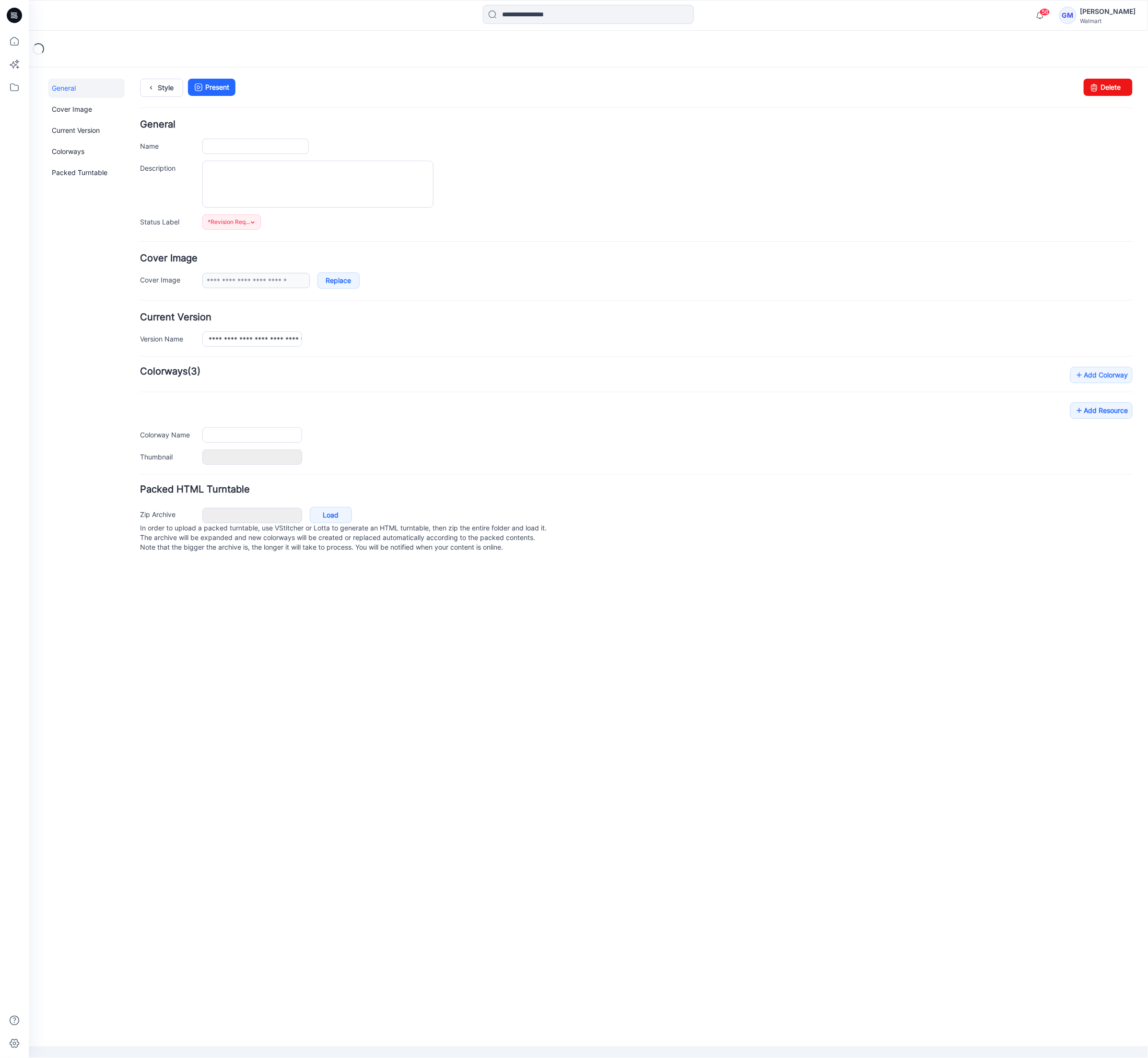
type input "**********"
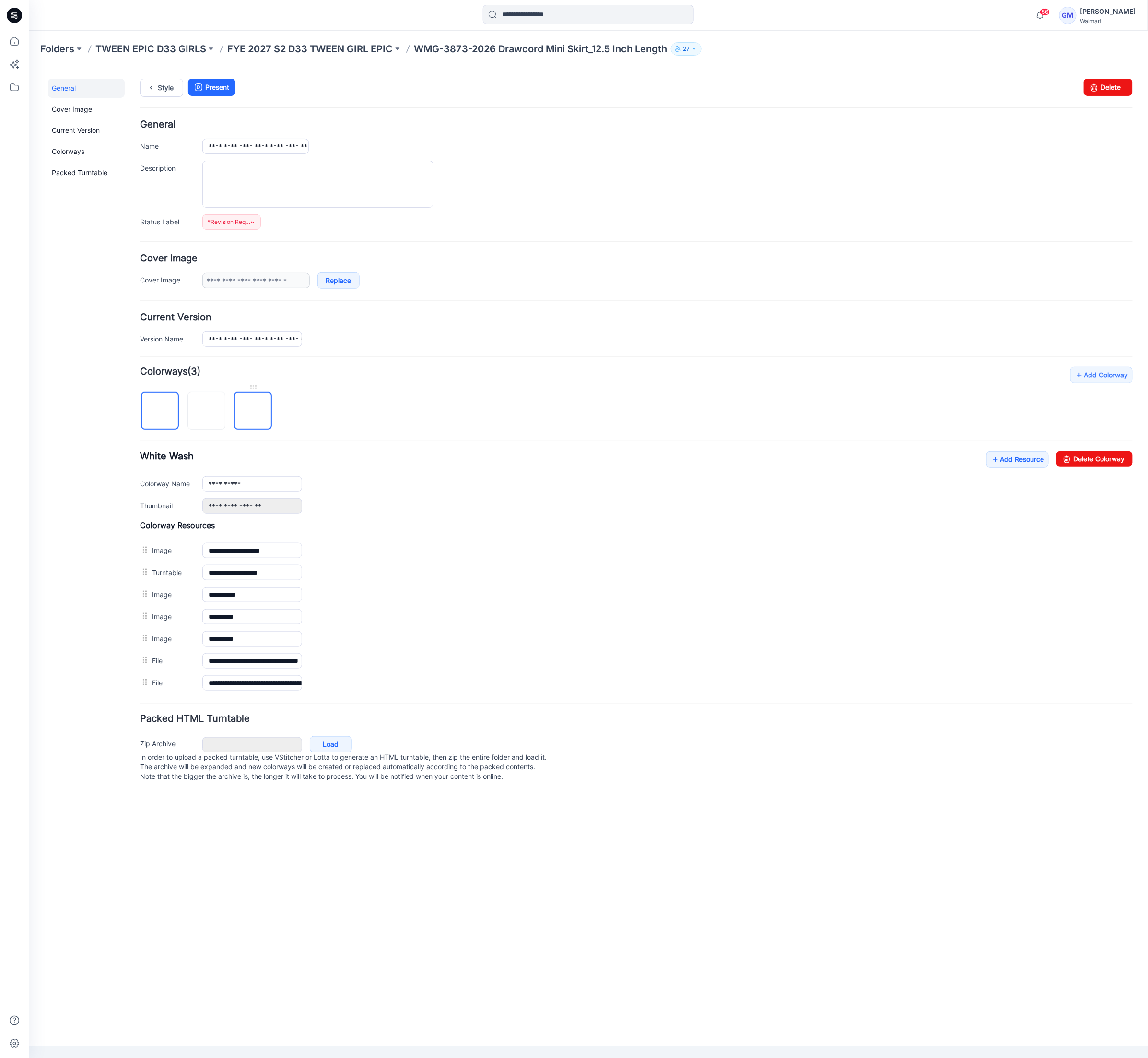
click at [253, 411] on img at bounding box center [253, 411] width 0 height 0
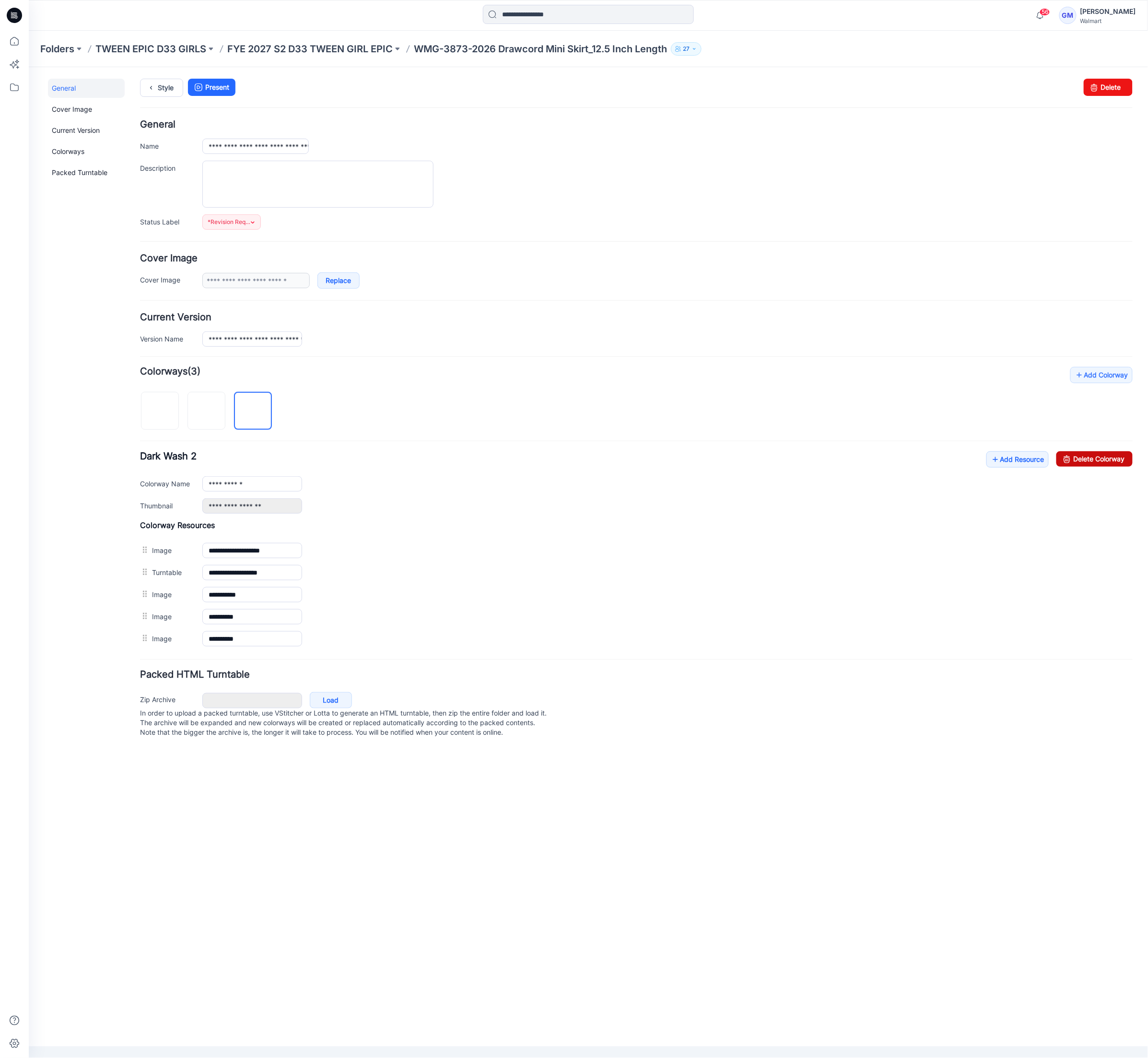
click at [1082, 460] on link "Delete Colorway" at bounding box center [1093, 458] width 76 height 15
type input "**********"
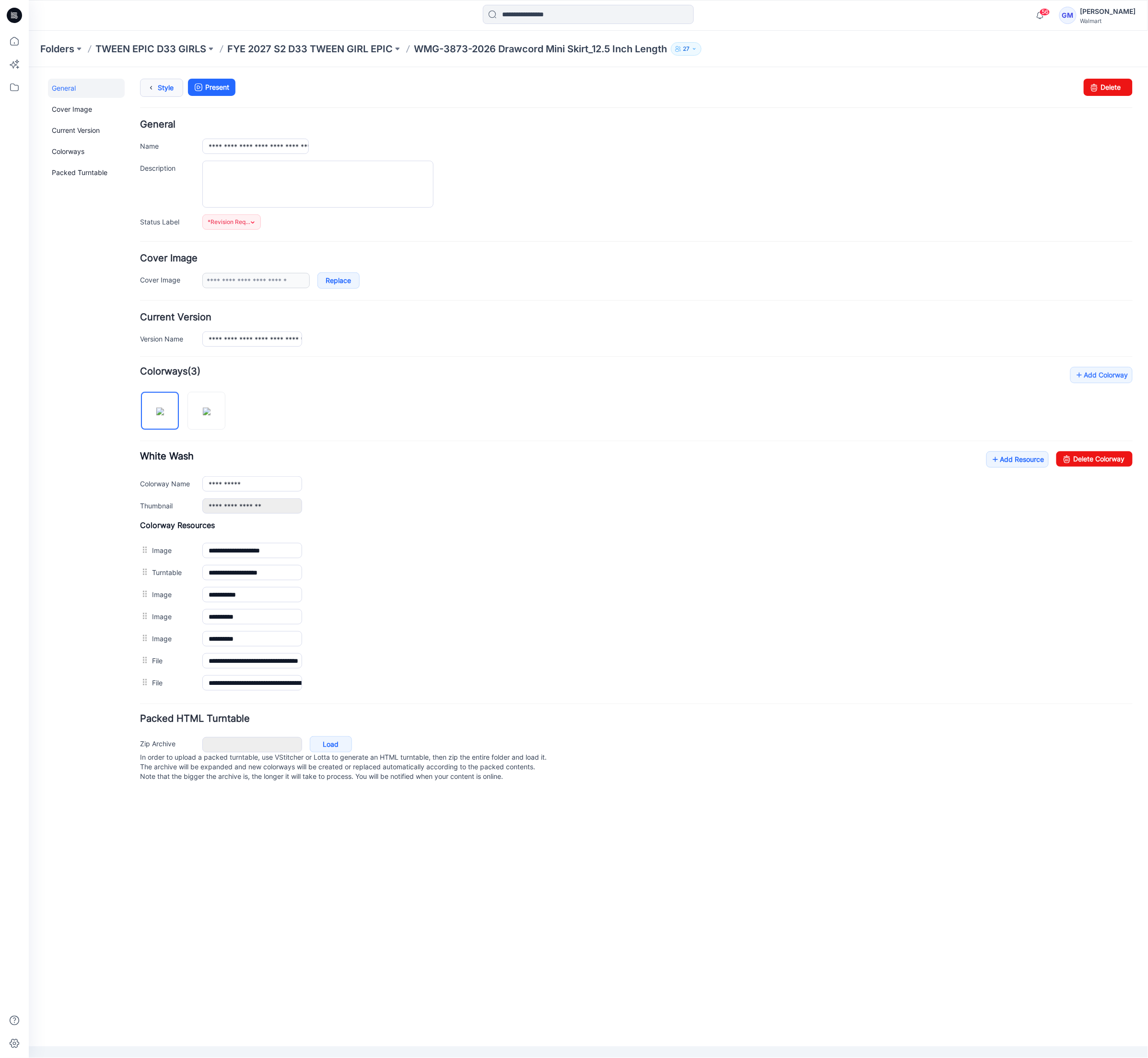
click at [149, 82] on icon at bounding box center [150, 87] width 13 height 17
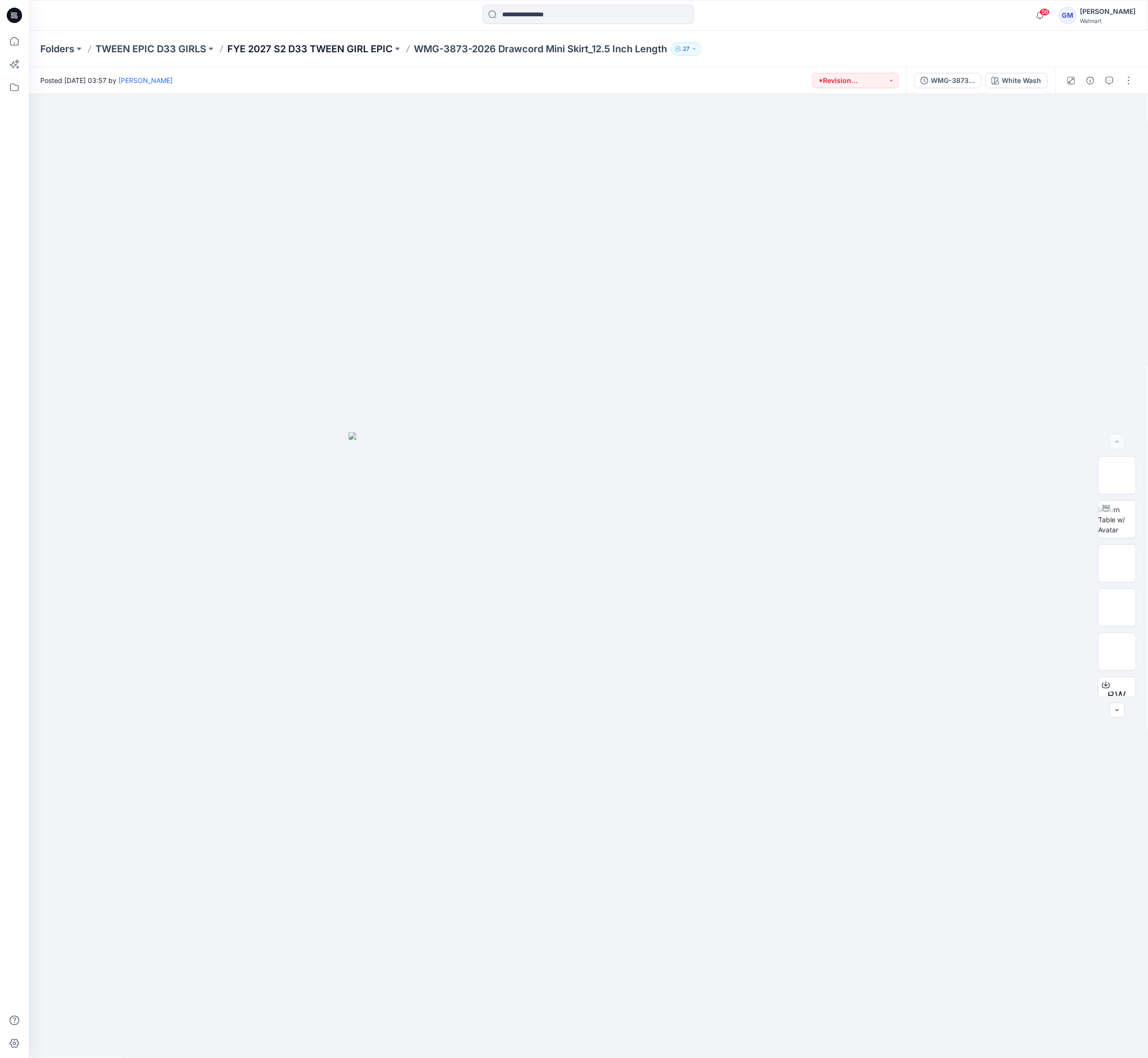
click at [380, 50] on p "FYE 2027 S2 D33 TWEEN GIRL EPIC" at bounding box center [310, 49] width 166 height 13
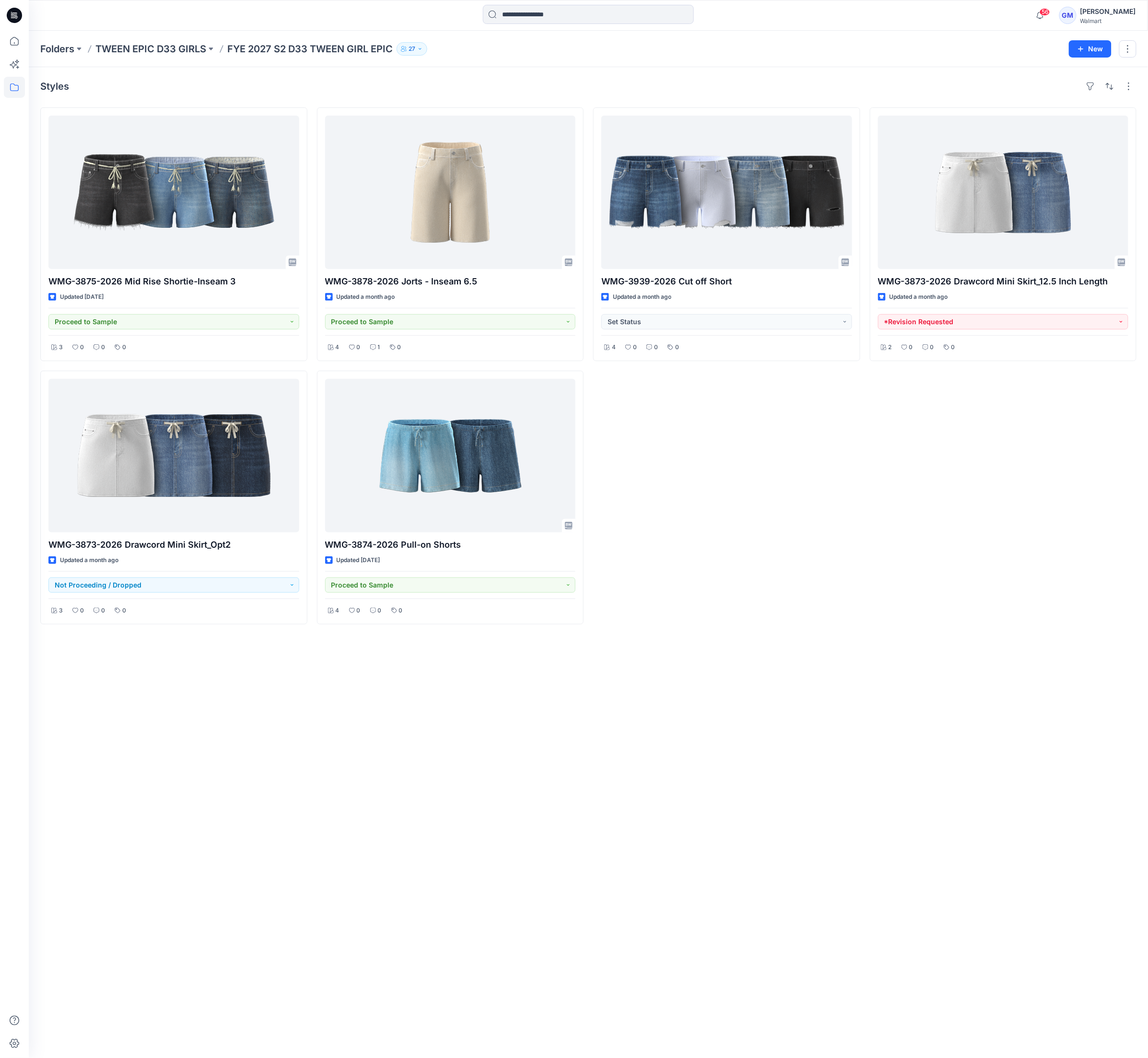
click at [829, 574] on div "WMG-3939-2026 Cut off Short Updated a month ago Set Status 4 0 0 0" at bounding box center [726, 365] width 267 height 517
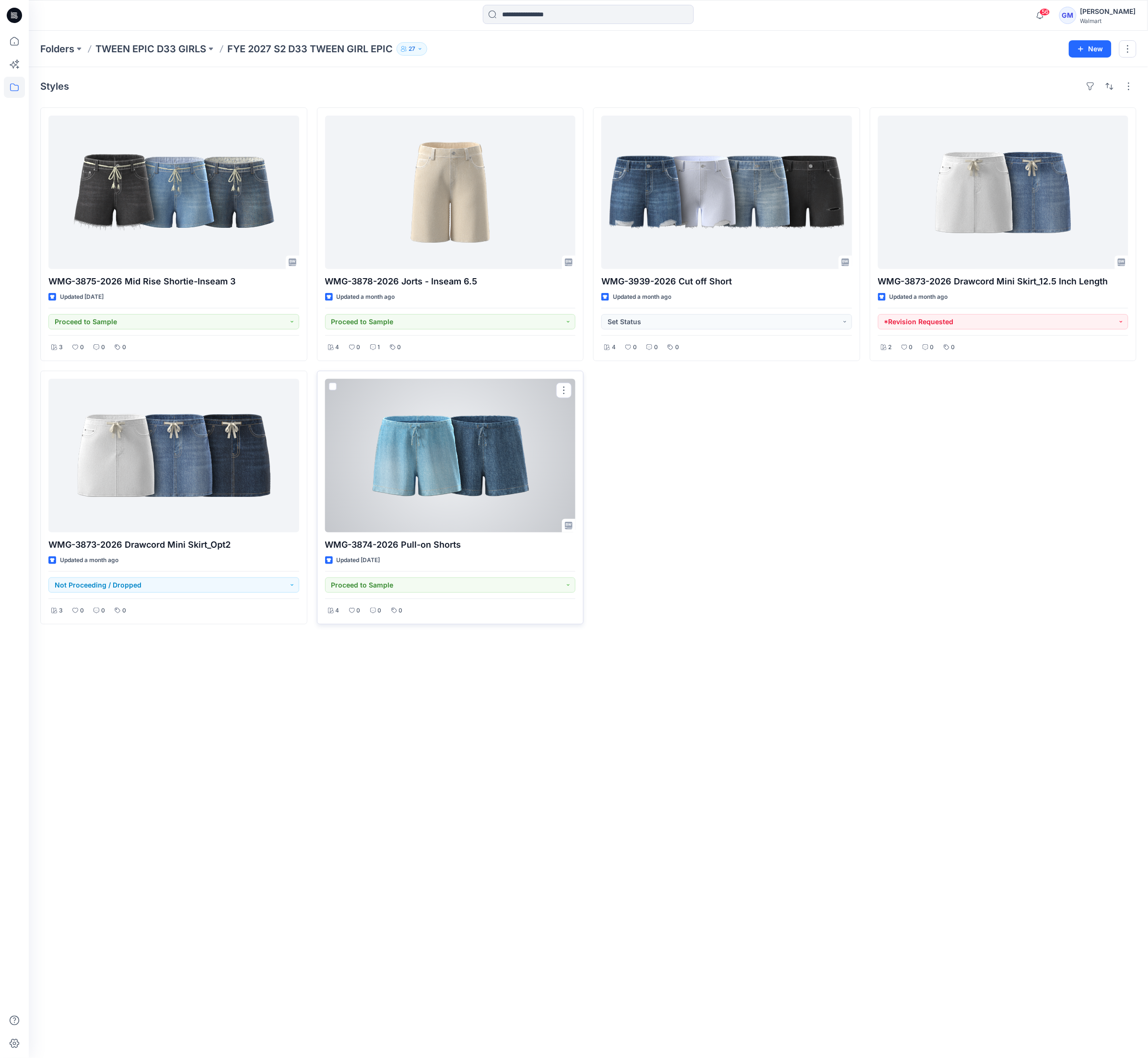
click at [461, 469] on div at bounding box center [450, 455] width 251 height 153
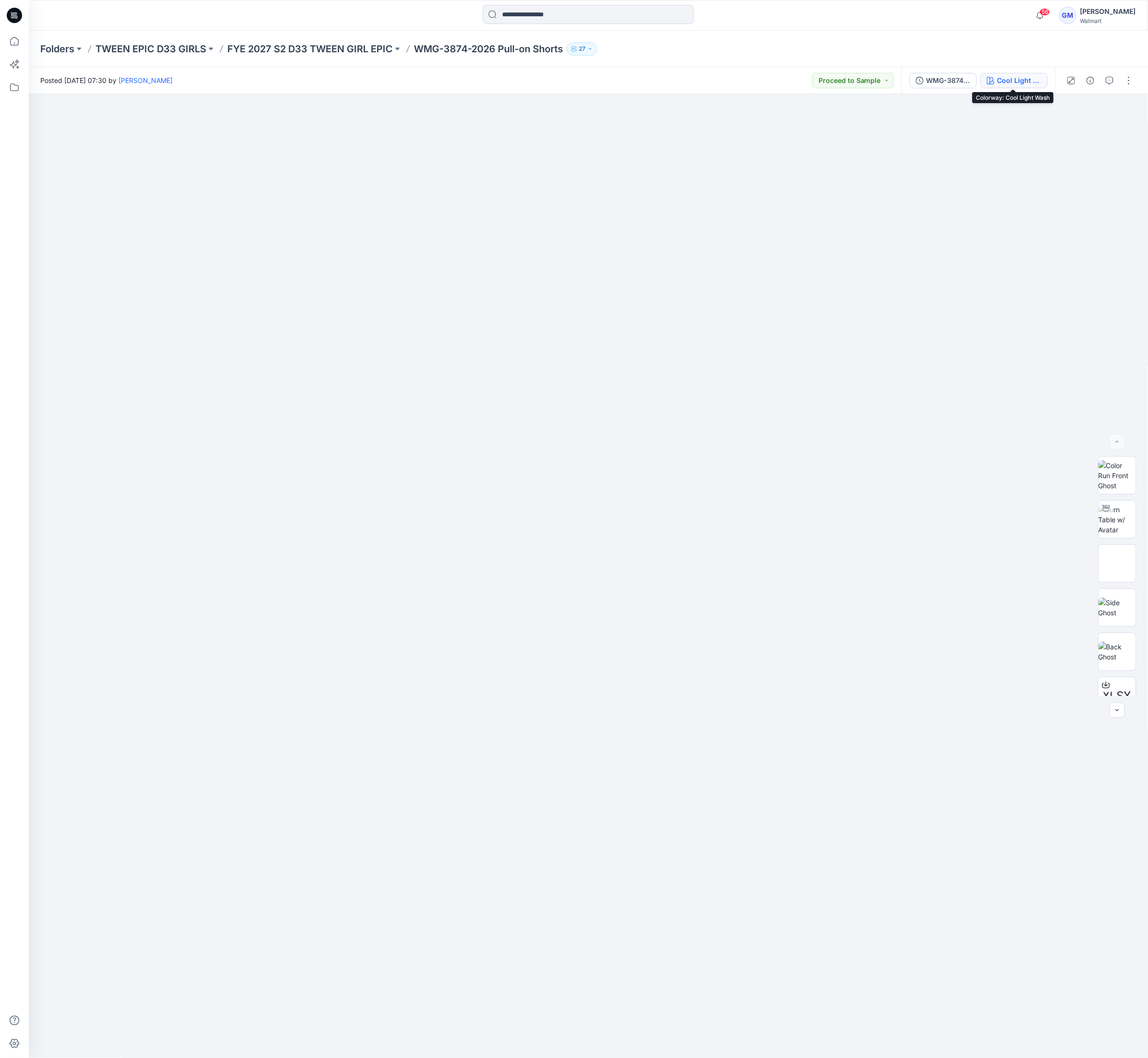
click at [1009, 78] on div "Cool Light Wash" at bounding box center [1019, 80] width 44 height 10
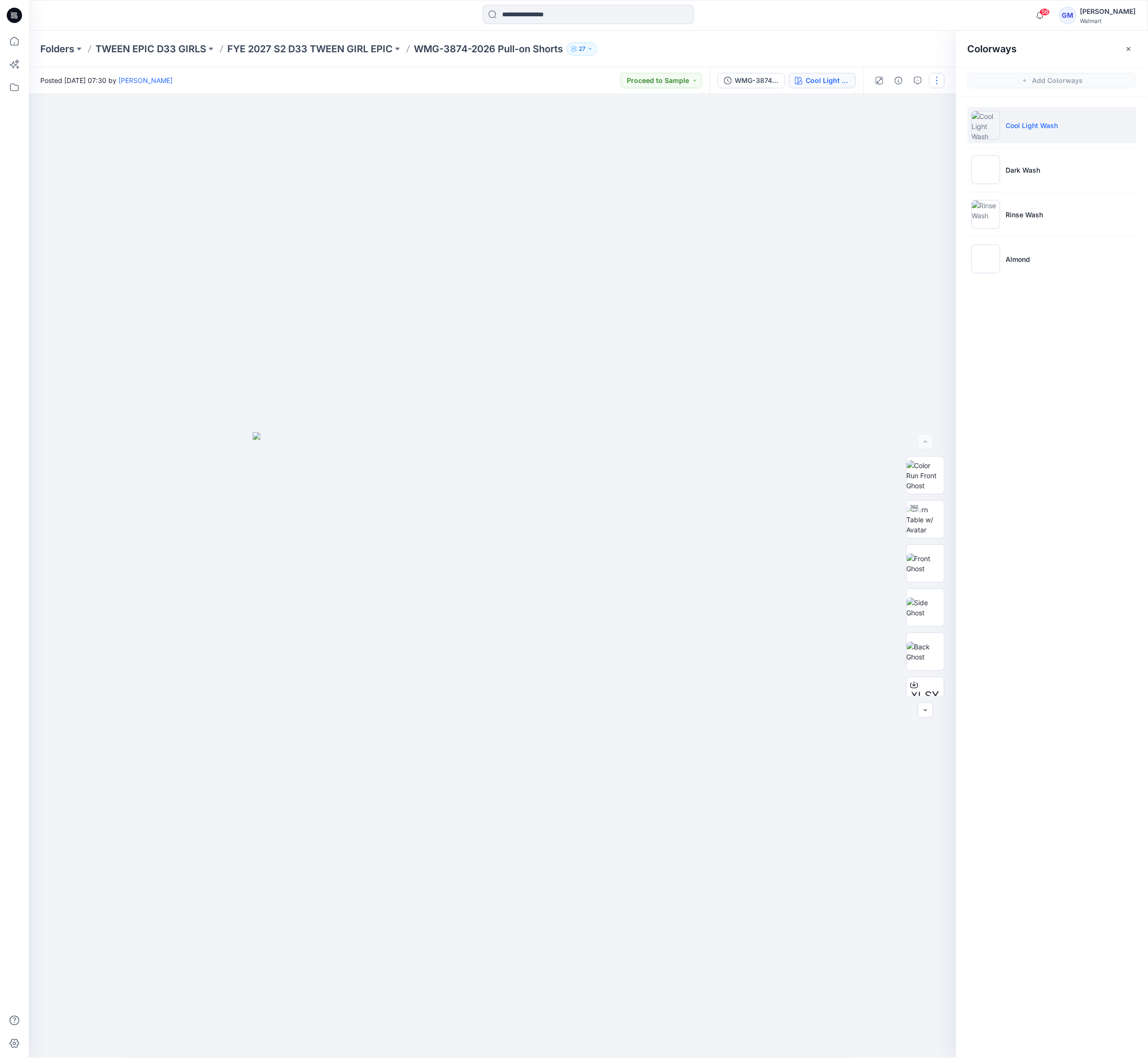
click at [936, 80] on button "button" at bounding box center [937, 81] width 15 height 15
click at [892, 134] on button "Edit" at bounding box center [896, 130] width 88 height 18
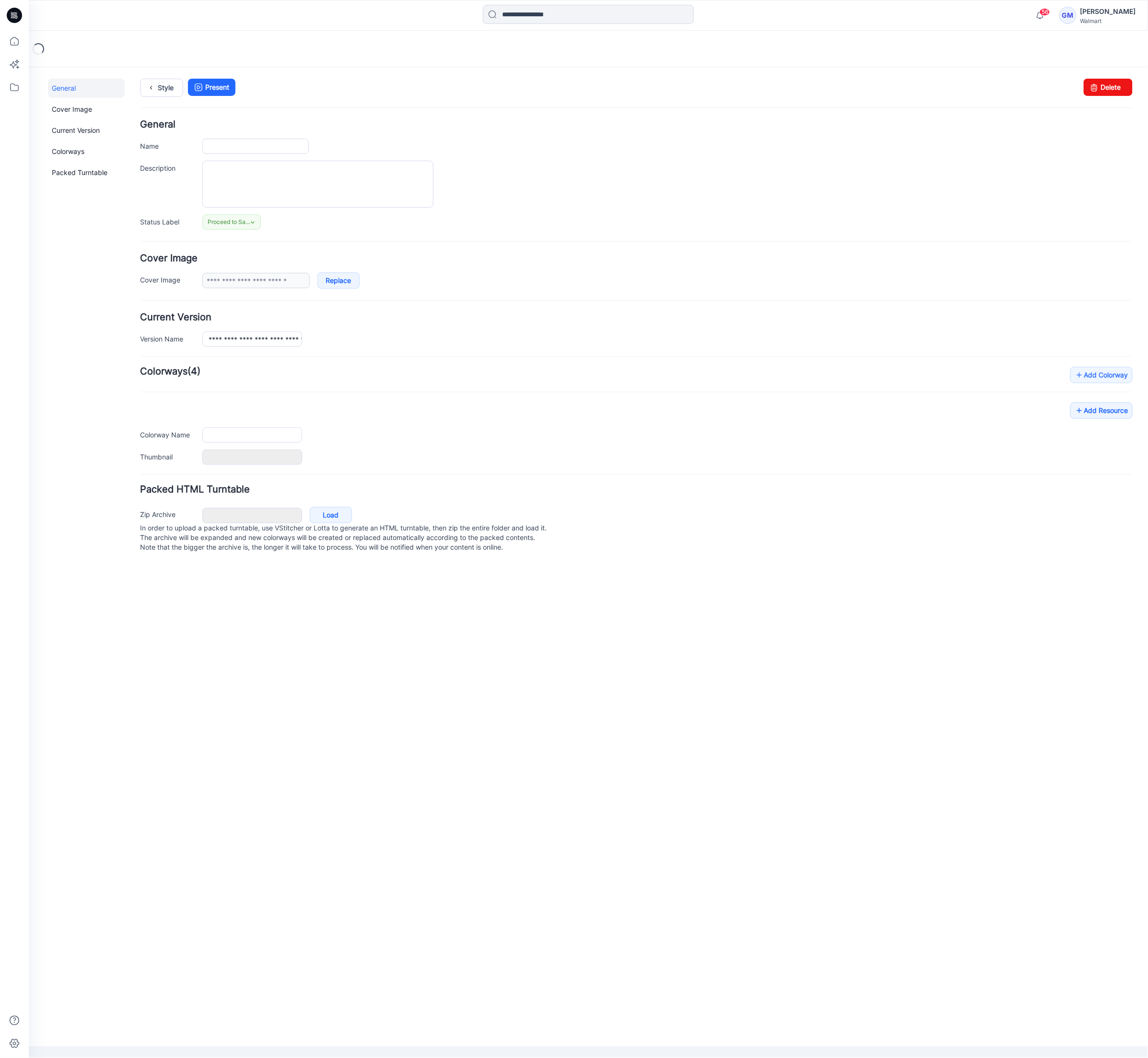
type input "**********"
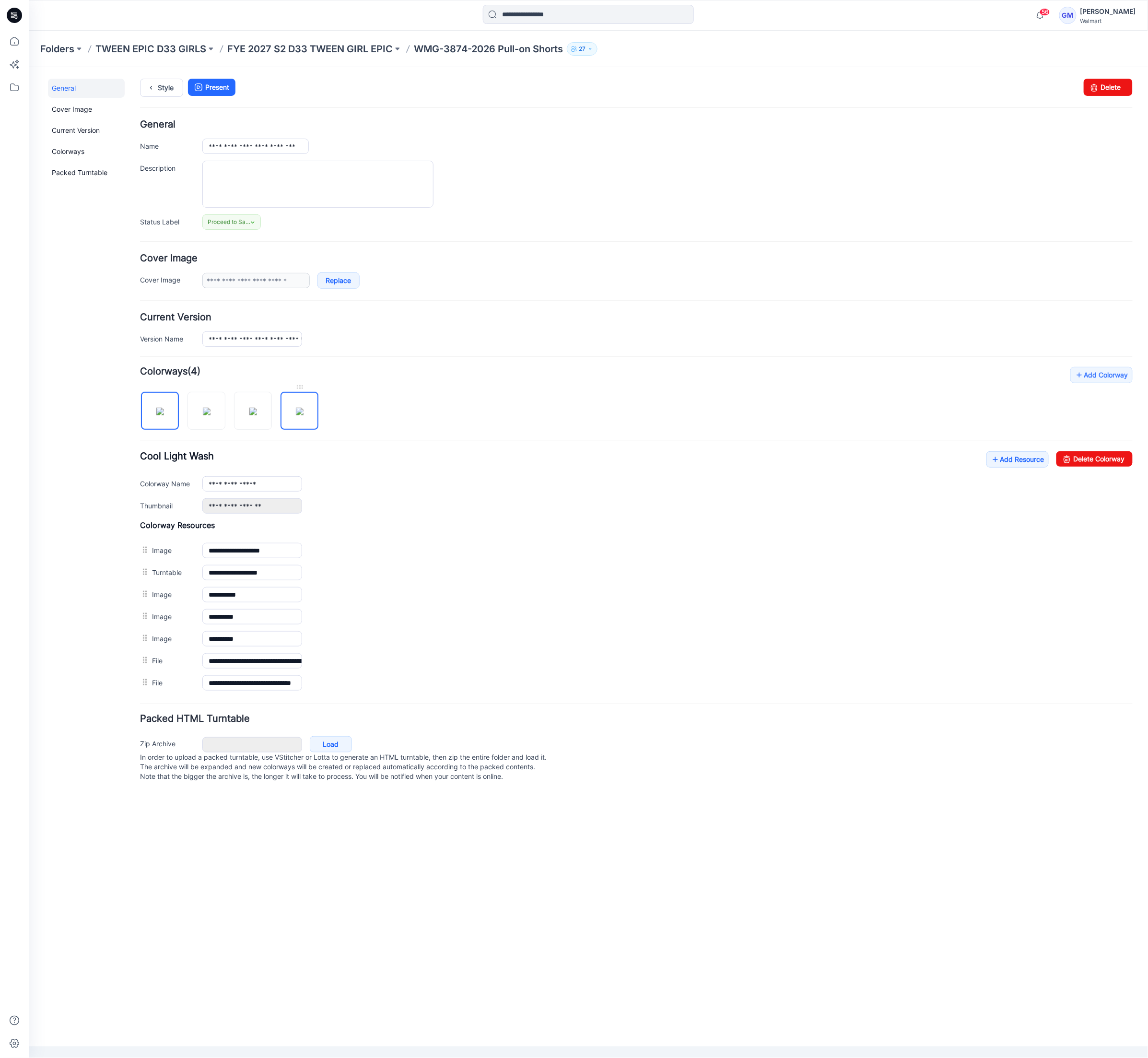
click at [303, 415] on img at bounding box center [299, 411] width 8 height 8
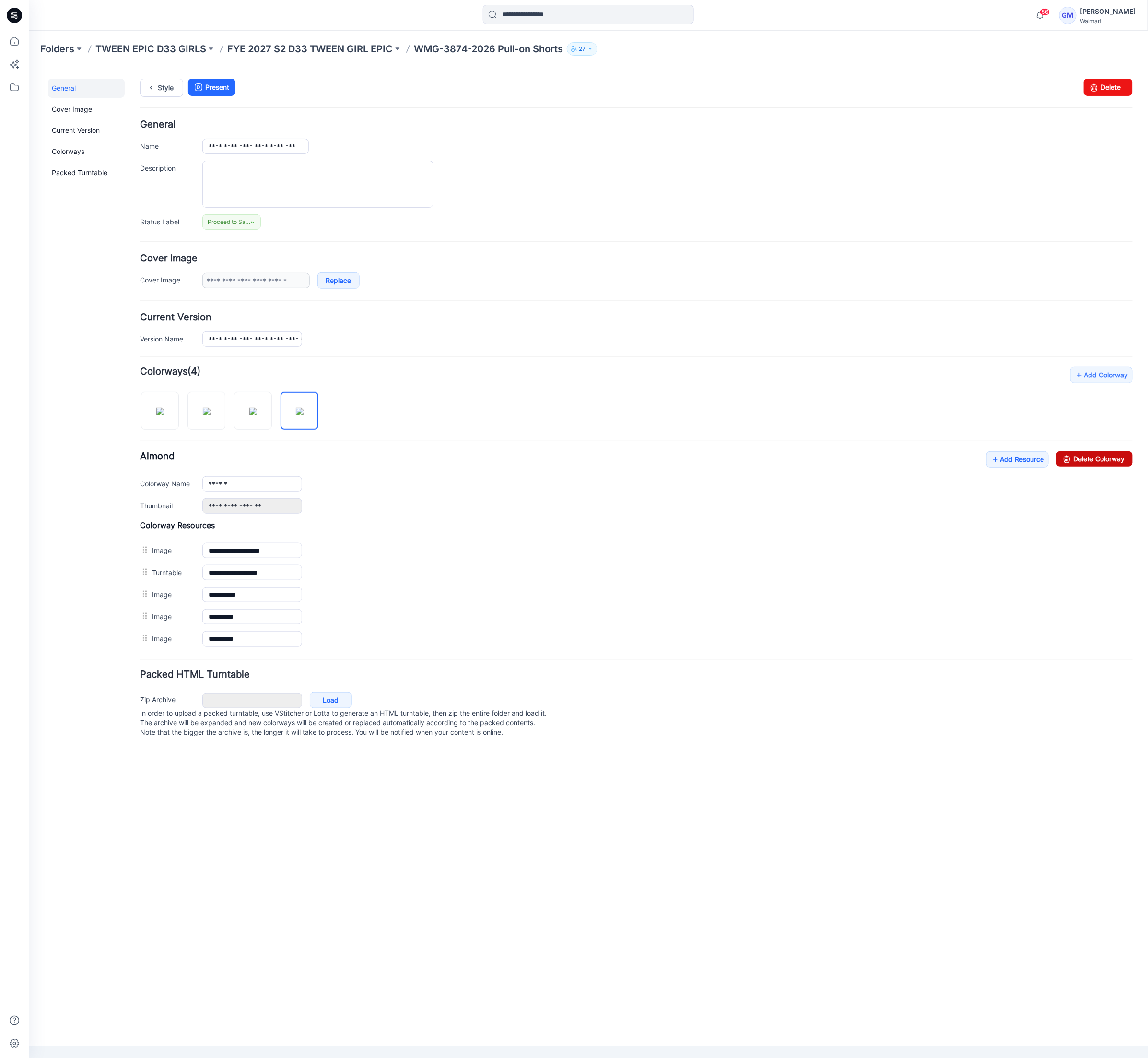
click at [1110, 454] on link "Delete Colorway" at bounding box center [1093, 458] width 76 height 15
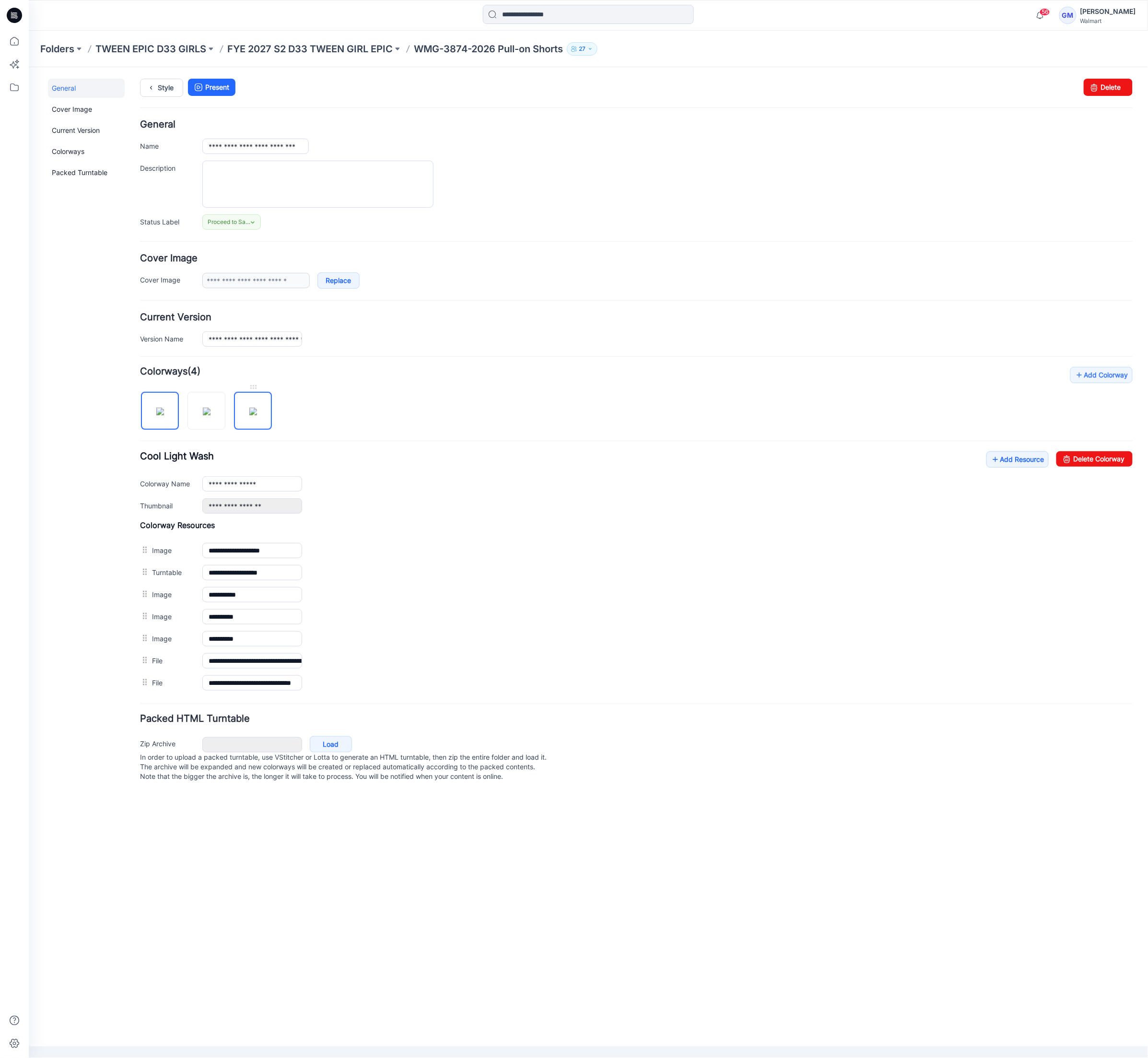
click at [257, 415] on img at bounding box center [253, 411] width 8 height 8
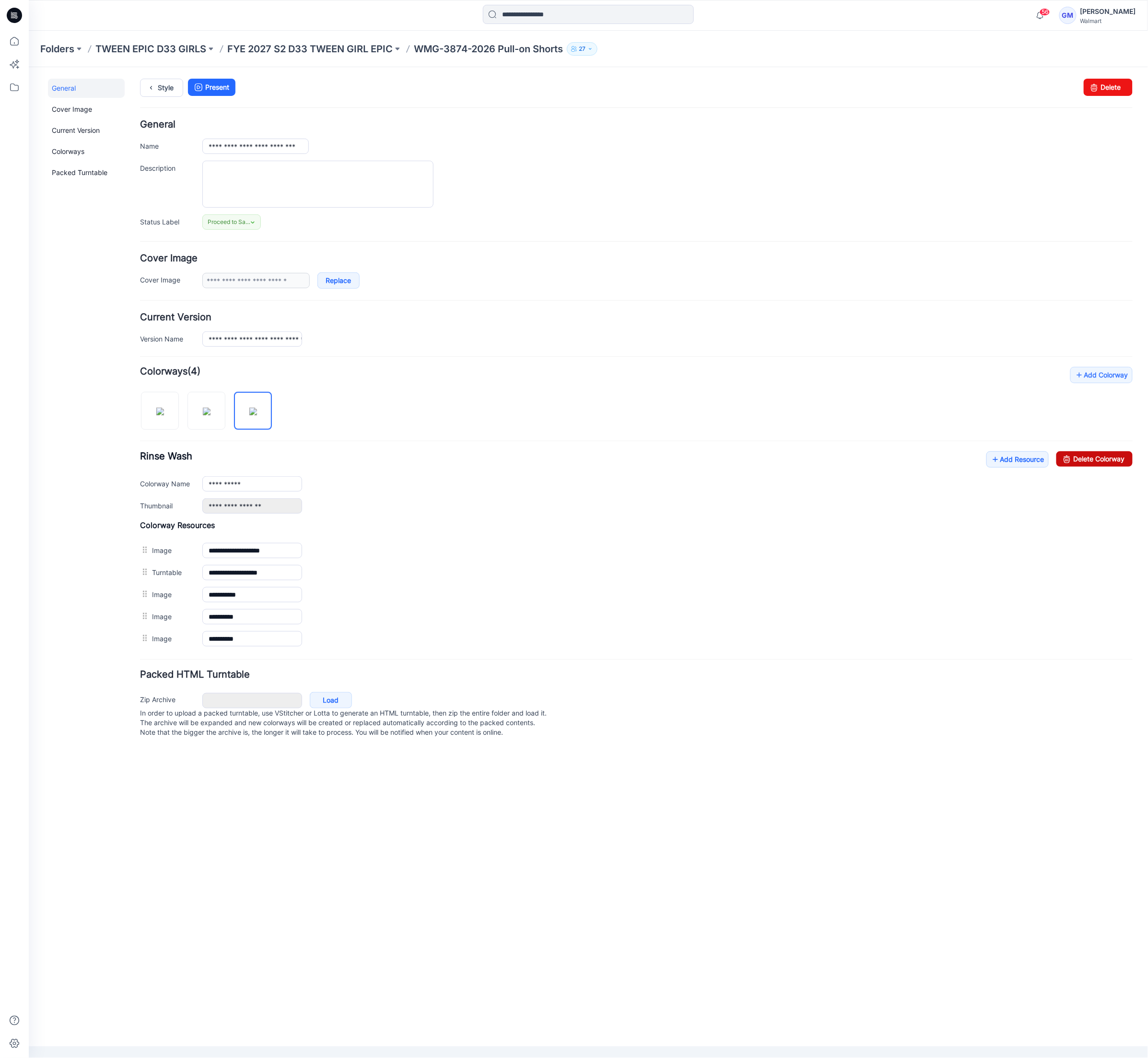
click at [1099, 465] on link "Delete Colorway" at bounding box center [1093, 458] width 76 height 15
type input "**********"
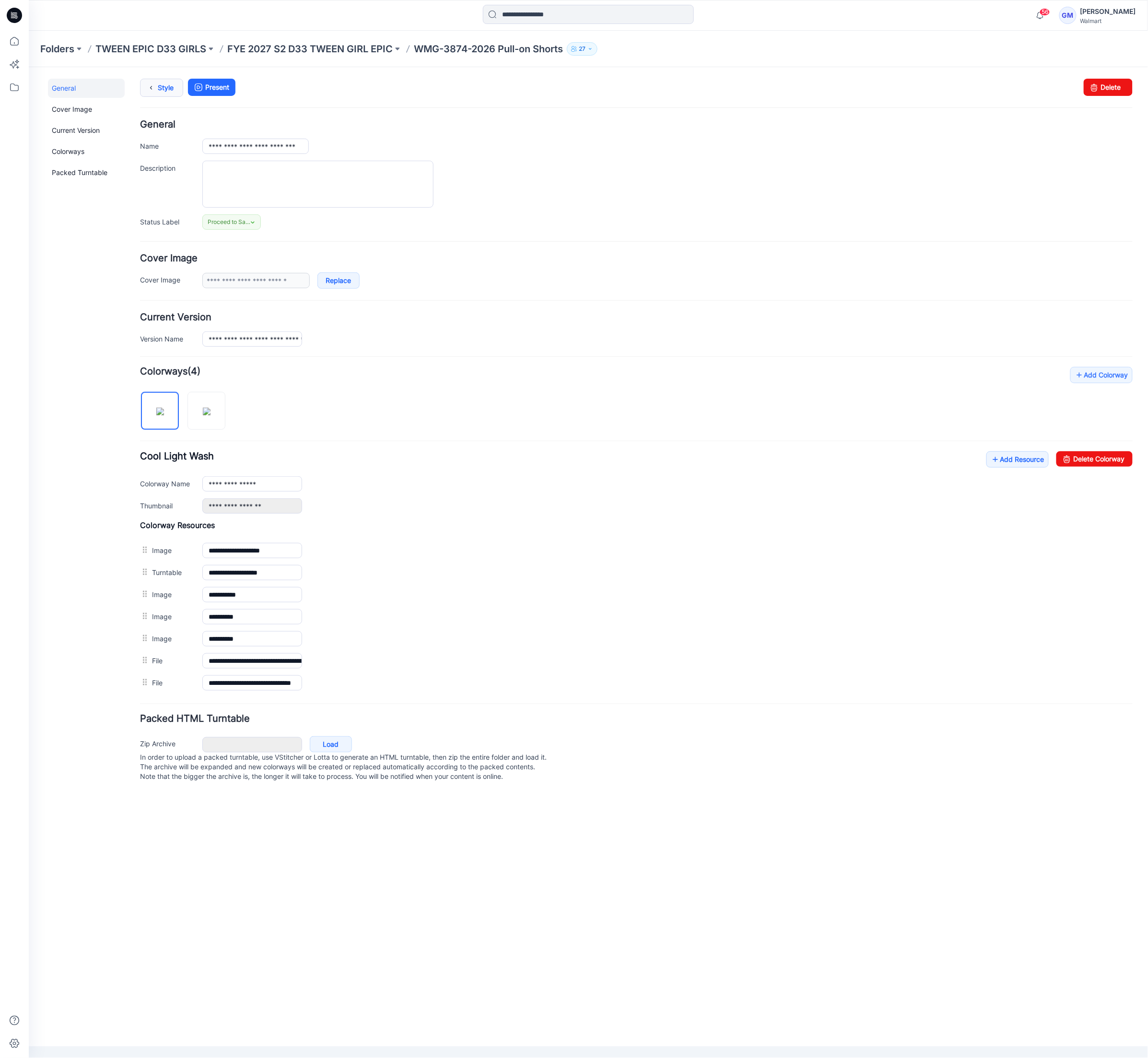
click at [158, 93] on link "Style" at bounding box center [160, 87] width 43 height 18
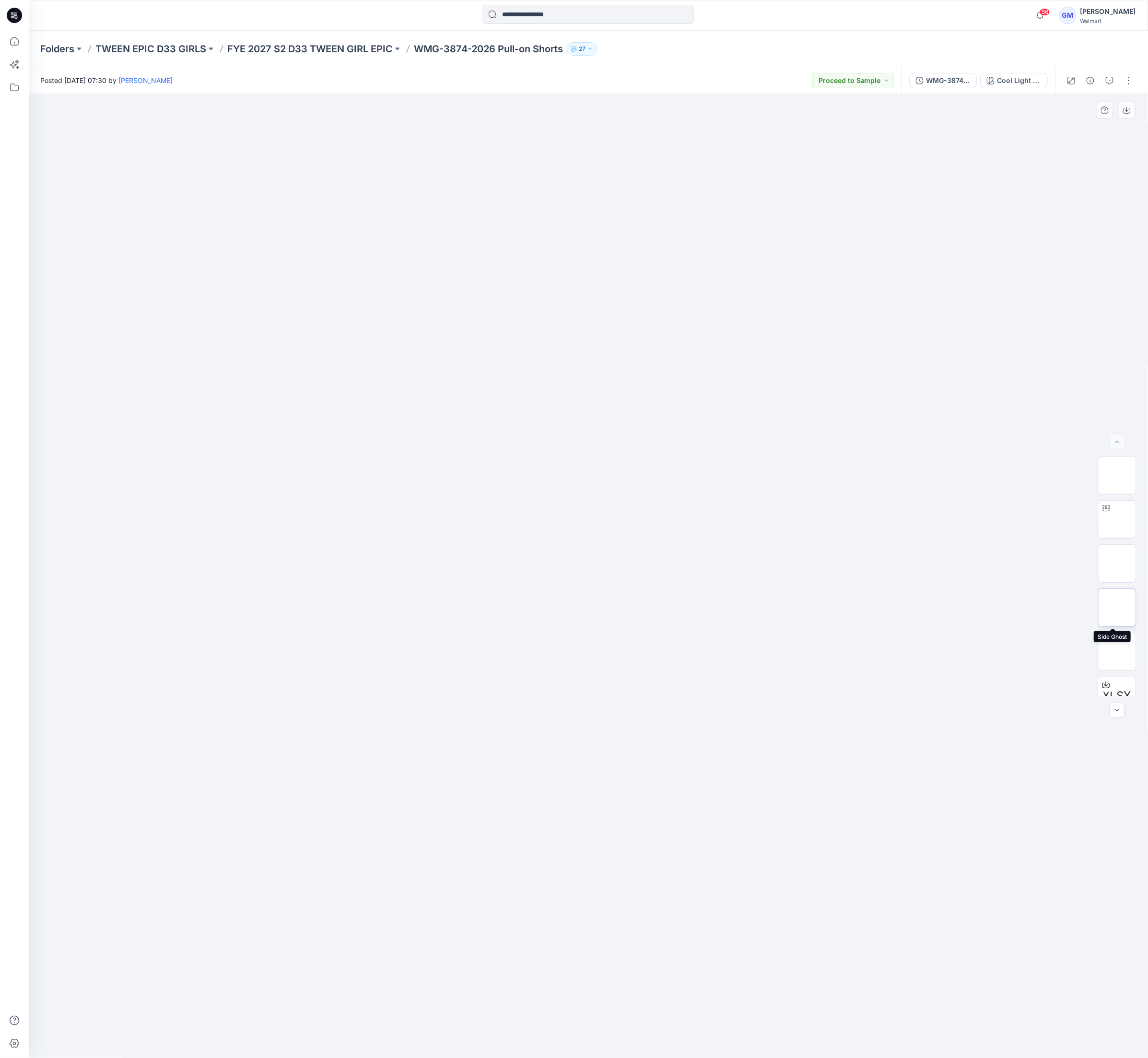
scroll to position [107, 0]
click at [1007, 82] on div "Cool Light Wash" at bounding box center [1019, 80] width 44 height 10
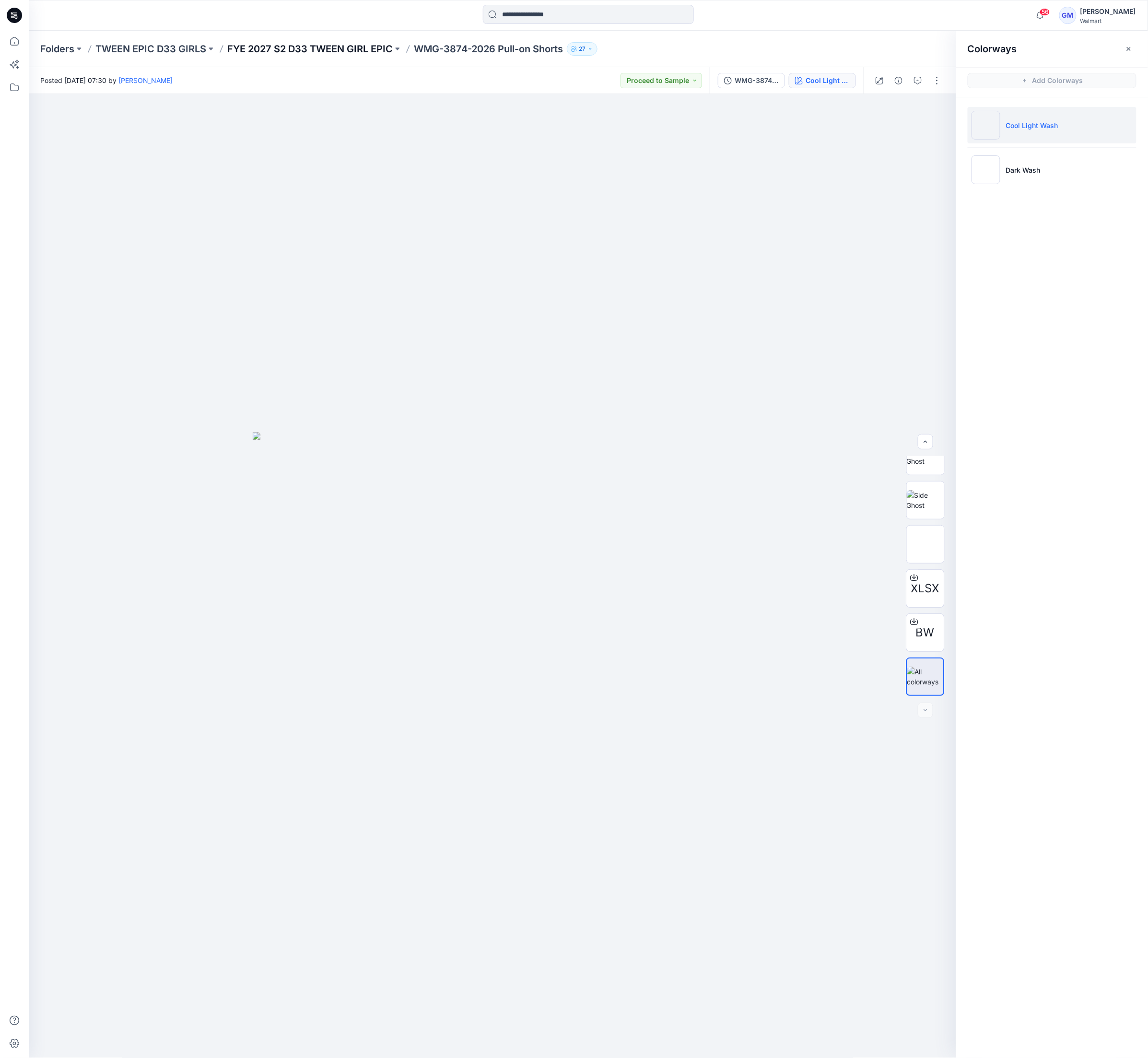
click at [371, 50] on p "FYE 2027 S2 D33 TWEEN GIRL EPIC" at bounding box center [310, 49] width 166 height 13
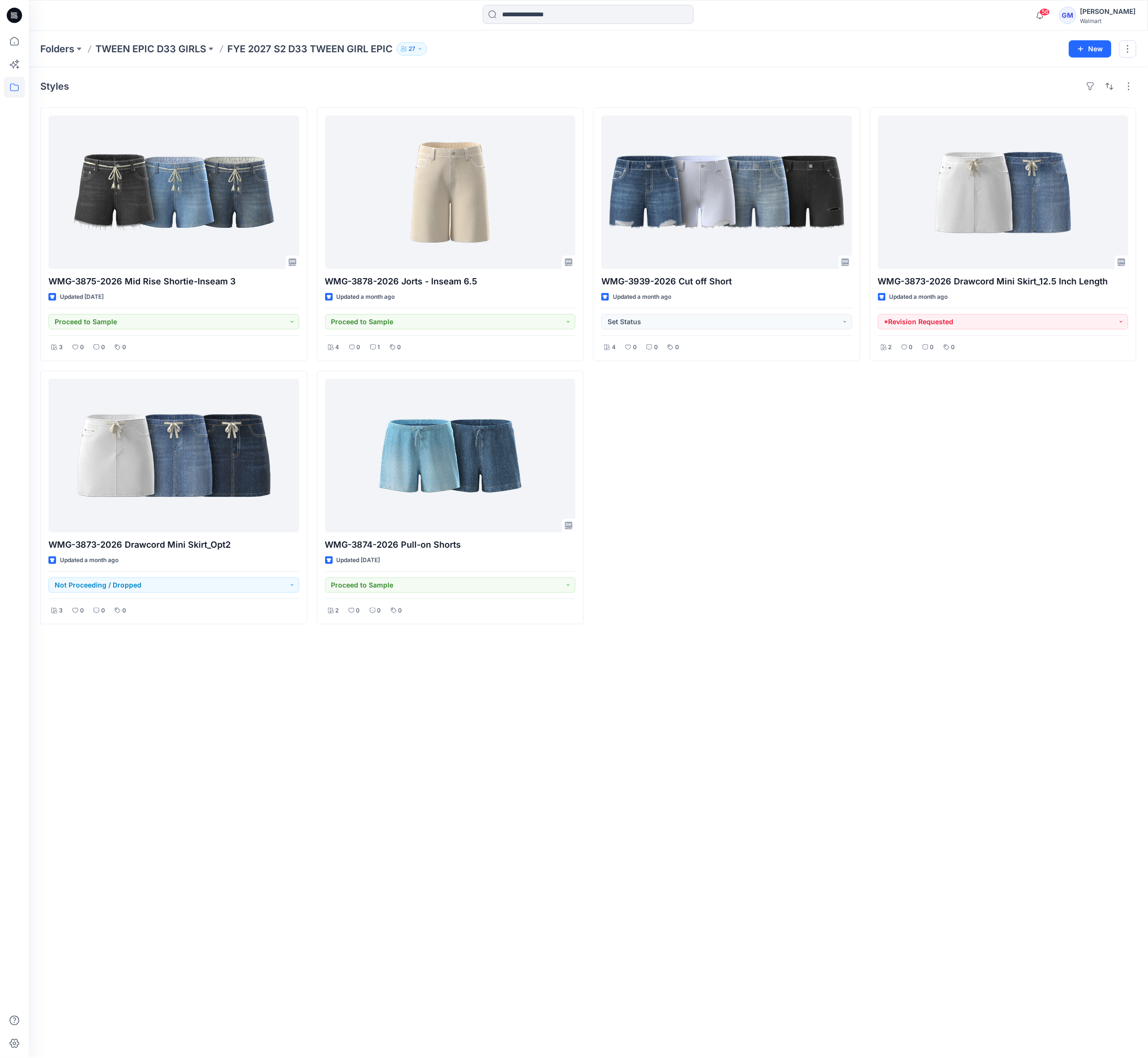
click at [765, 654] on div "Styles WMG-3875-2026 Mid Rise Shortie-Inseam 3 Updated [DATE] Proceed to Sample…" at bounding box center [588, 563] width 1119 height 991
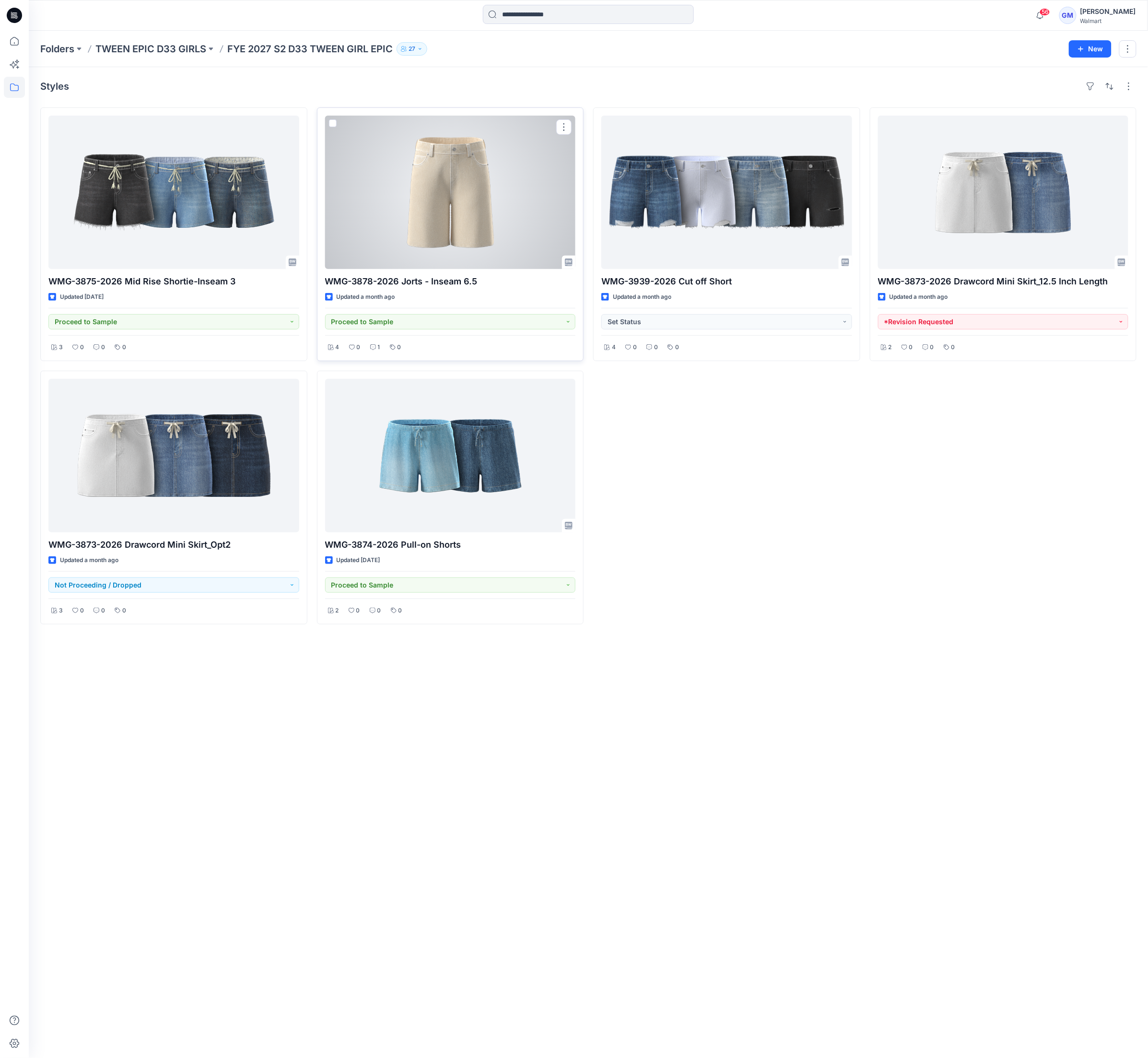
click at [397, 218] on div at bounding box center [450, 192] width 251 height 153
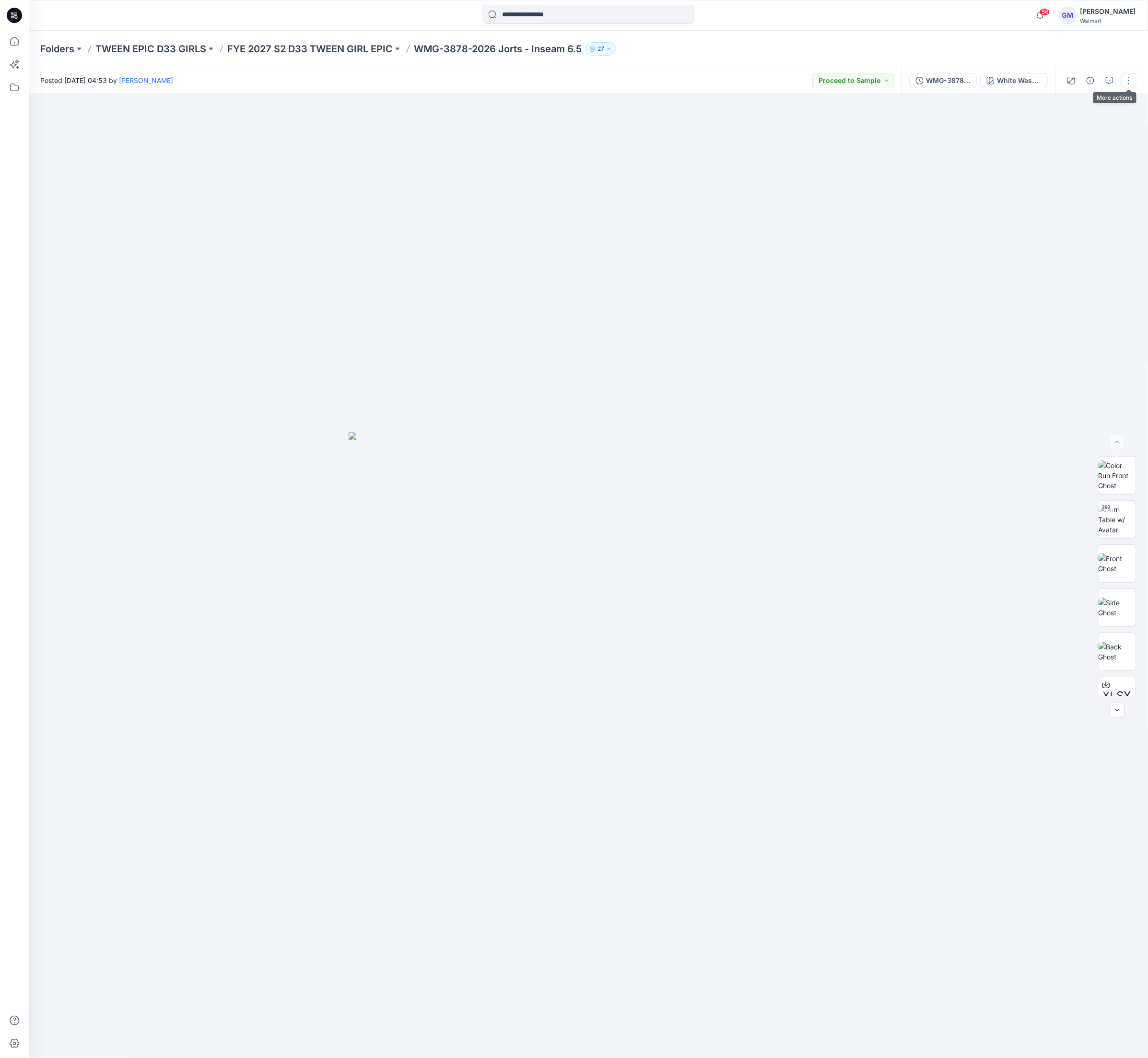
click at [1132, 84] on button "button" at bounding box center [1129, 81] width 15 height 15
click at [1096, 130] on button "Edit" at bounding box center [1088, 130] width 88 height 18
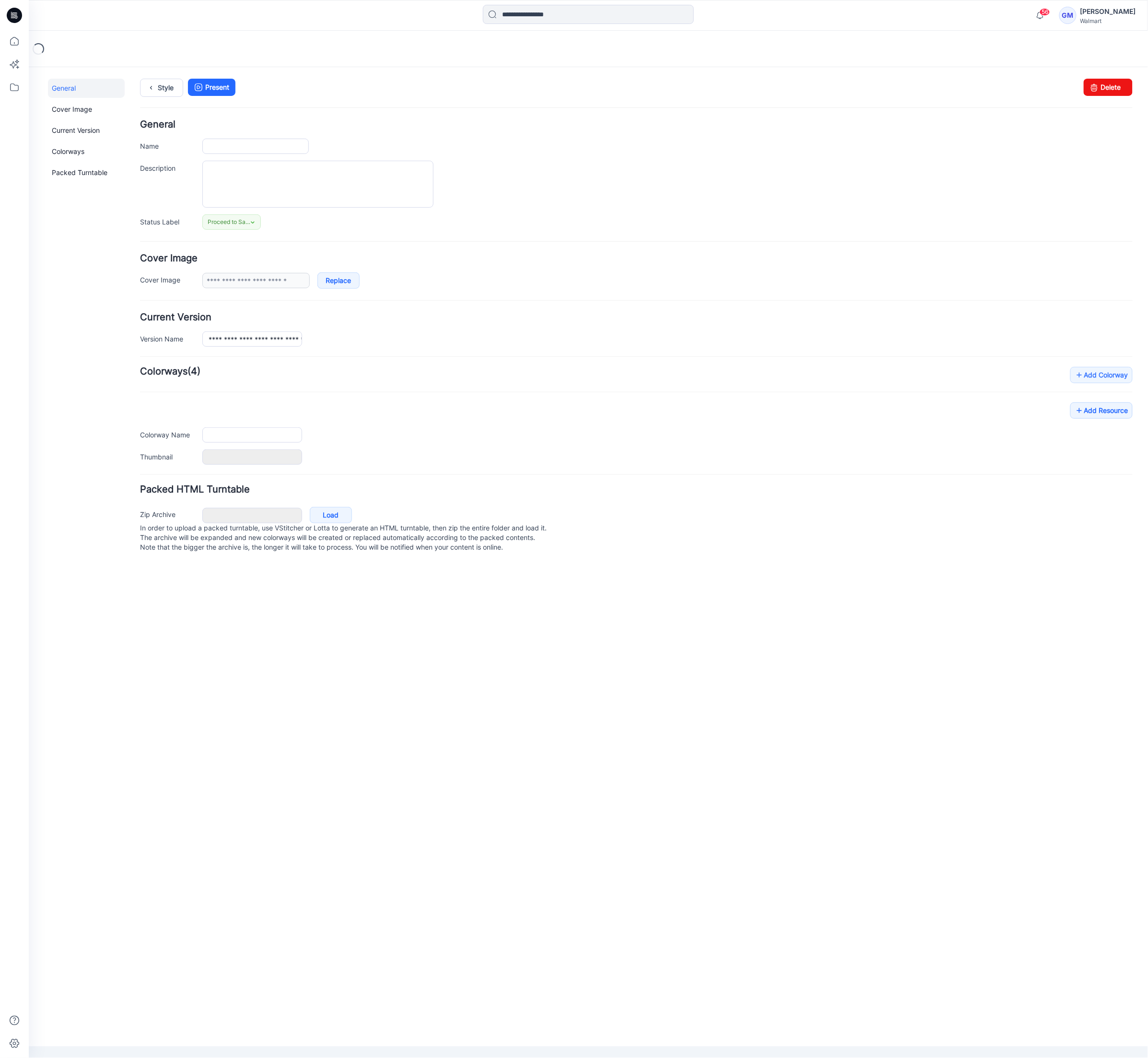
type input "**********"
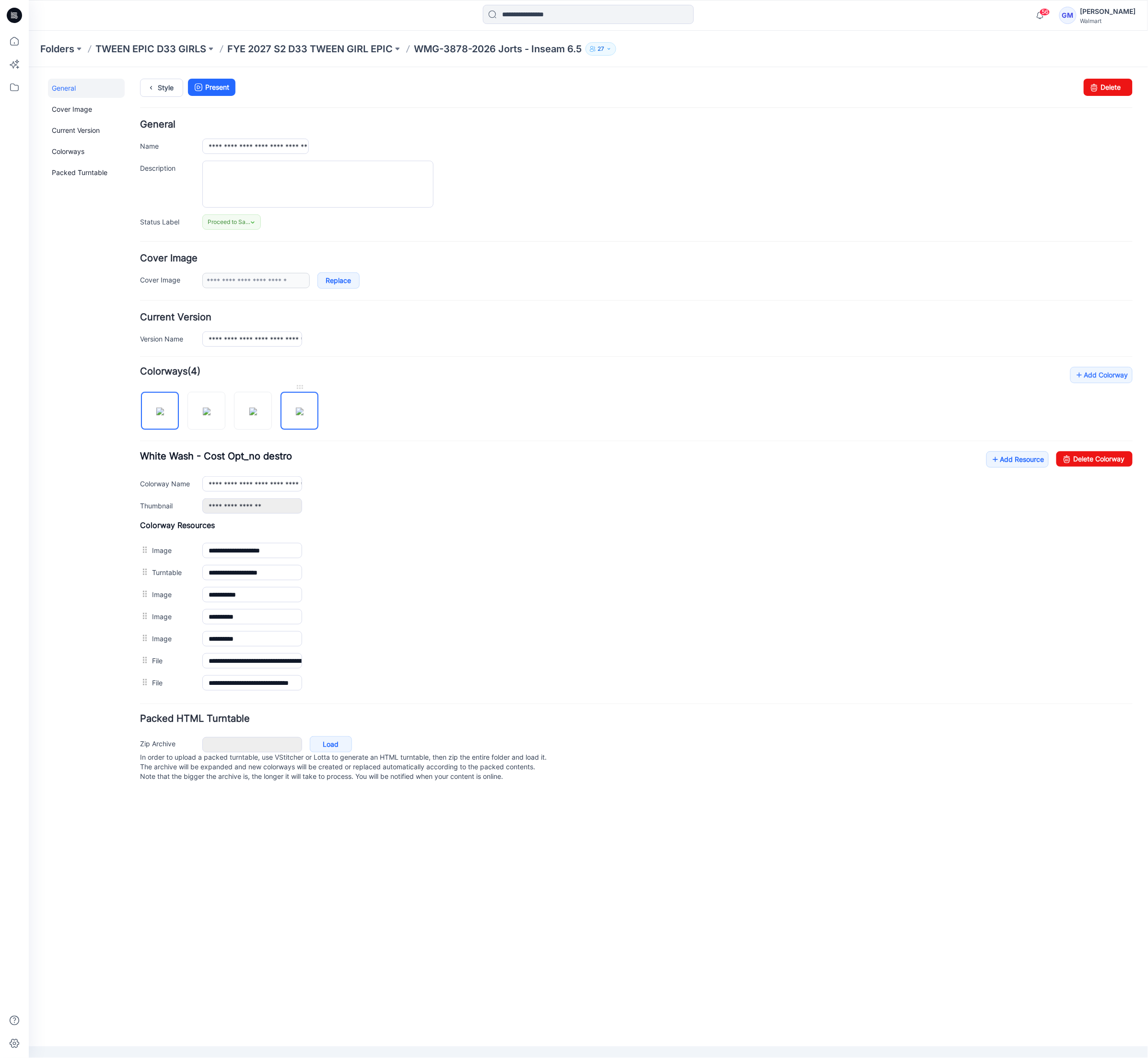
click at [303, 415] on img at bounding box center [299, 411] width 8 height 8
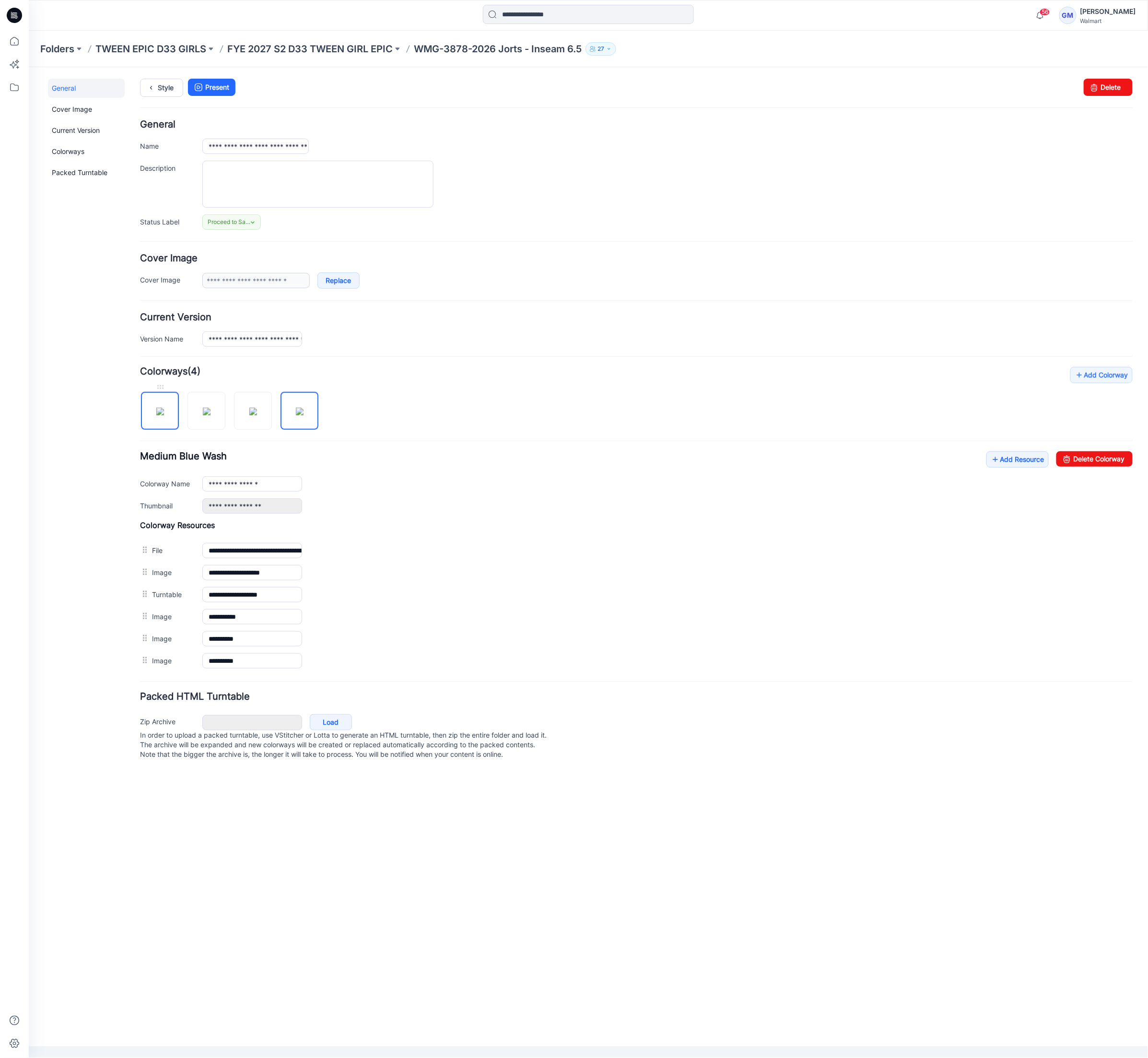
click at [163, 414] on img at bounding box center [160, 411] width 8 height 8
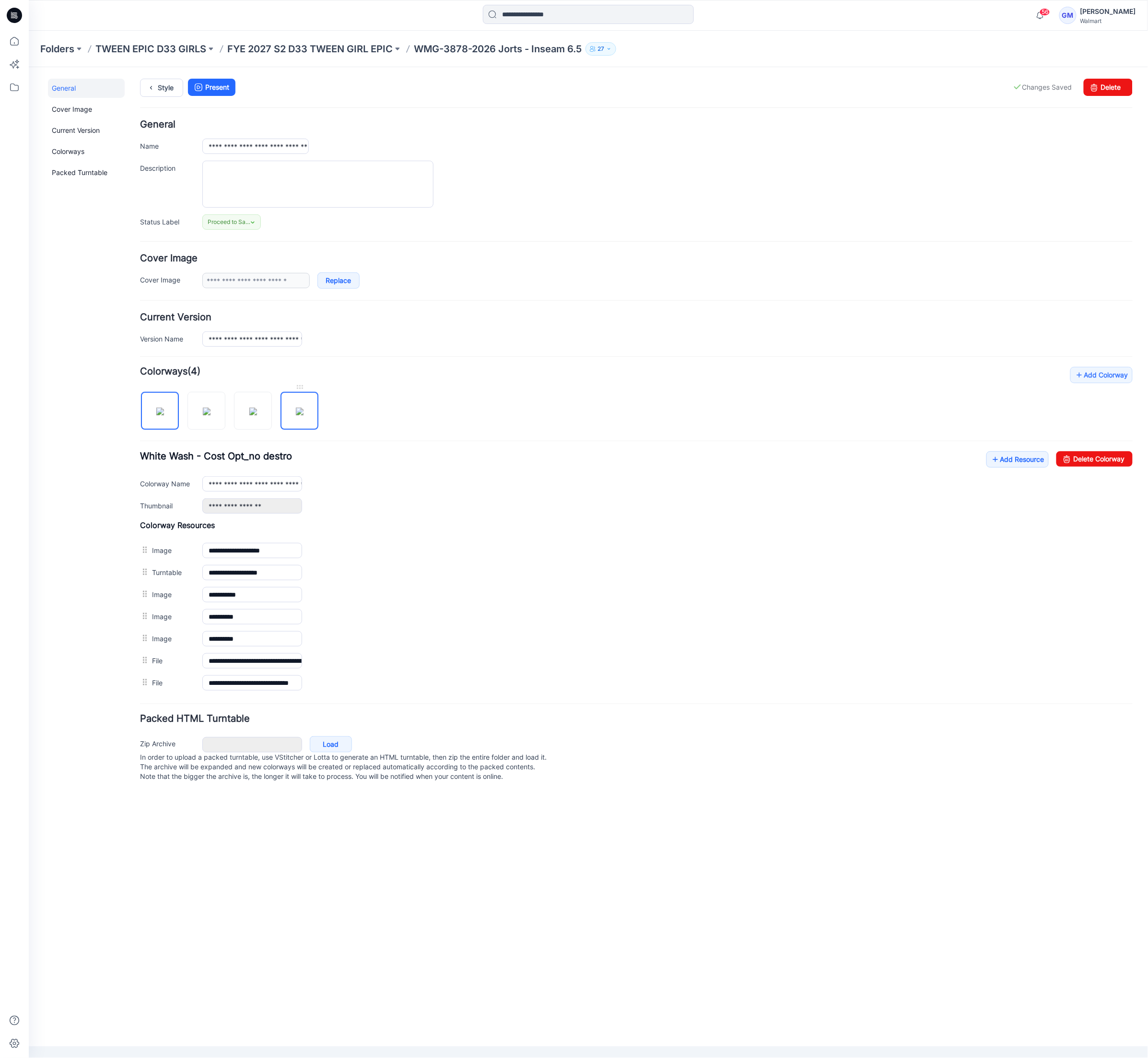
click at [298, 415] on img at bounding box center [299, 411] width 8 height 8
click at [1074, 465] on link "Delete Colorway" at bounding box center [1093, 458] width 76 height 15
click at [249, 415] on img at bounding box center [253, 411] width 8 height 8
click at [202, 415] on img at bounding box center [206, 411] width 8 height 8
click at [1091, 465] on link "Delete Colorway" at bounding box center [1093, 458] width 76 height 15
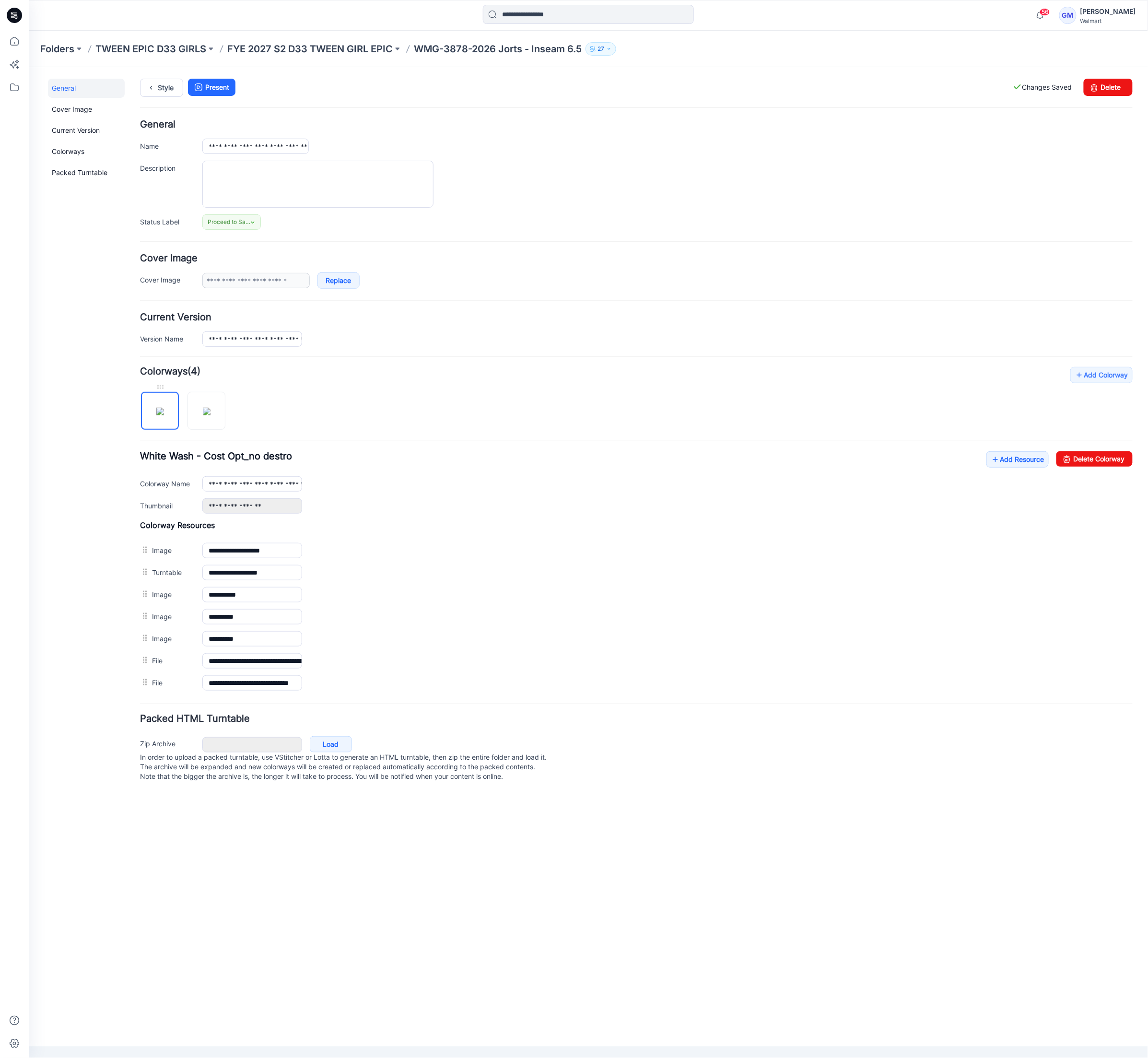
click at [163, 415] on img at bounding box center [160, 411] width 8 height 8
click at [1063, 460] on icon at bounding box center [1066, 458] width 13 height 15
type input "**********"
click at [173, 91] on link "Style" at bounding box center [160, 87] width 43 height 18
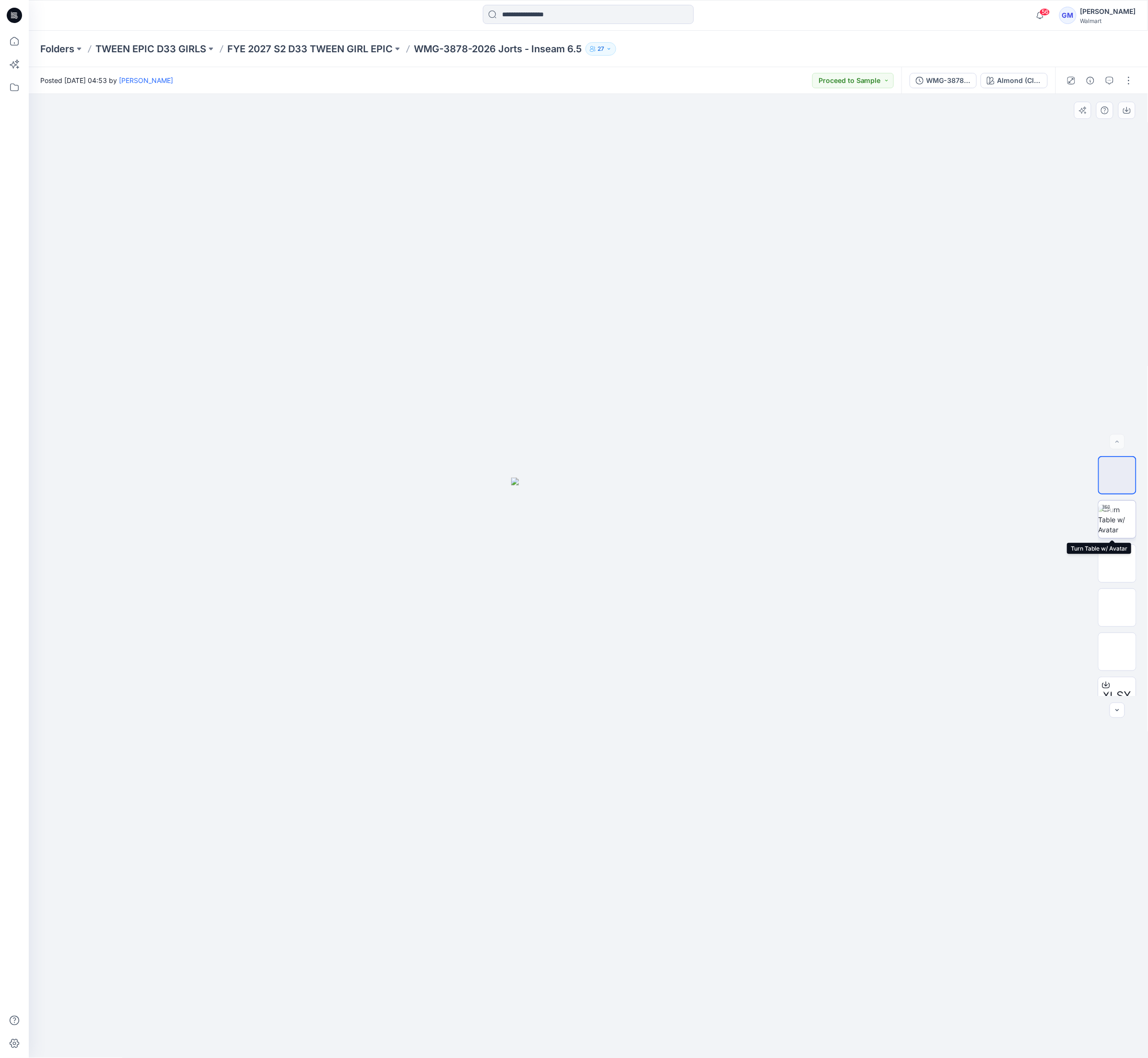
click at [1116, 530] on img at bounding box center [1117, 519] width 37 height 30
drag, startPoint x: 653, startPoint y: 1029, endPoint x: 673, endPoint y: 1023, distance: 20.9
click at [673, 1023] on icon at bounding box center [590, 1030] width 290 height 36
drag, startPoint x: 715, startPoint y: 1027, endPoint x: 1004, endPoint y: 951, distance: 298.8
click at [1004, 951] on div at bounding box center [588, 576] width 1119 height 964
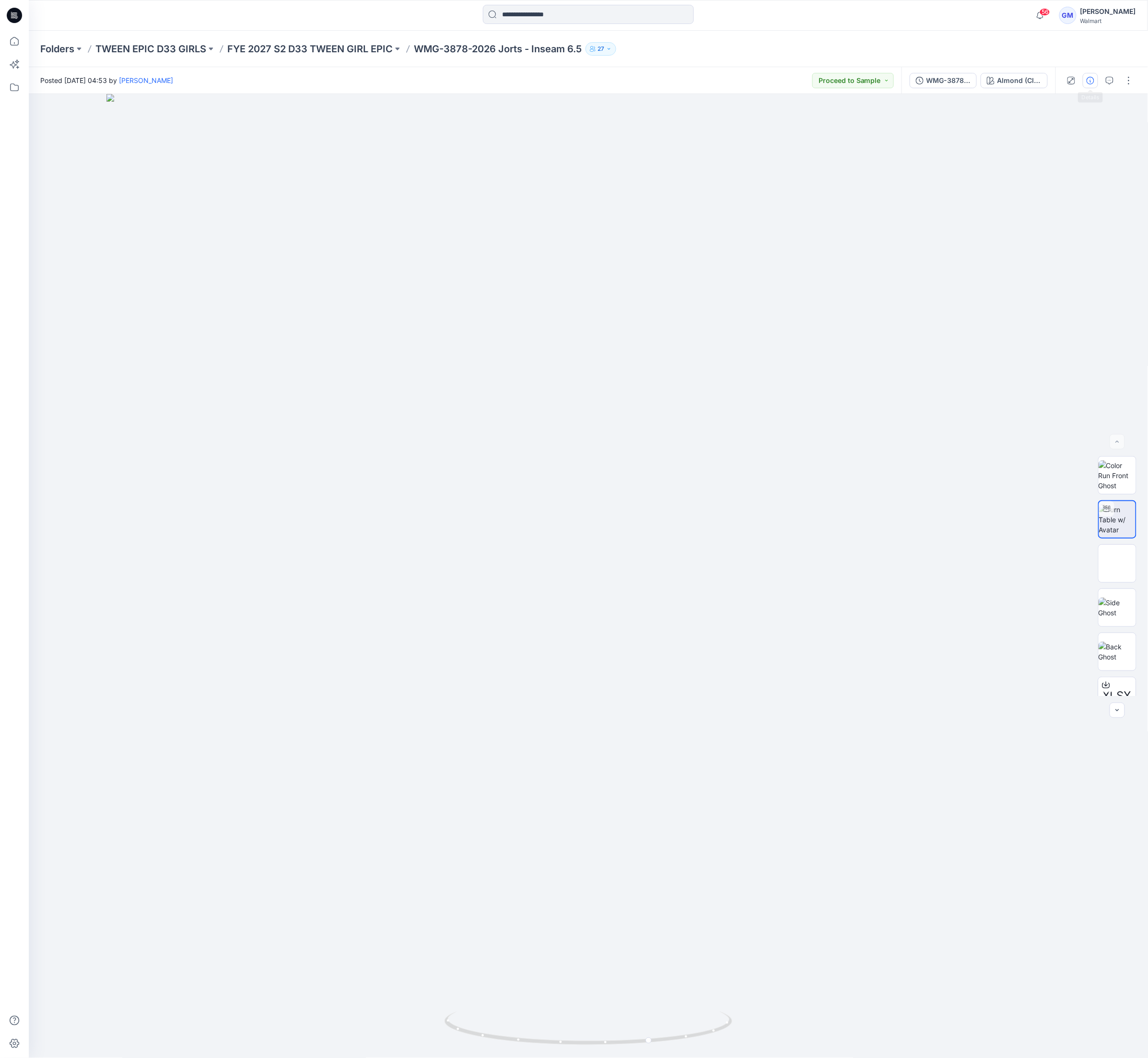
click at [1087, 85] on button "button" at bounding box center [1090, 81] width 15 height 15
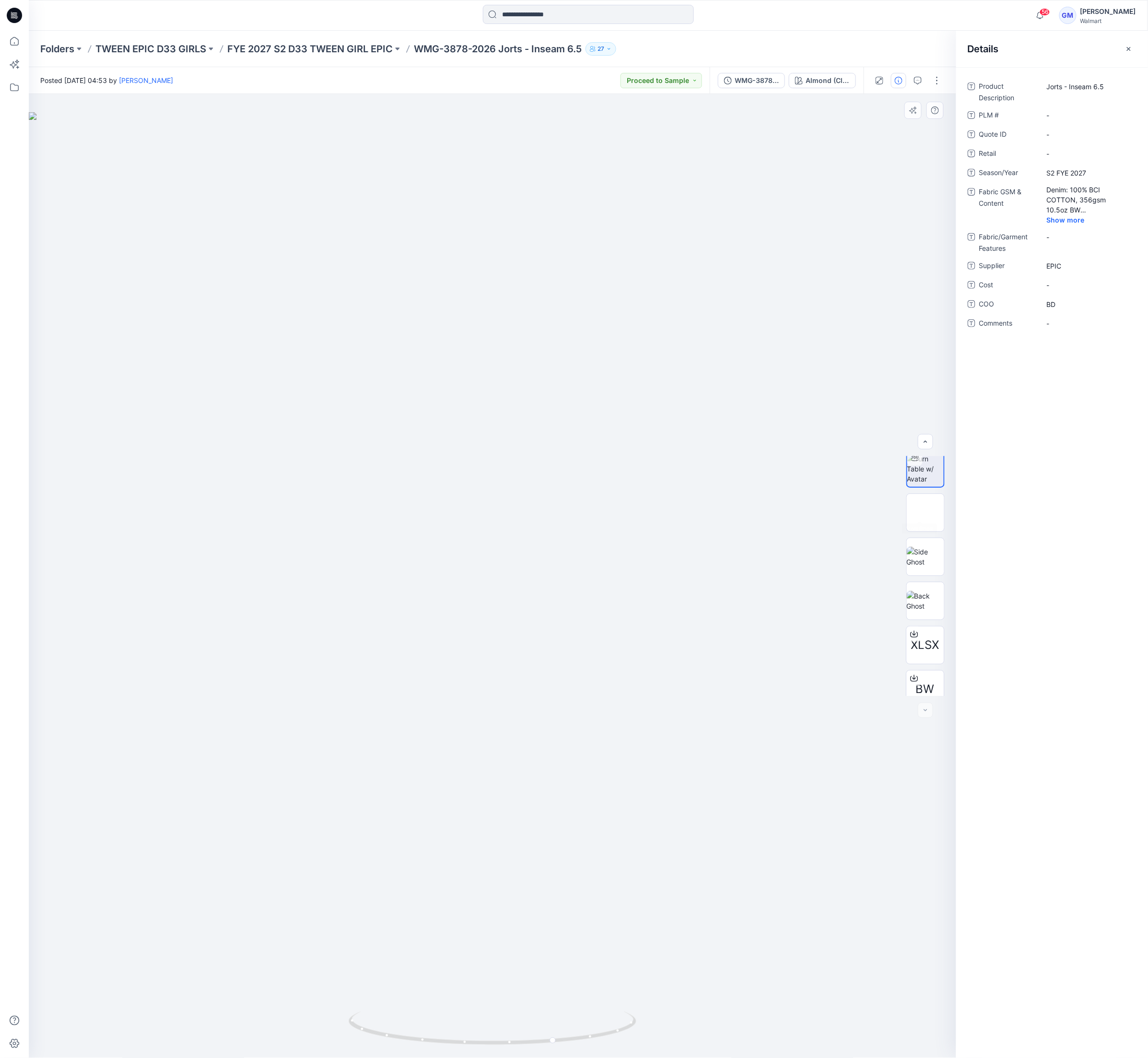
scroll to position [64, 0]
click at [347, 55] on div "Folders TWEEN EPIC D33 GIRLS FYE 2027 S2 D33 TWEEN GIRL EPIC WMG-3878-2026 Jort…" at bounding box center [588, 49] width 1119 height 37
click at [348, 41] on div "Folders TWEEN EPIC D33 GIRLS FYE 2027 S2 D33 TWEEN GIRL EPIC WMG-3878-2026 Jort…" at bounding box center [588, 49] width 1119 height 37
click at [349, 47] on p "FYE 2027 S2 D33 TWEEN GIRL EPIC" at bounding box center [310, 49] width 166 height 13
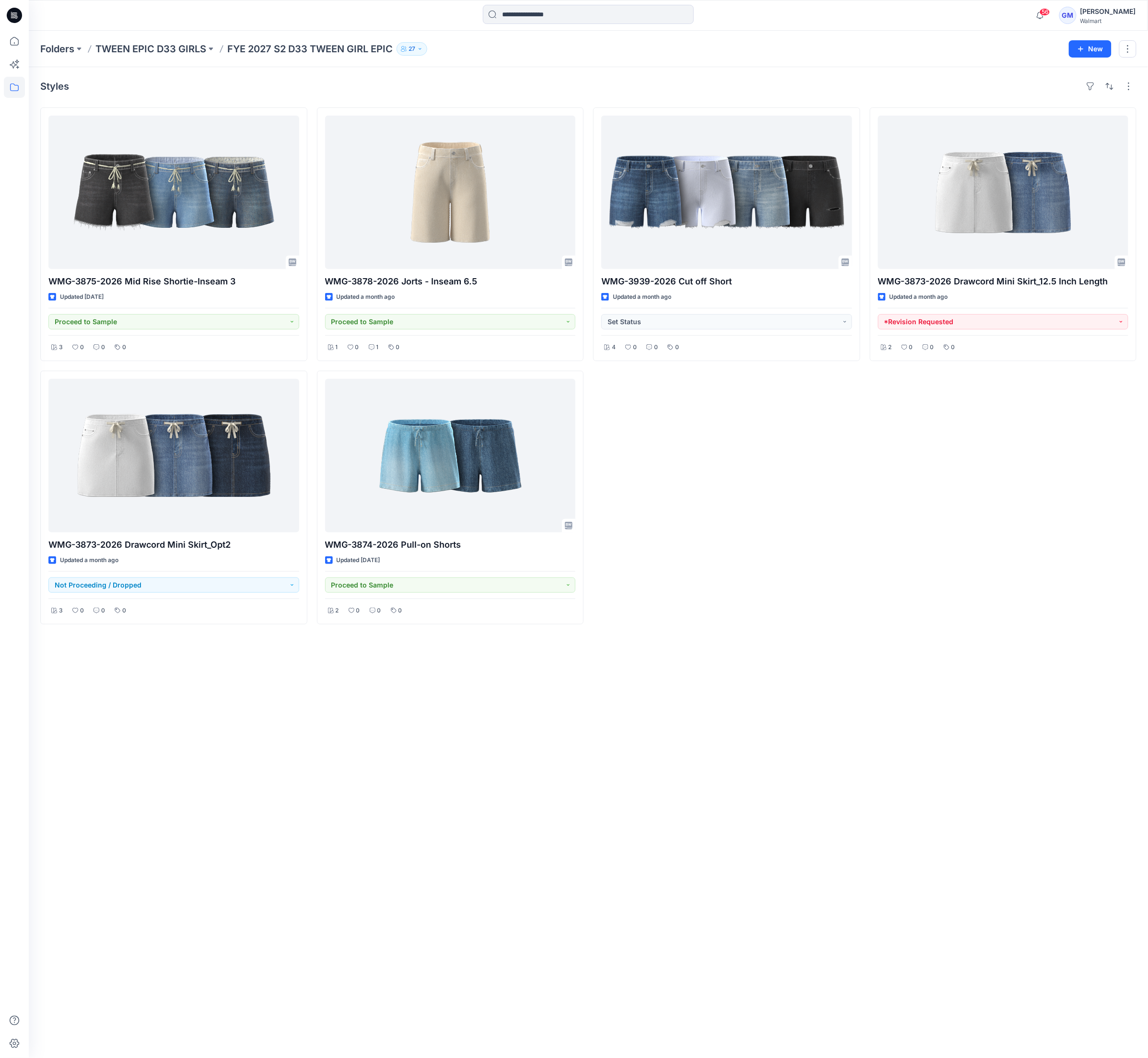
click at [957, 514] on div "WMG-3873-2026 Drawcord Mini Skirt_12.5 Inch Length Updated a month ago *Revisio…" at bounding box center [1003, 365] width 267 height 517
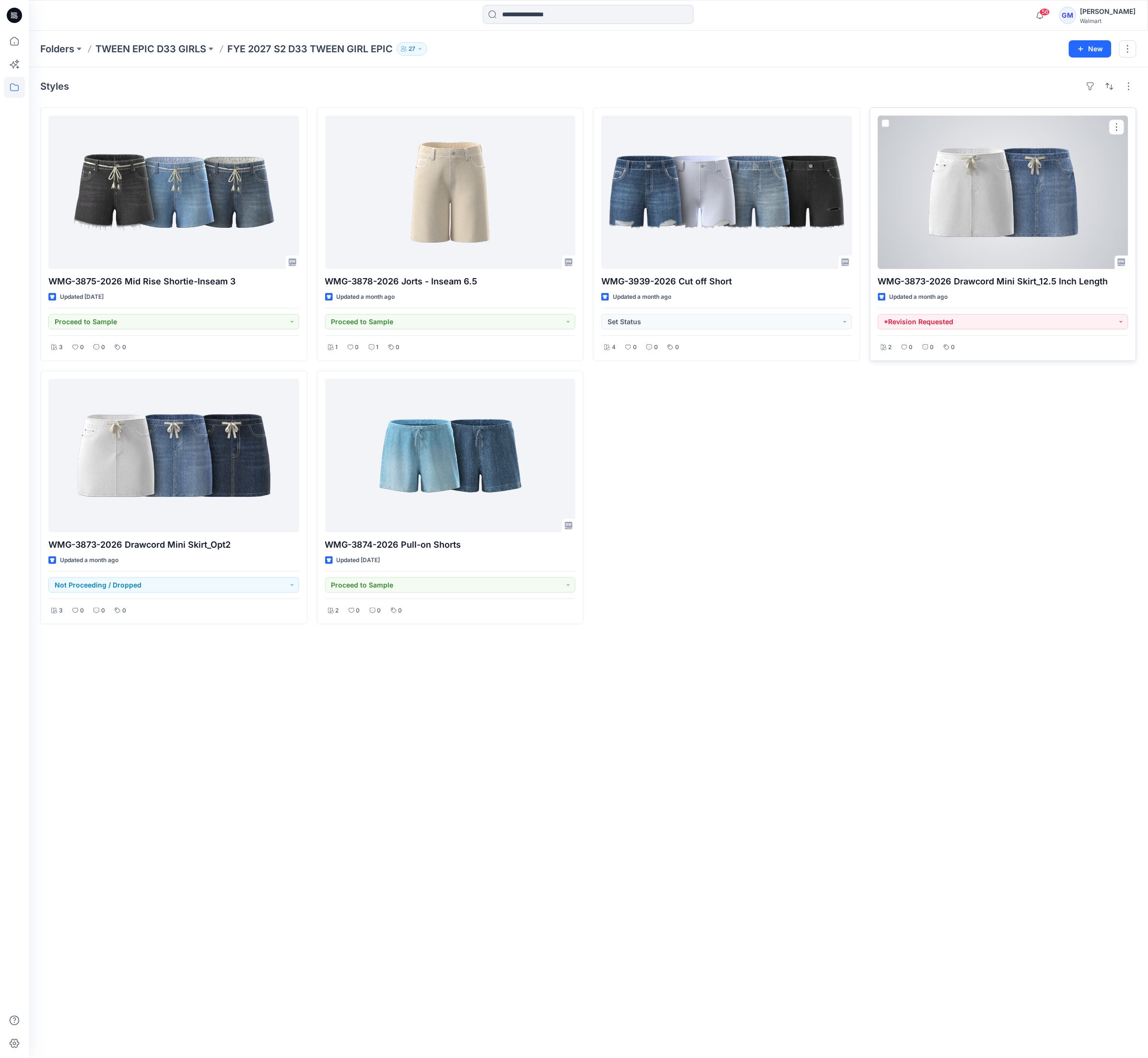
click at [993, 194] on div at bounding box center [1003, 192] width 251 height 153
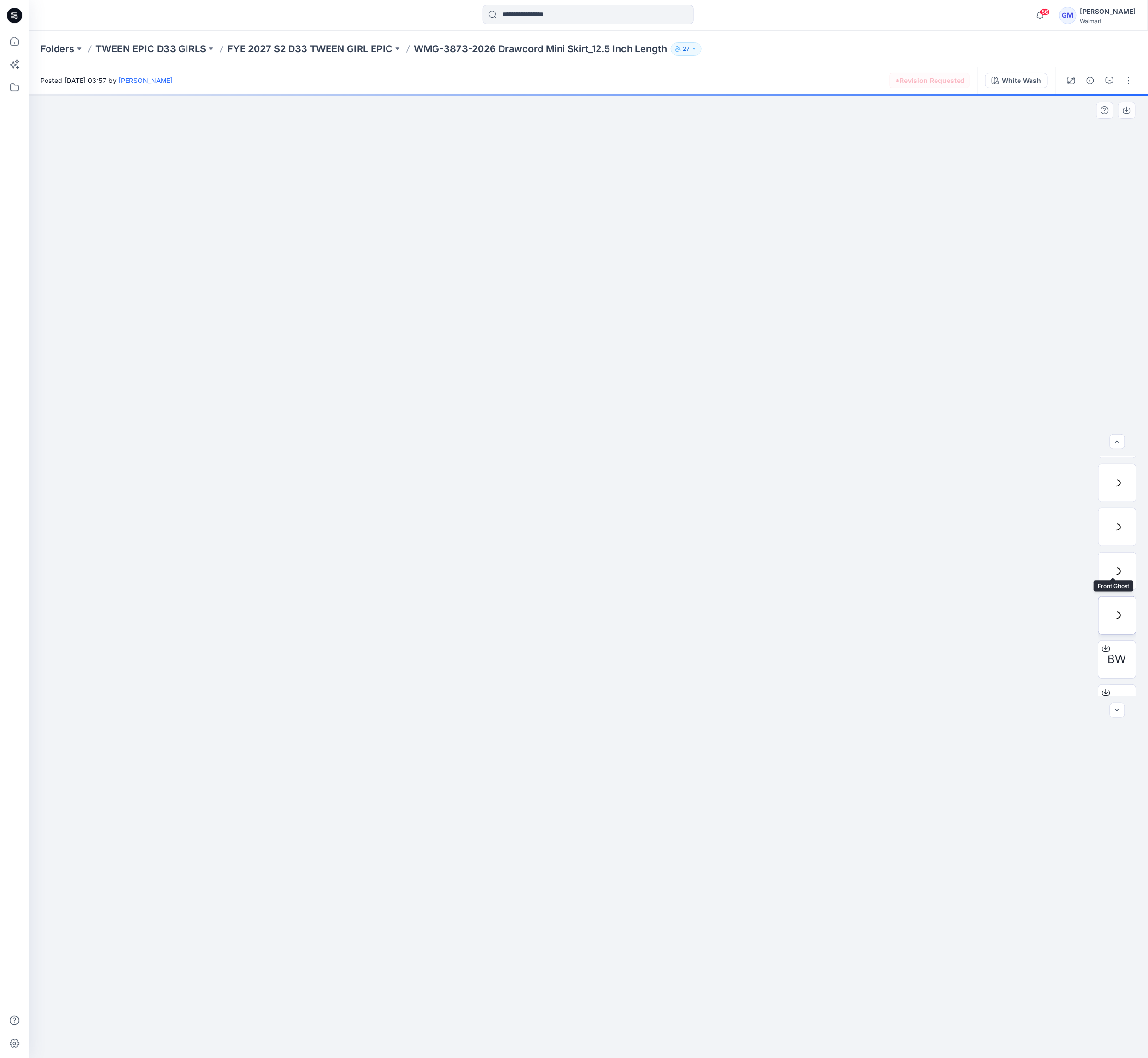
scroll to position [107, 0]
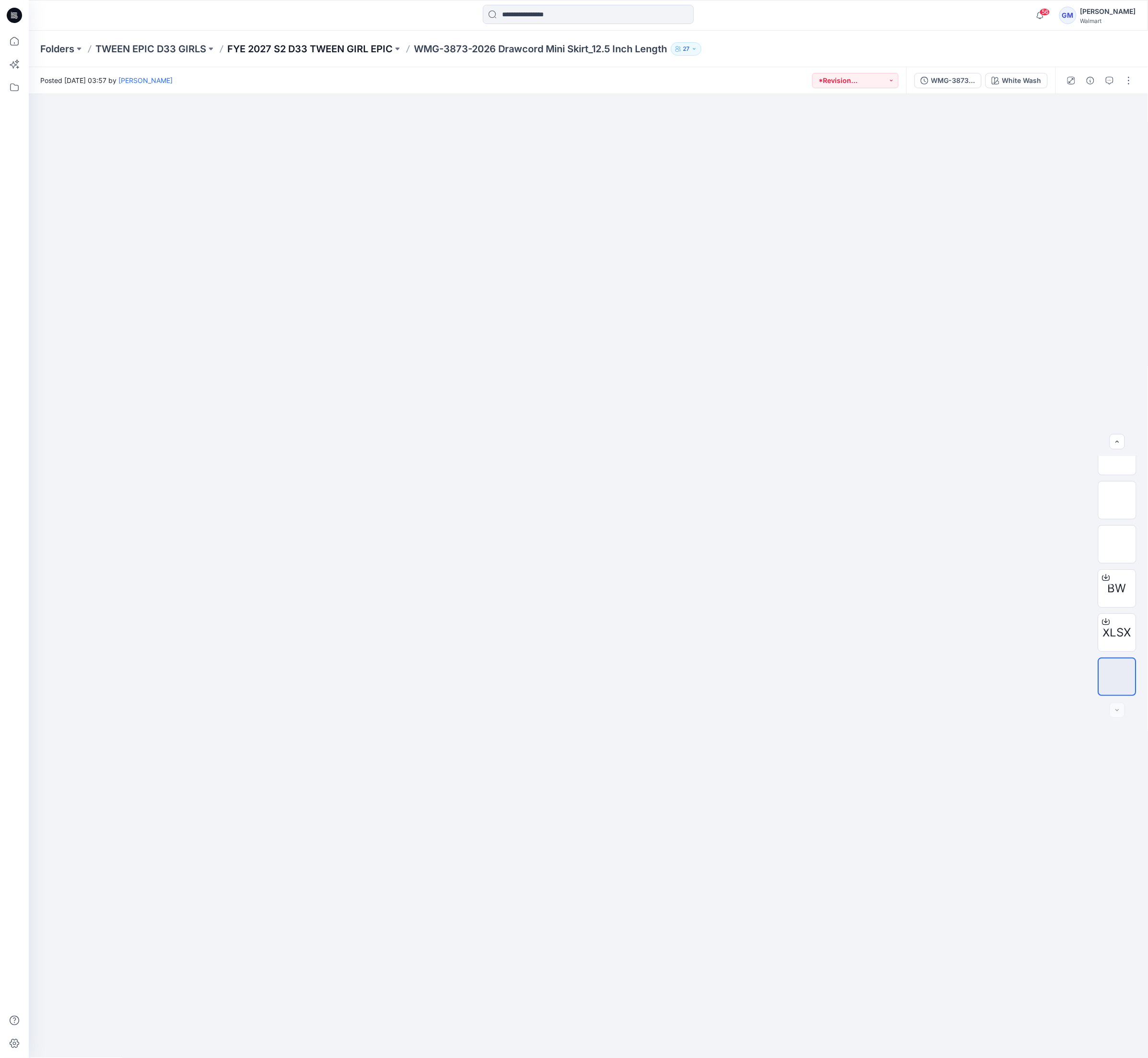
click at [349, 45] on p "FYE 2027 S2 D33 TWEEN GIRL EPIC" at bounding box center [310, 49] width 166 height 13
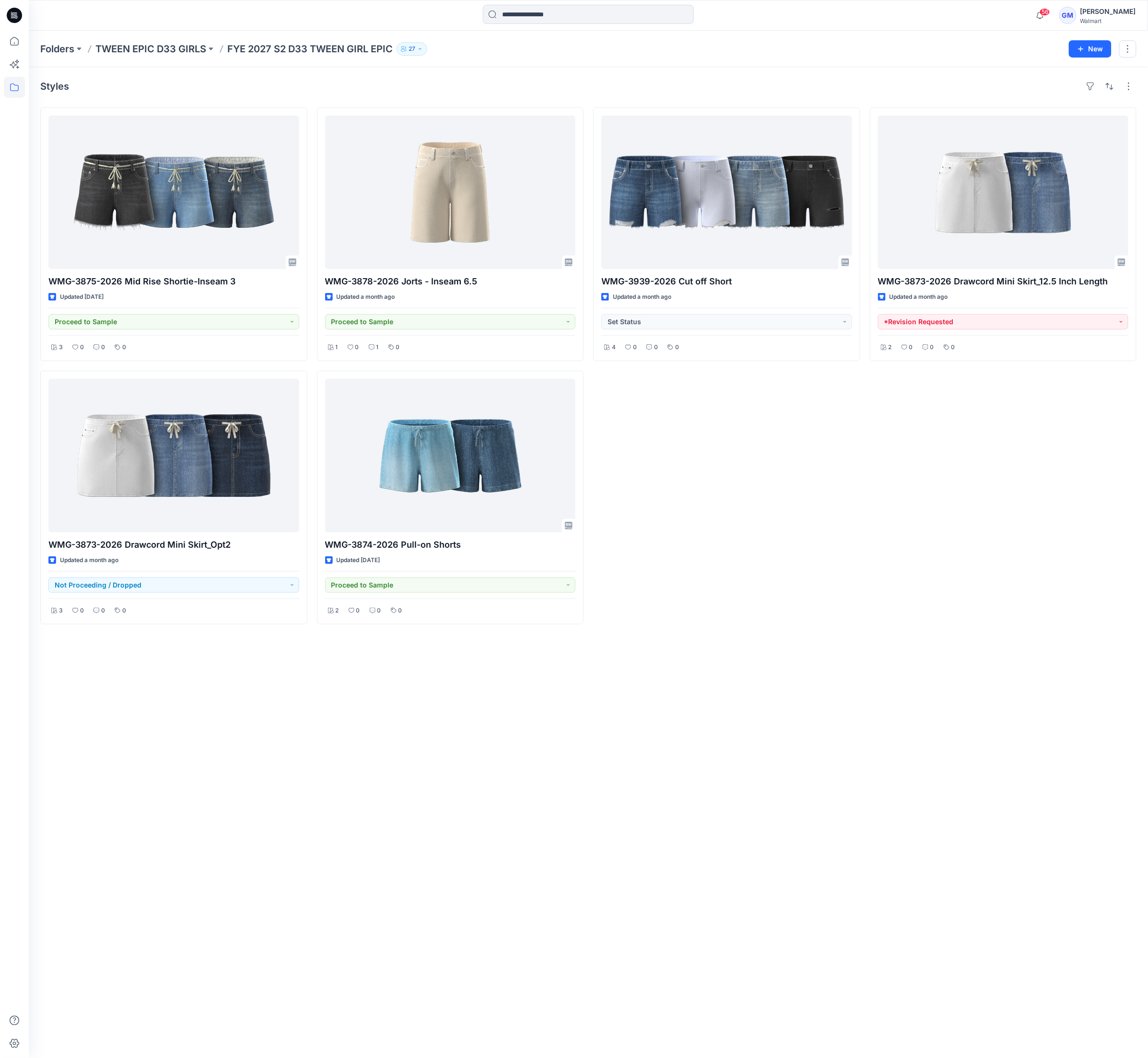
click at [882, 583] on div "WMG-3873-2026 Drawcord Mini Skirt_12.5 Inch Length Updated a month ago *Revisio…" at bounding box center [1003, 365] width 267 height 517
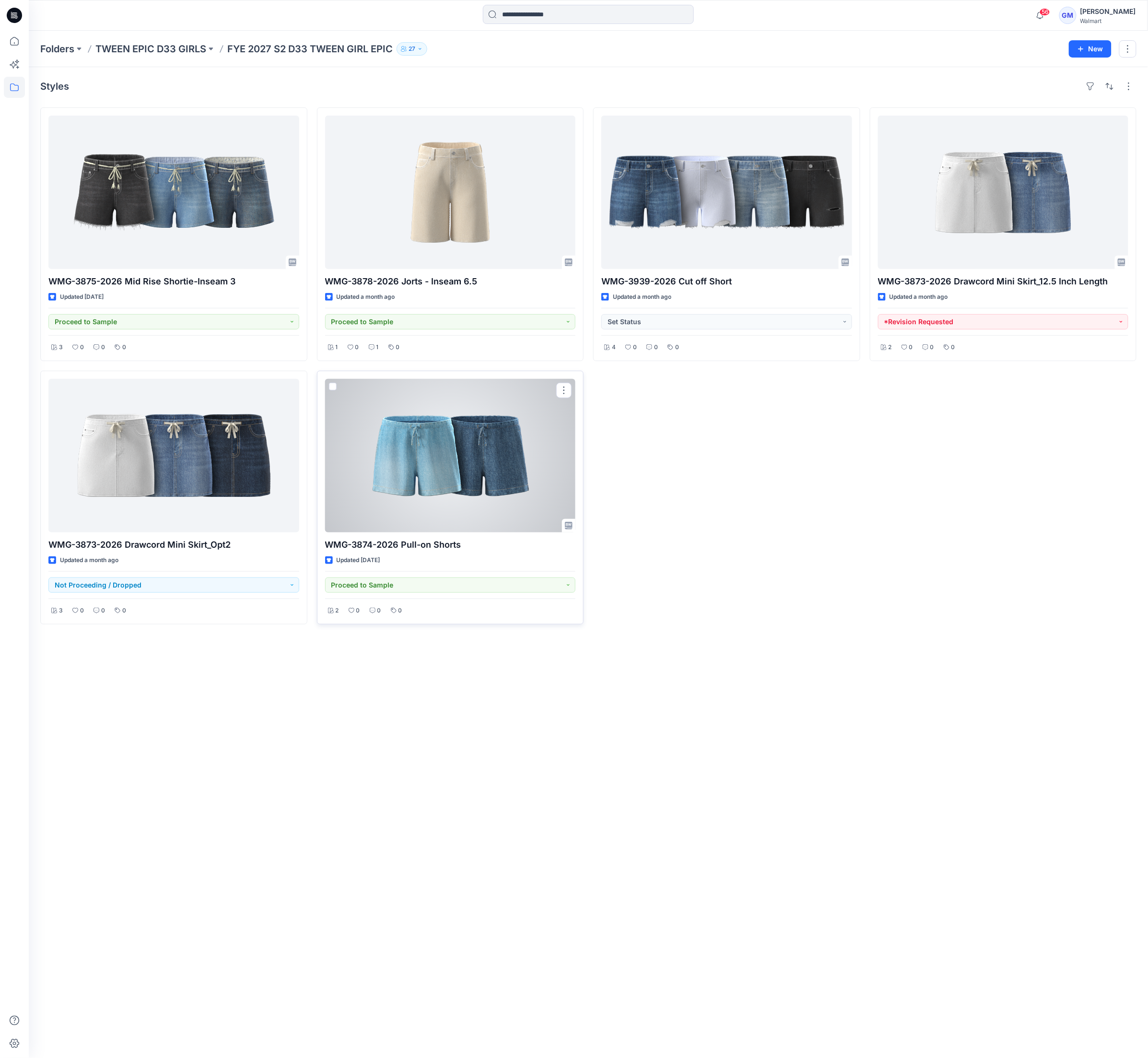
click at [472, 474] on div at bounding box center [450, 455] width 251 height 153
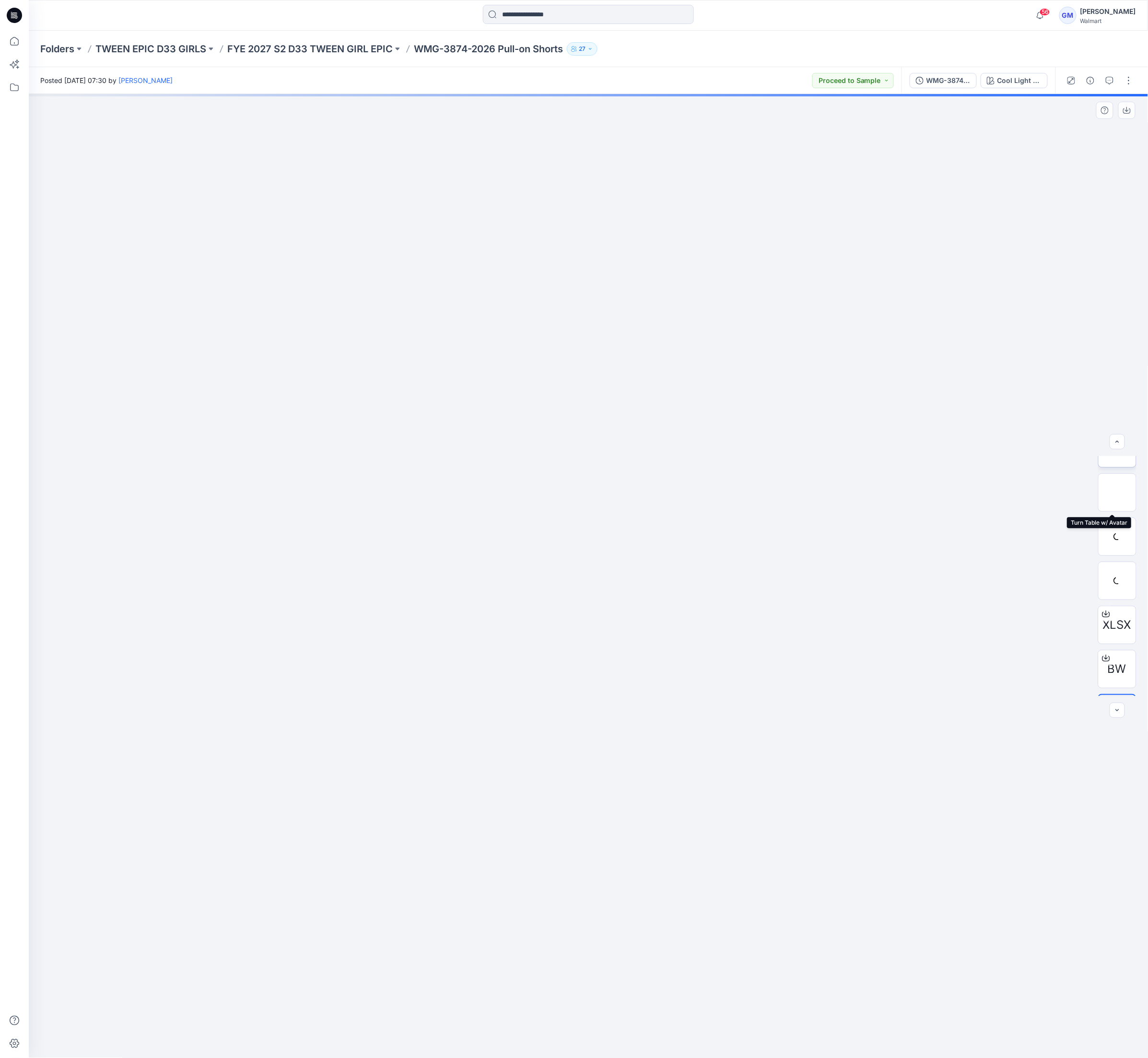
scroll to position [107, 0]
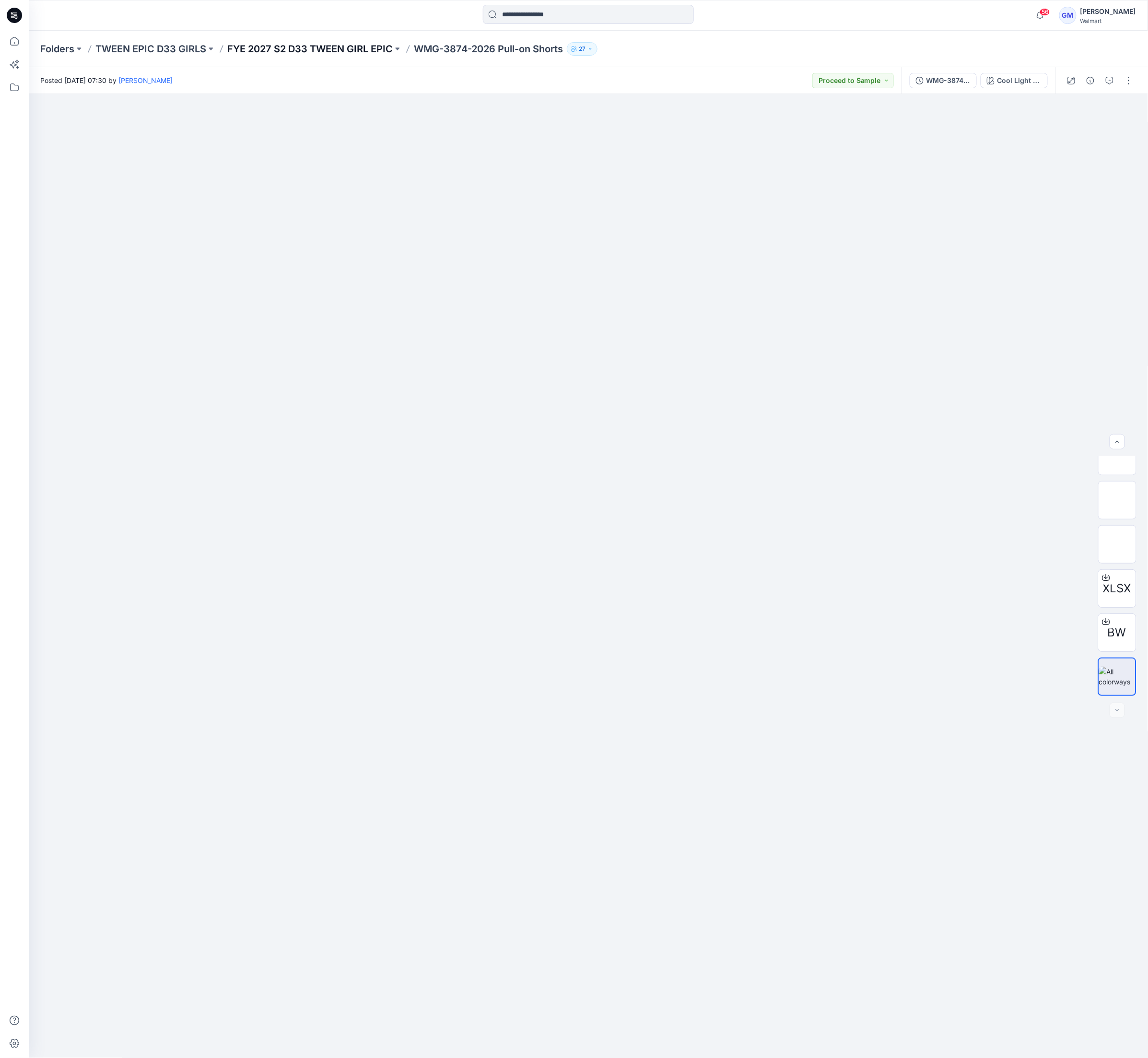
click at [319, 45] on p "FYE 2027 S2 D33 TWEEN GIRL EPIC" at bounding box center [310, 49] width 166 height 13
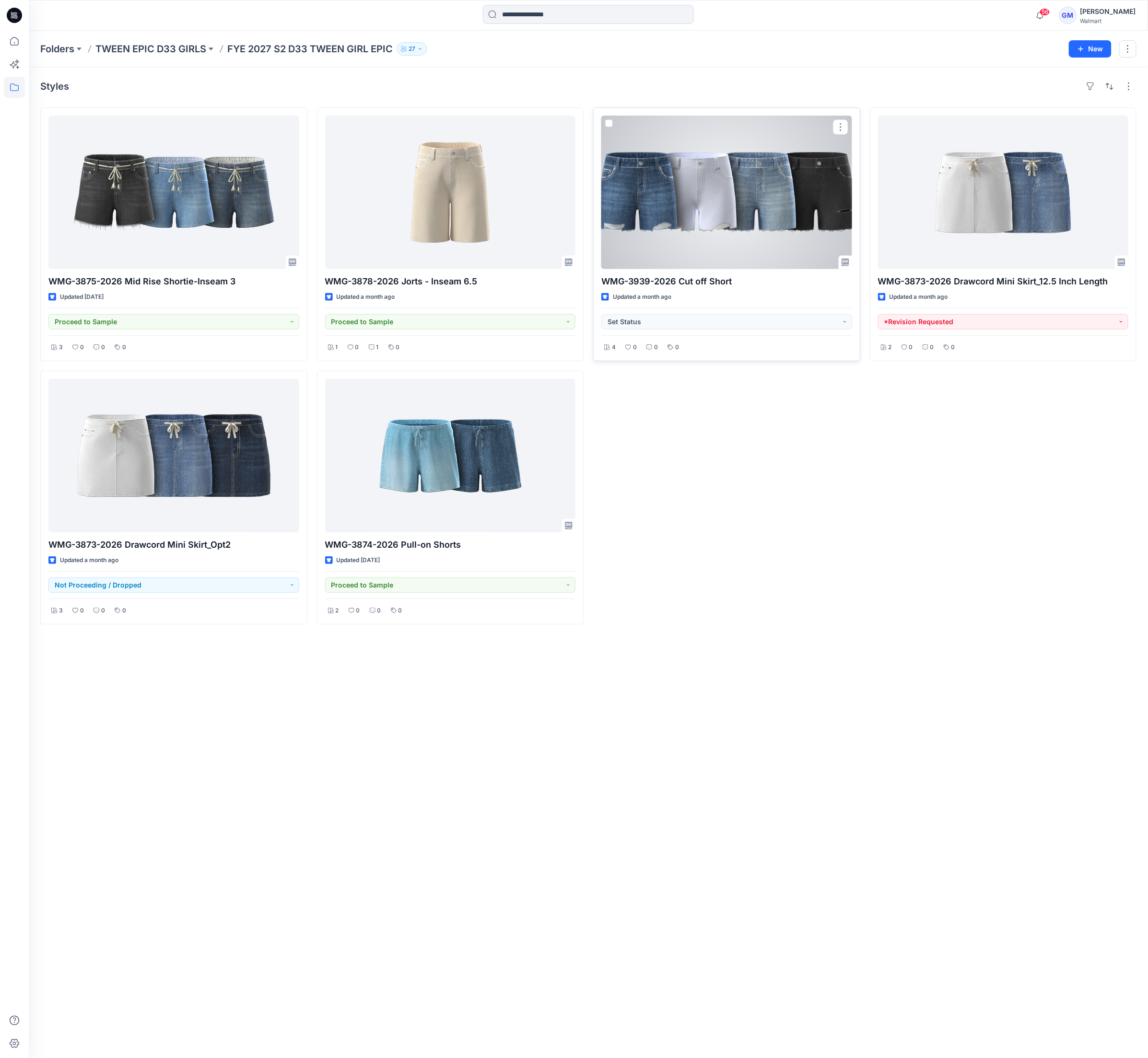
click at [674, 218] on div at bounding box center [726, 192] width 251 height 153
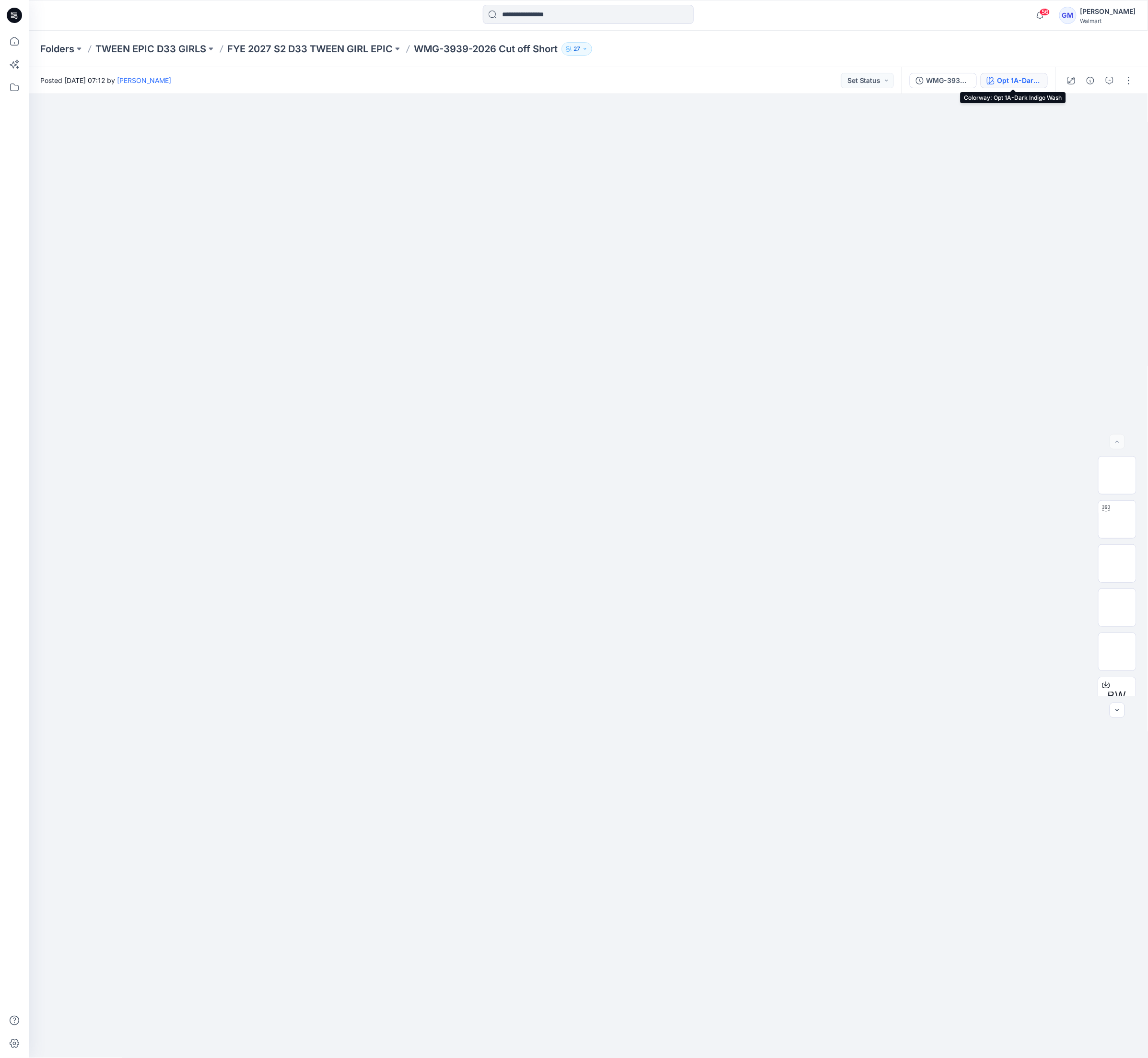
click at [1013, 80] on div "Opt 1A-Dark Indigo Wash" at bounding box center [1019, 80] width 44 height 10
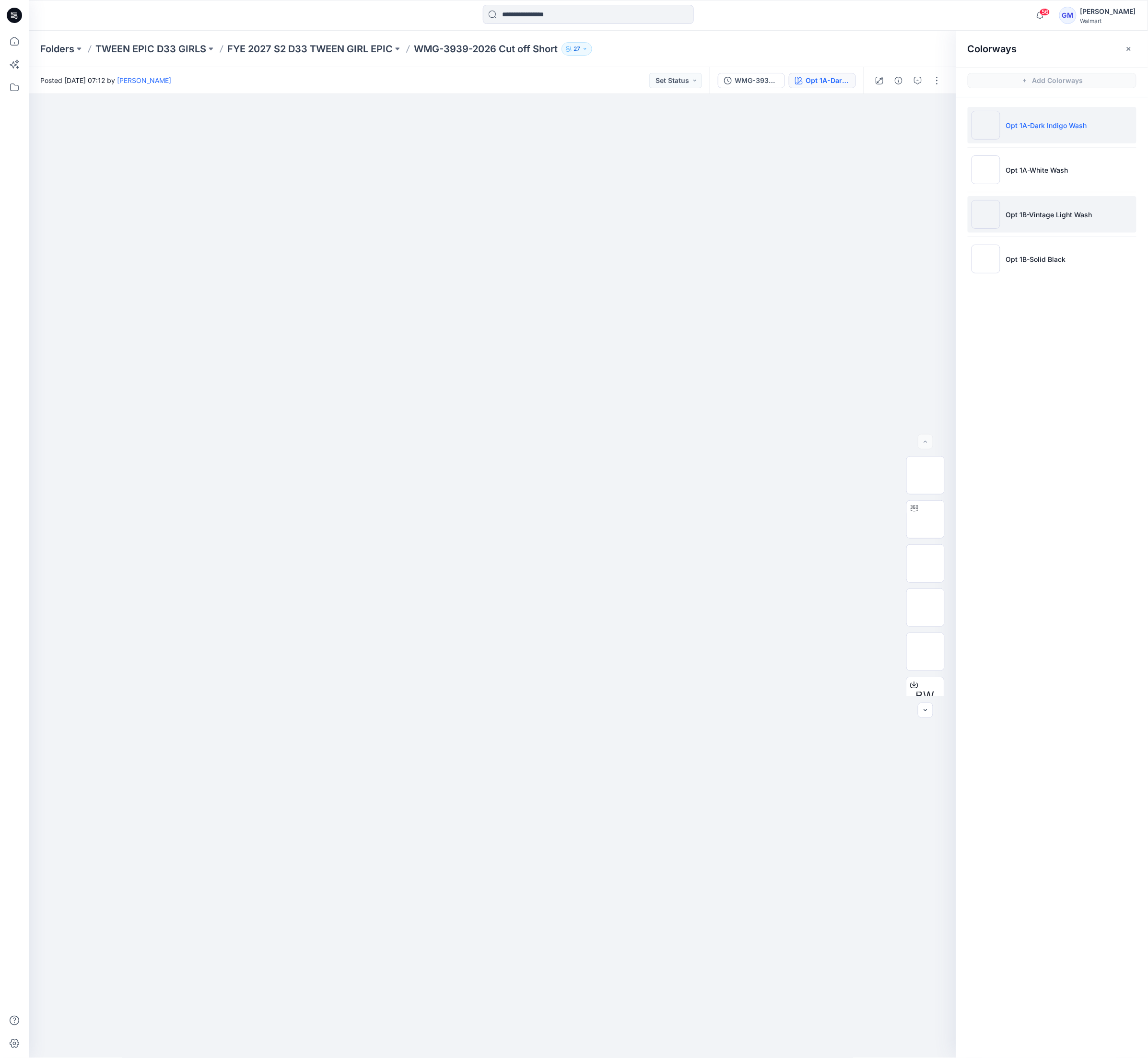
click at [1079, 221] on li "Opt 1B-Vintage Light Wash" at bounding box center [1052, 214] width 169 height 37
click at [1074, 261] on li "Opt 1B-Solid Black" at bounding box center [1052, 259] width 169 height 37
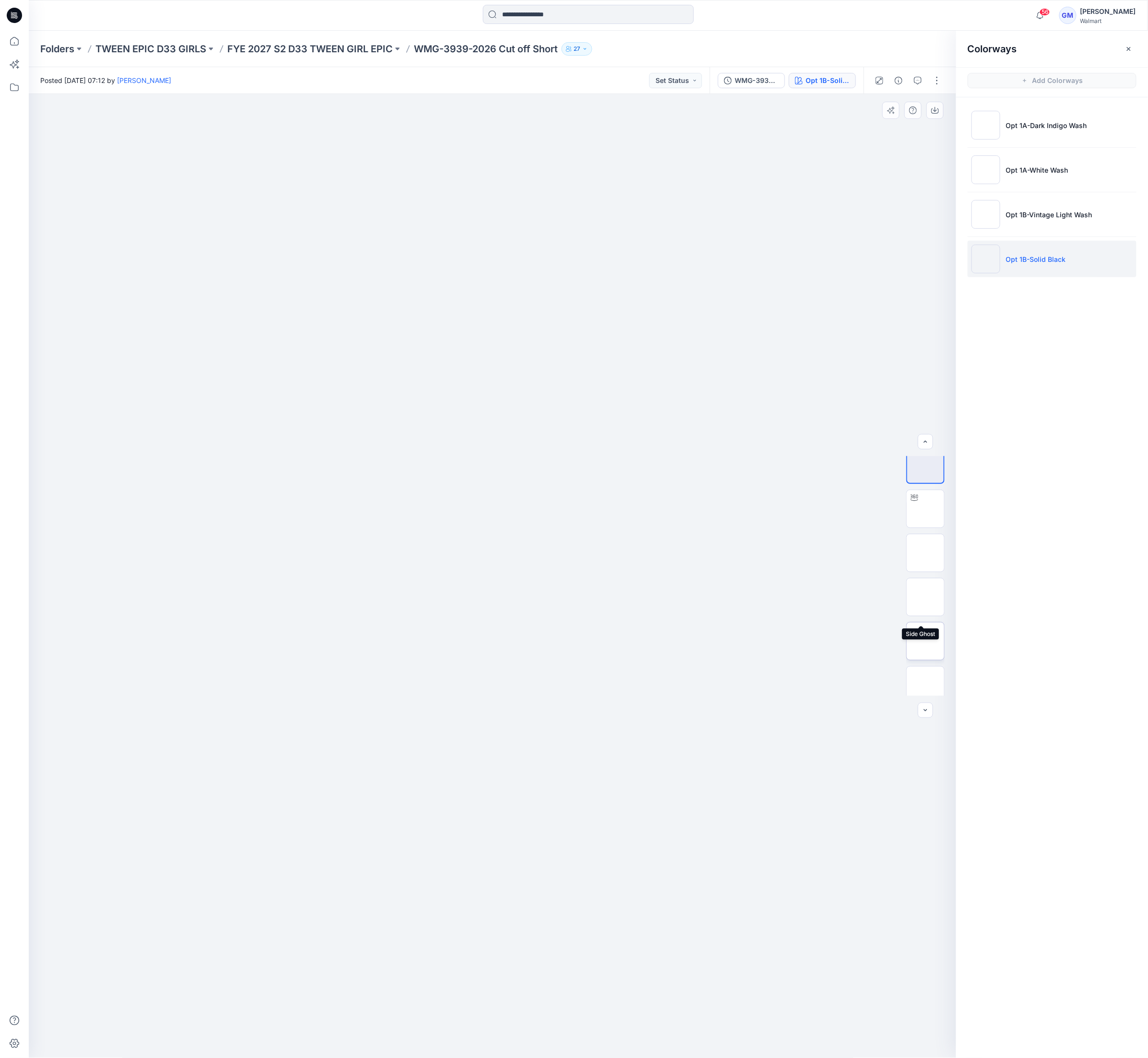
scroll to position [19, 0]
click at [925, 677] on img at bounding box center [925, 677] width 0 height 0
click at [348, 48] on p "FYE 2027 S2 D33 TWEEN GIRL EPIC" at bounding box center [310, 49] width 166 height 13
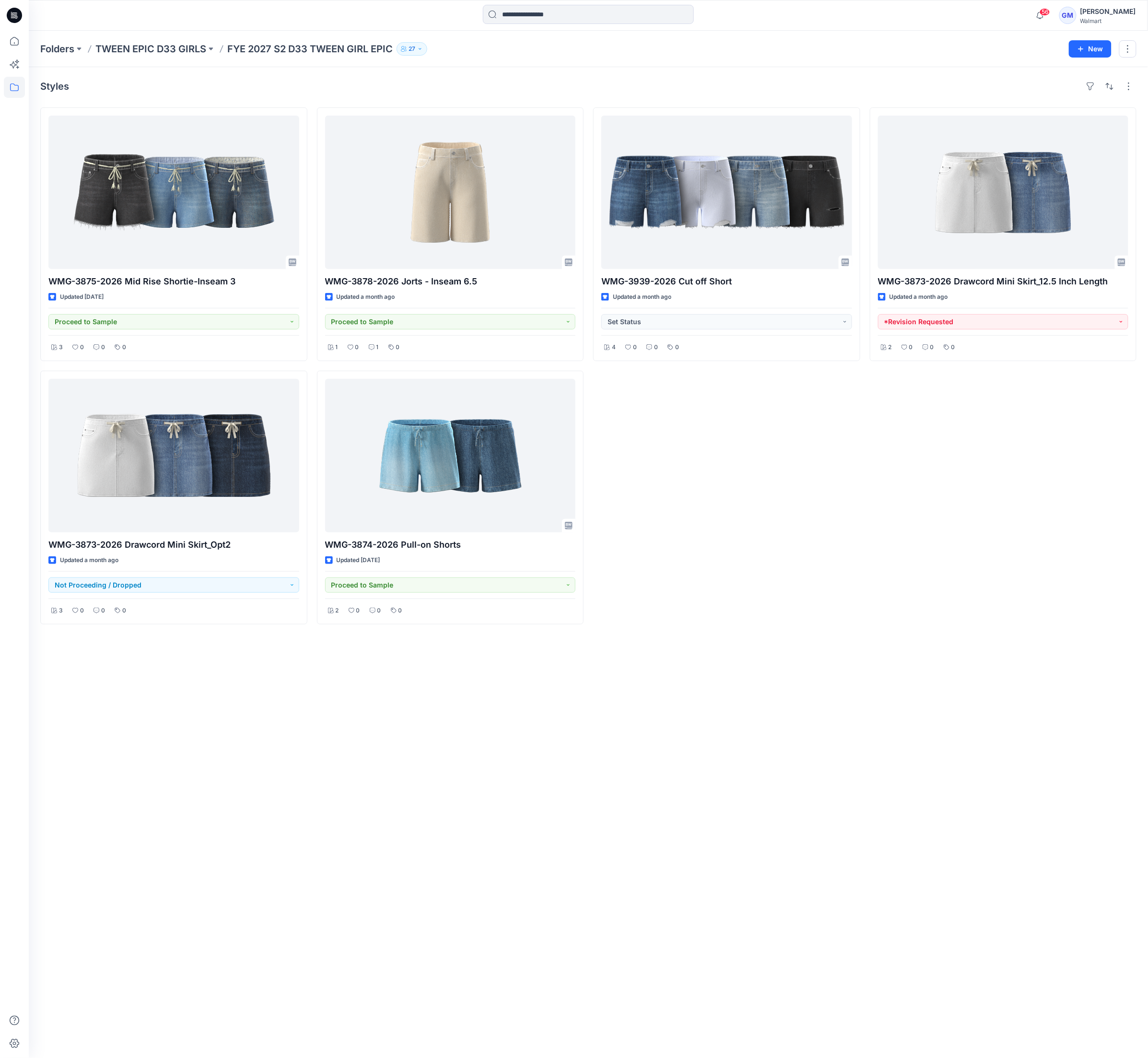
click at [402, 768] on div "Styles WMG-3875-2026 Mid Rise Shortie-Inseam 3 Updated [DATE] Proceed to Sample…" at bounding box center [588, 563] width 1119 height 991
drag, startPoint x: 319, startPoint y: 851, endPoint x: 307, endPoint y: 856, distance: 13.0
click at [310, 854] on div "Styles WMG-3875-2026 Mid Rise Shortie-Inseam 3 Updated [DATE] Proceed to Sample…" at bounding box center [588, 563] width 1119 height 991
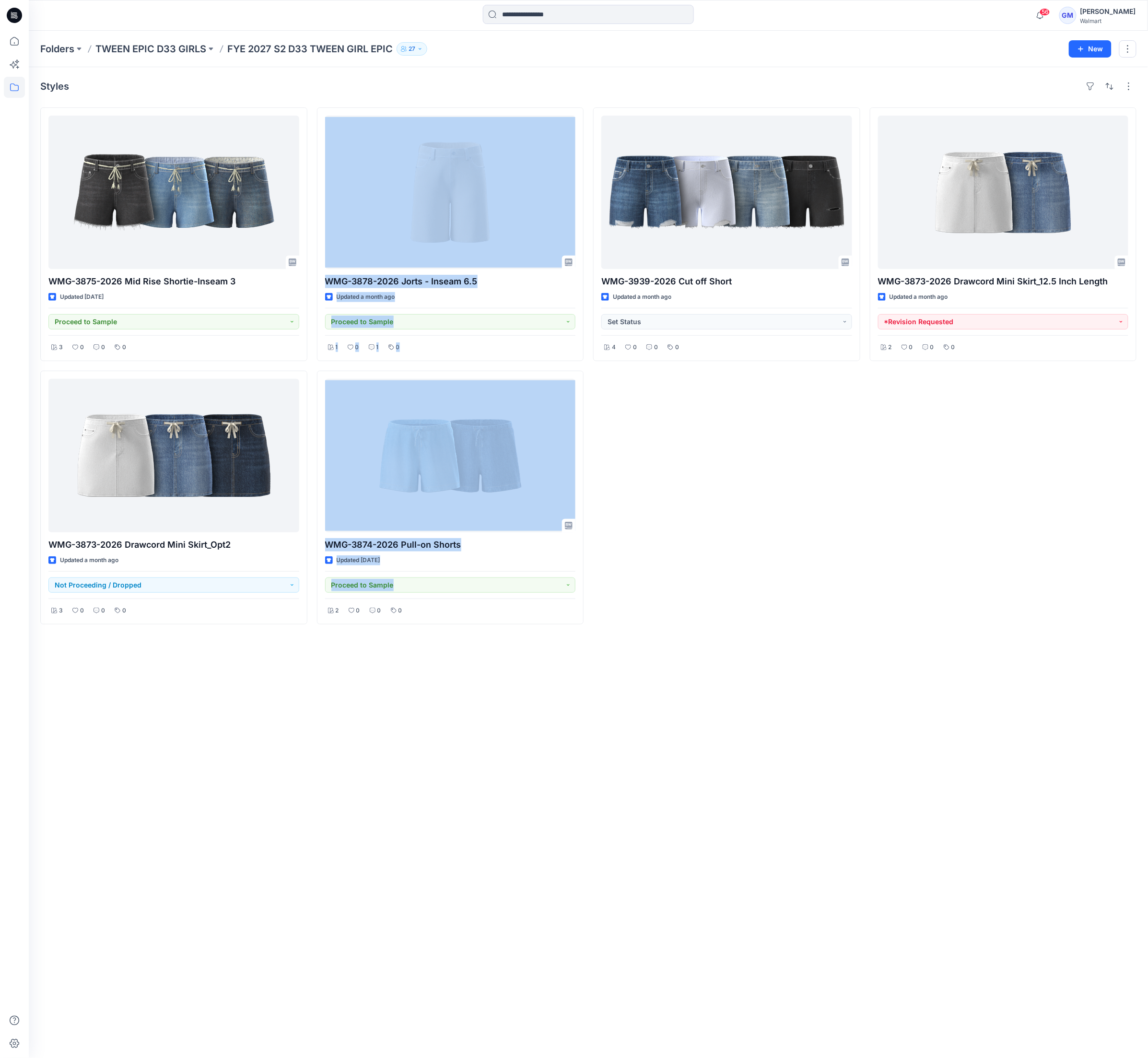
click at [306, 752] on div "Styles WMG-3875-2026 Mid Rise Shortie-Inseam 3 Updated [DATE] Proceed to Sample…" at bounding box center [588, 563] width 1119 height 991
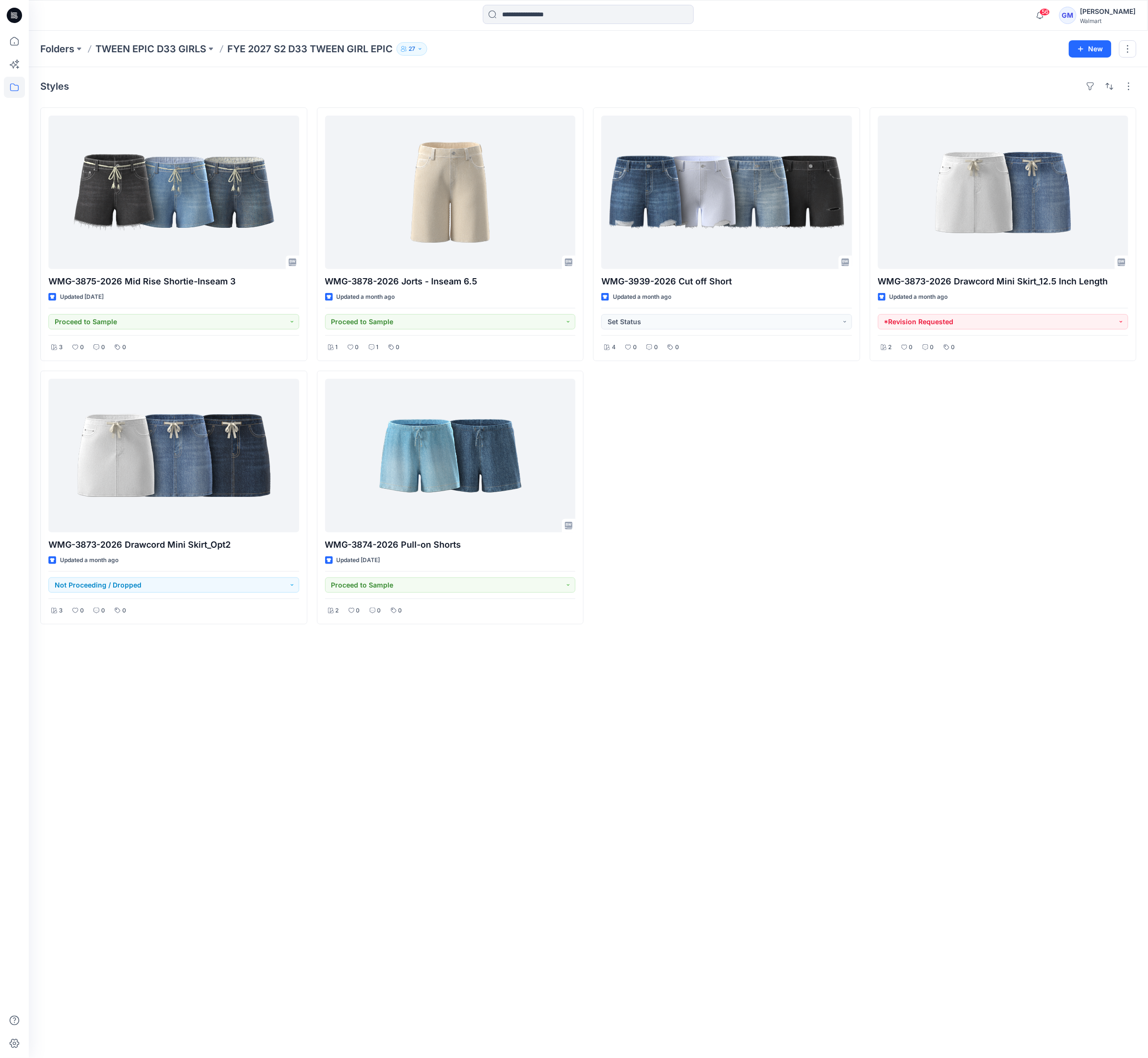
drag, startPoint x: 819, startPoint y: 557, endPoint x: 824, endPoint y: 543, distance: 14.9
click at [819, 558] on div "WMG-3939-2026 Cut off Short Updated a month ago Set Status 4 0 0 0" at bounding box center [726, 365] width 267 height 517
